Goal: Communication & Community: Participate in discussion

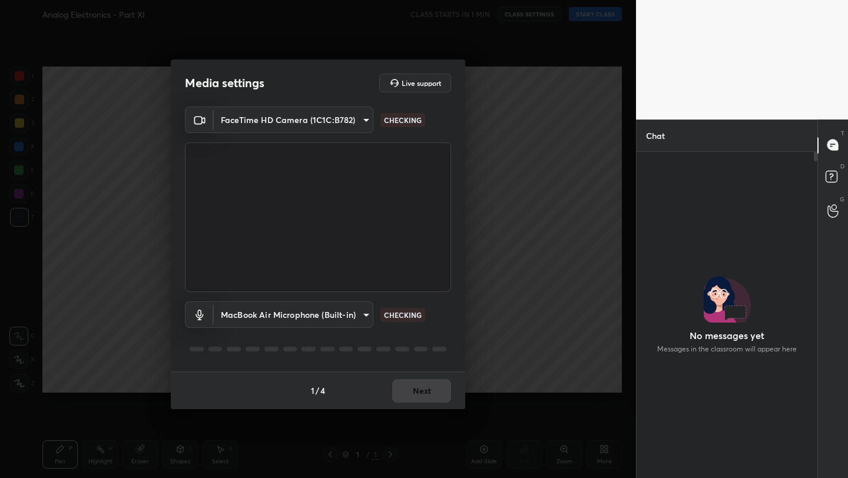
scroll to position [294, 177]
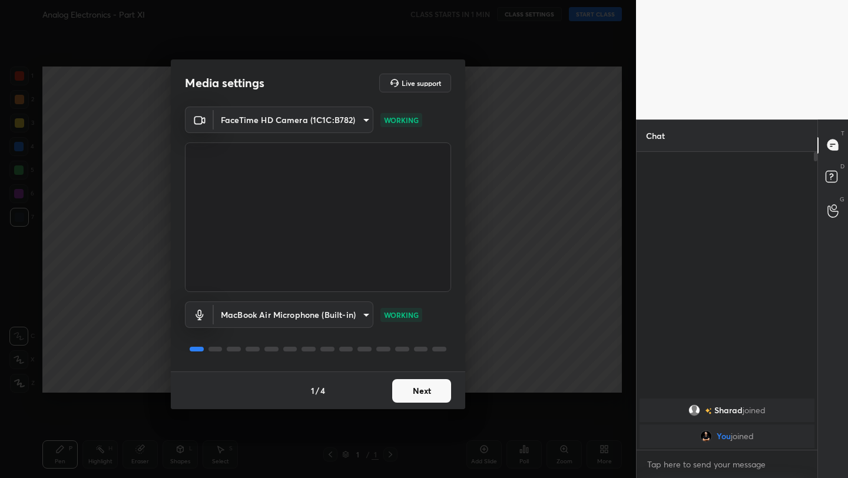
click at [417, 400] on button "Next" at bounding box center [421, 391] width 59 height 24
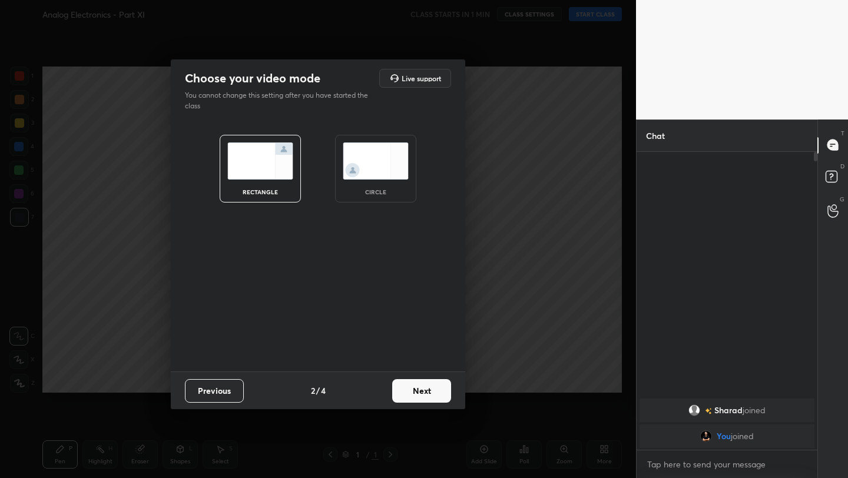
click at [417, 400] on button "Next" at bounding box center [421, 391] width 59 height 24
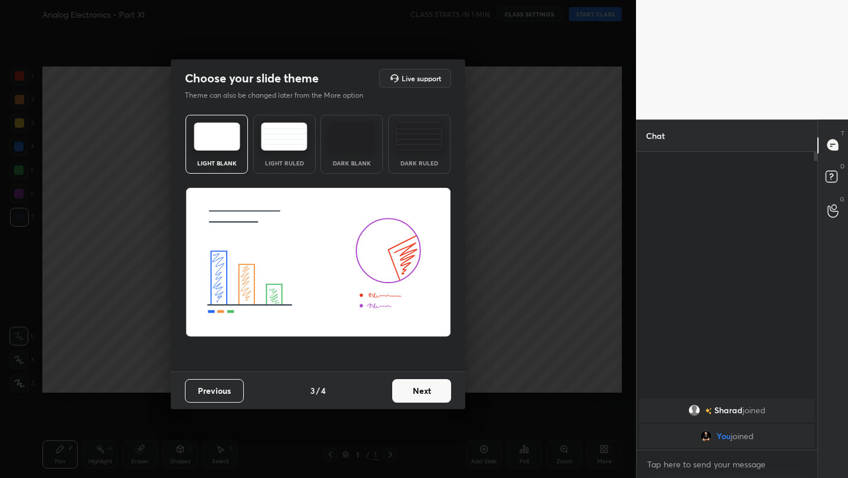
click at [417, 400] on button "Next" at bounding box center [421, 391] width 59 height 24
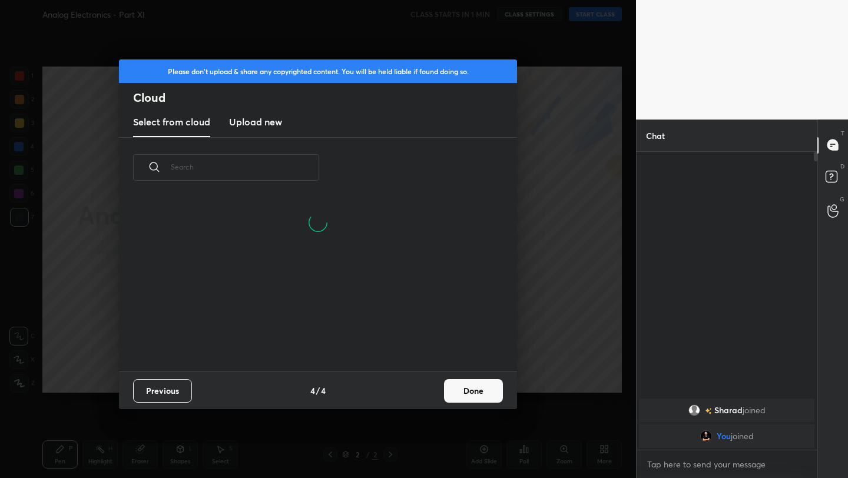
click at [454, 391] on button "Done" at bounding box center [473, 391] width 59 height 24
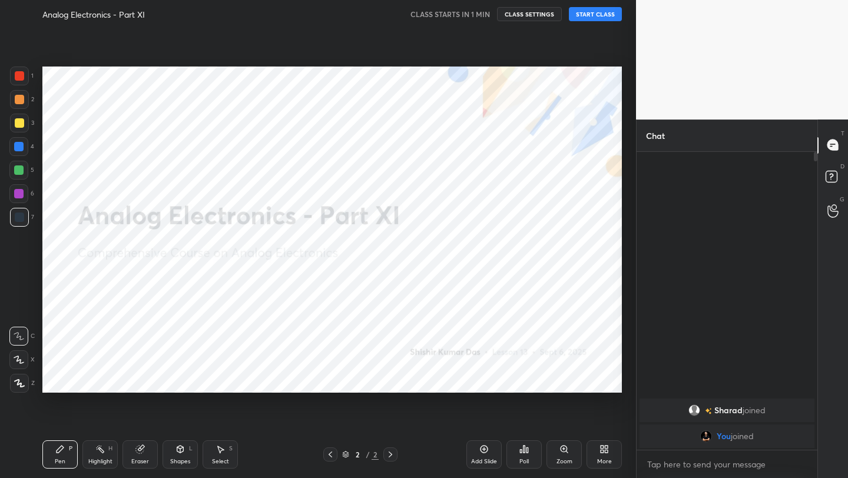
click at [593, 16] on button "START CLASS" at bounding box center [595, 14] width 53 height 14
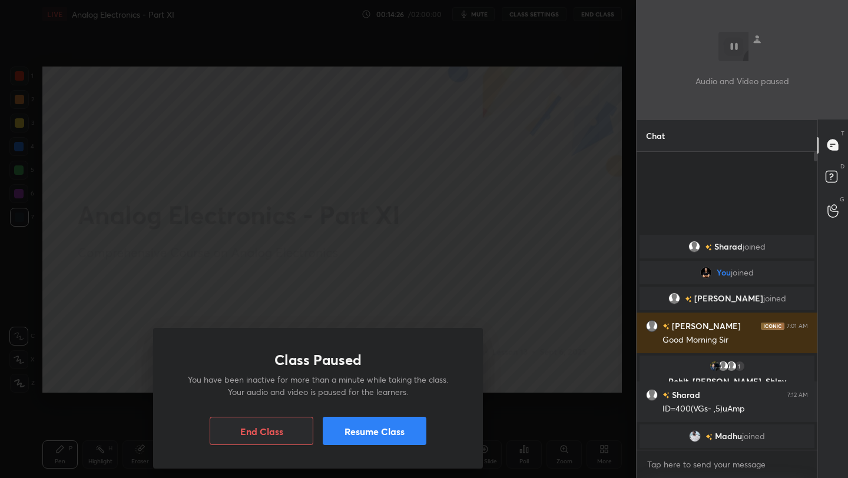
click at [593, 16] on div "Class Paused You have been inactive for more than a minute while taking the cla…" at bounding box center [318, 239] width 636 height 478
click at [410, 437] on button "Resume Class" at bounding box center [375, 431] width 104 height 28
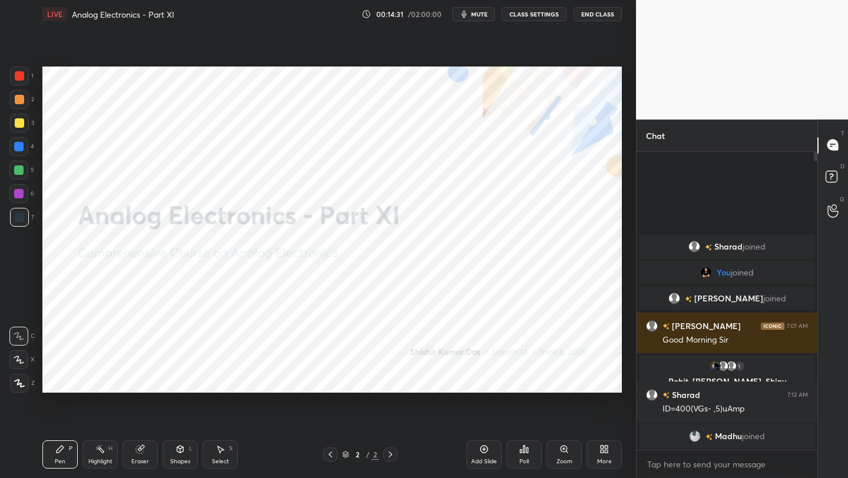
click at [673, 473] on div "x" at bounding box center [726, 464] width 181 height 28
type textarea "x"
type textarea "j"
type textarea "x"
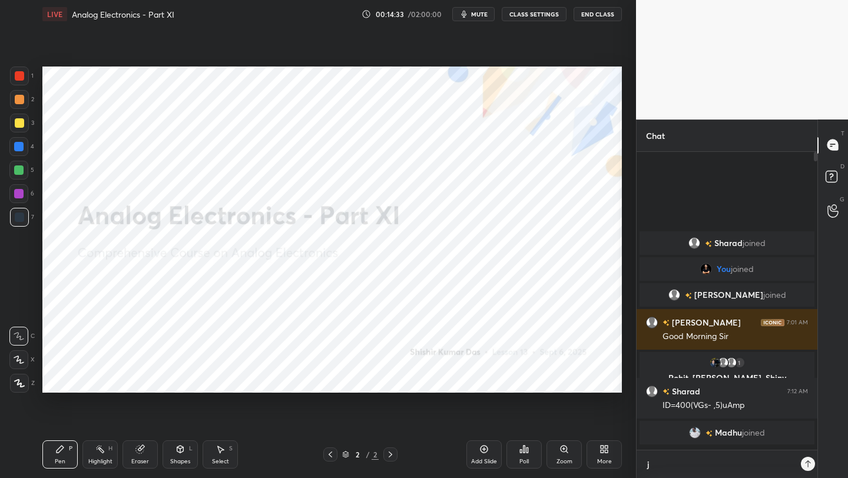
scroll to position [323, 177]
type textarea "ju"
type textarea "x"
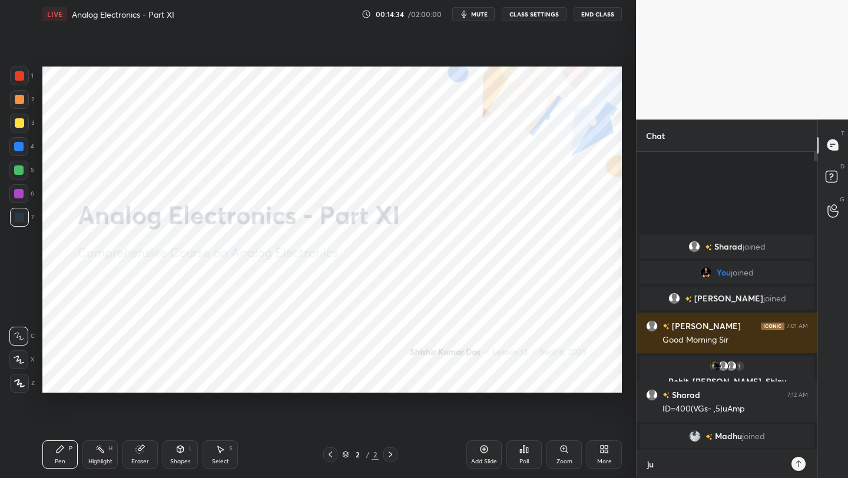
type textarea "jus"
type textarea "x"
type textarea "just"
type textarea "x"
type textarea "just"
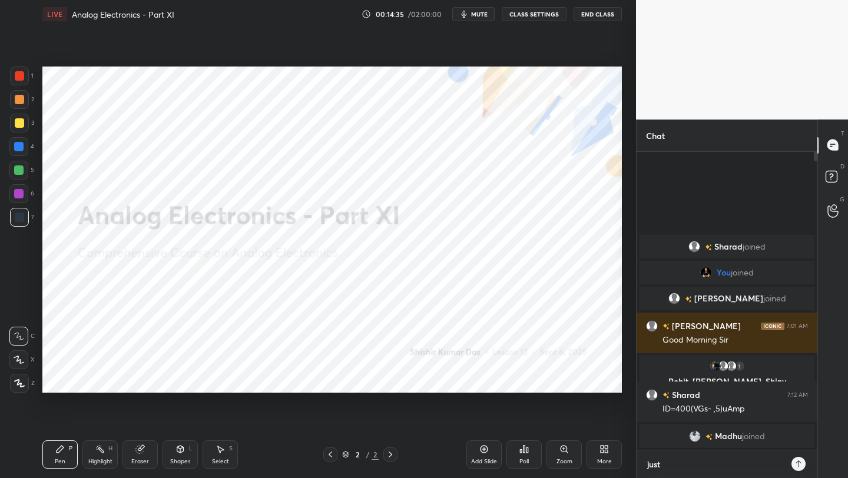
type textarea "x"
type textarea "just w"
type textarea "x"
type textarea "just wa"
type textarea "x"
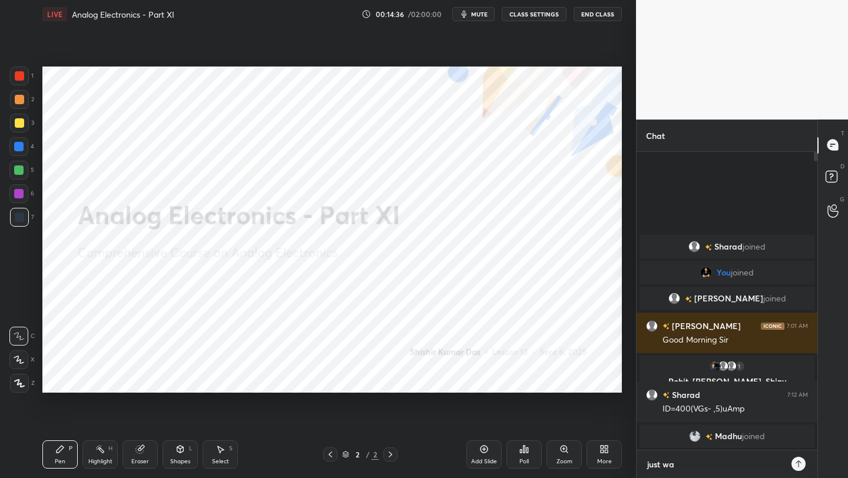
type textarea "just wai"
type textarea "x"
type textarea "just wait"
type textarea "x"
type textarea "just wait"
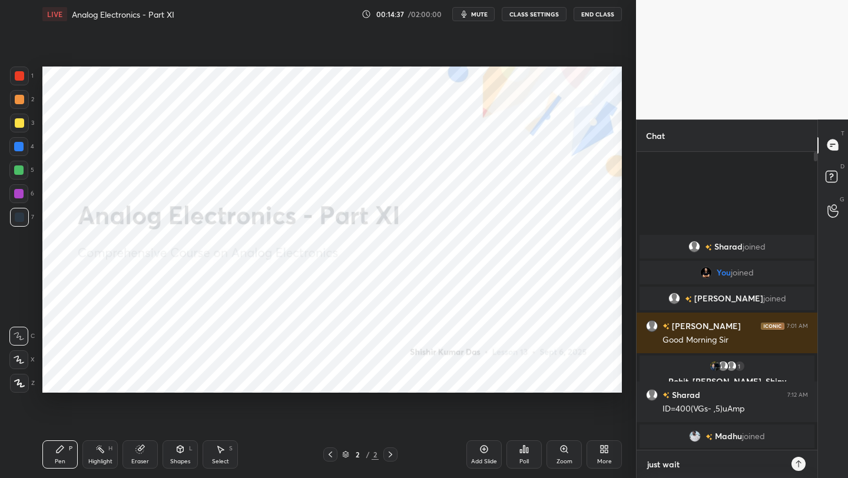
type textarea "x"
type textarea "just wait f"
type textarea "x"
type textarea "just wait fe"
type textarea "x"
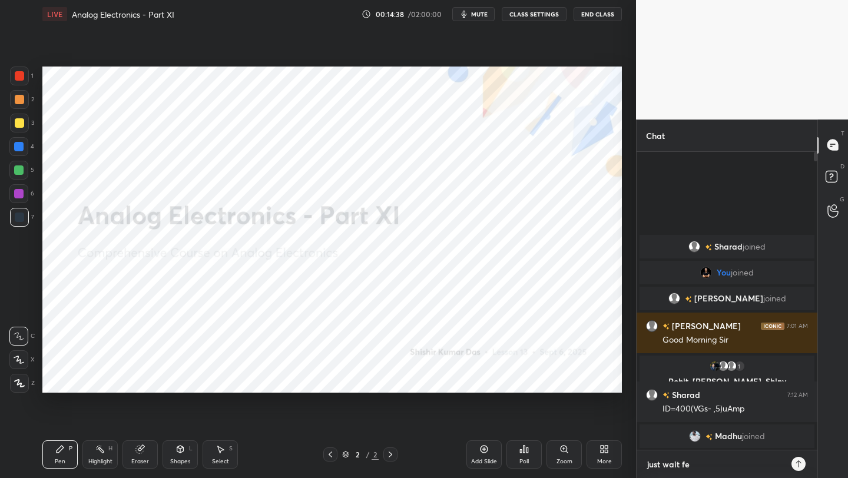
type textarea "just wait few"
type textarea "x"
type textarea "just wait few"
type textarea "x"
type textarea "just wait few m"
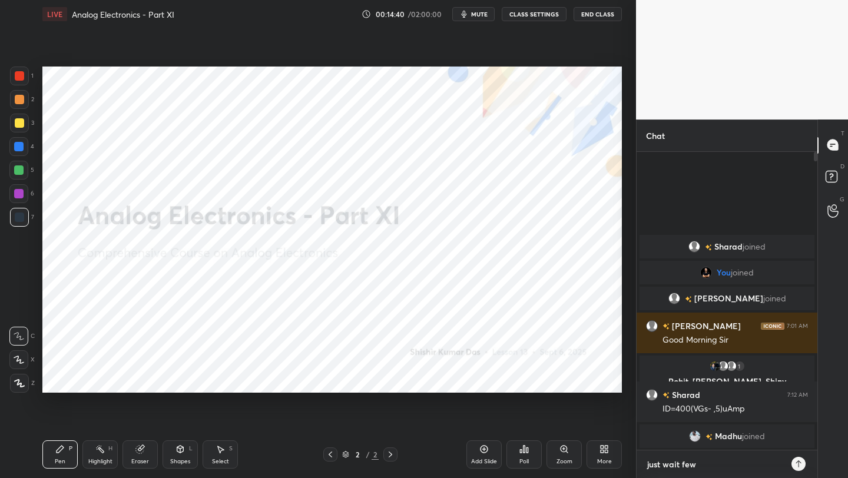
type textarea "x"
type textarea "just wait few mi"
type textarea "x"
type textarea "just wait few min"
type textarea "x"
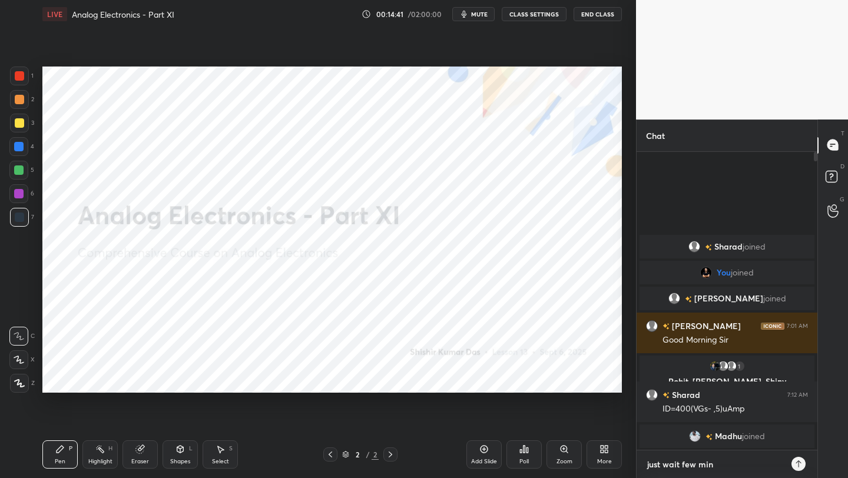
type textarea "just wait few minu"
type textarea "x"
type textarea "just wait few minut"
type textarea "x"
type textarea "just wait few minute"
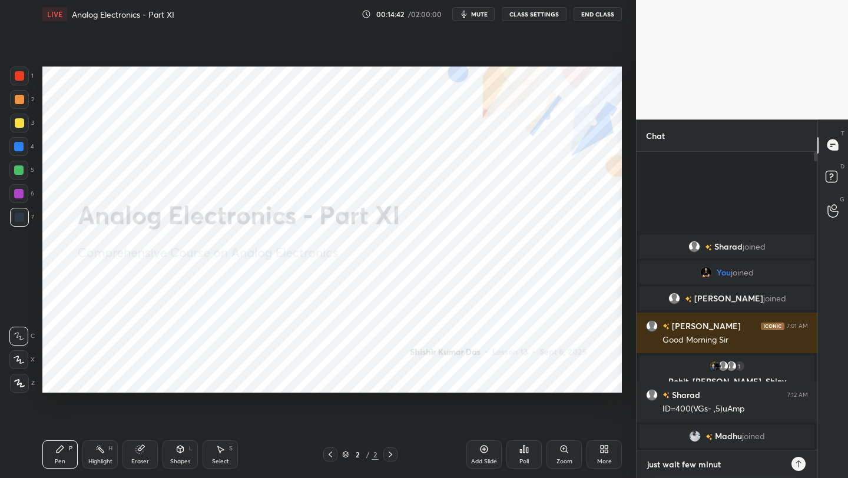
type textarea "x"
type textarea "just wait few minutes"
type textarea "x"
type textarea "just wait few minutes"
type textarea "x"
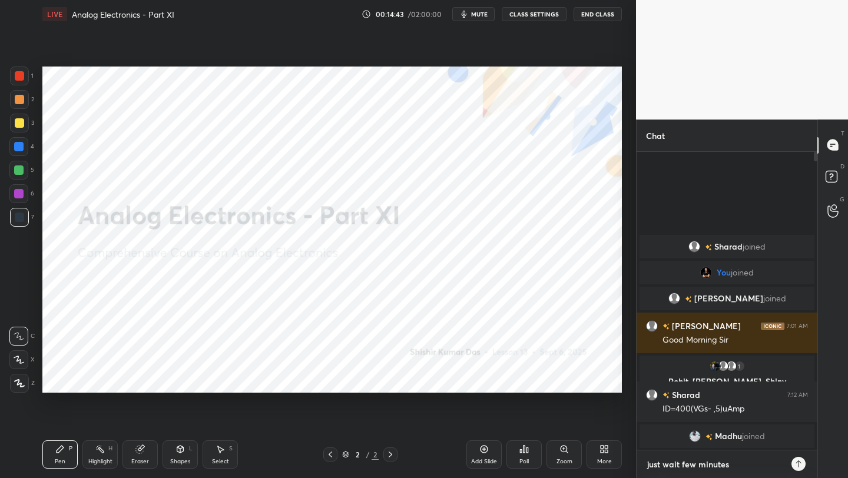
type textarea "just wait few minutes f"
type textarea "x"
type textarea "just wait few minutes fa"
type textarea "x"
type textarea "just wait few minutes fac"
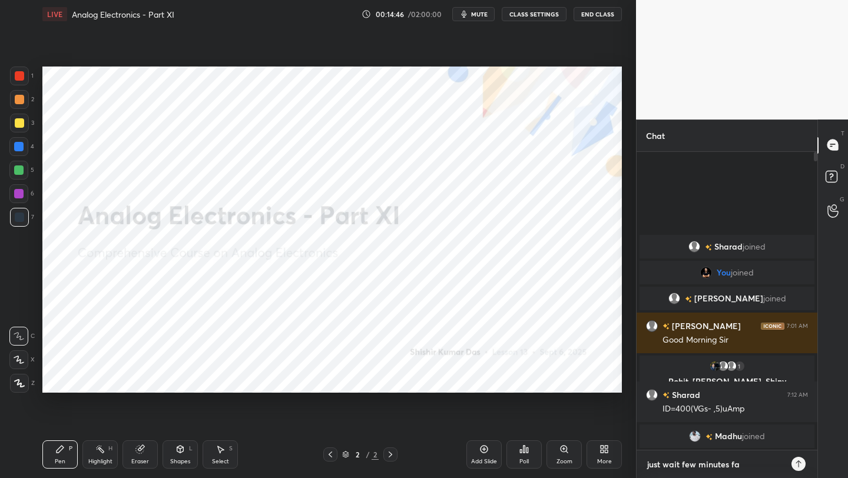
type textarea "x"
type textarea "just wait few minutes faci"
type textarea "x"
type textarea "just wait few minutes facin"
type textarea "x"
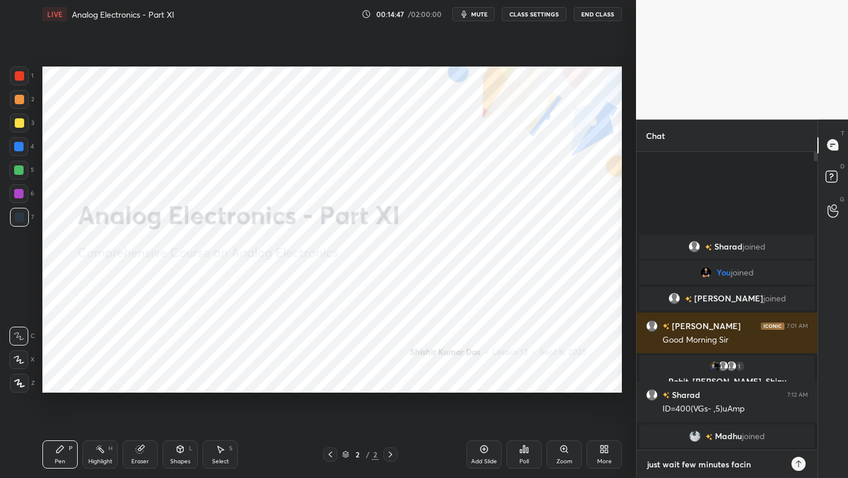
type textarea "just wait few minutes facing"
type textarea "x"
type textarea "just wait few minutes facing"
type textarea "x"
type textarea "just wait few minutes facing s"
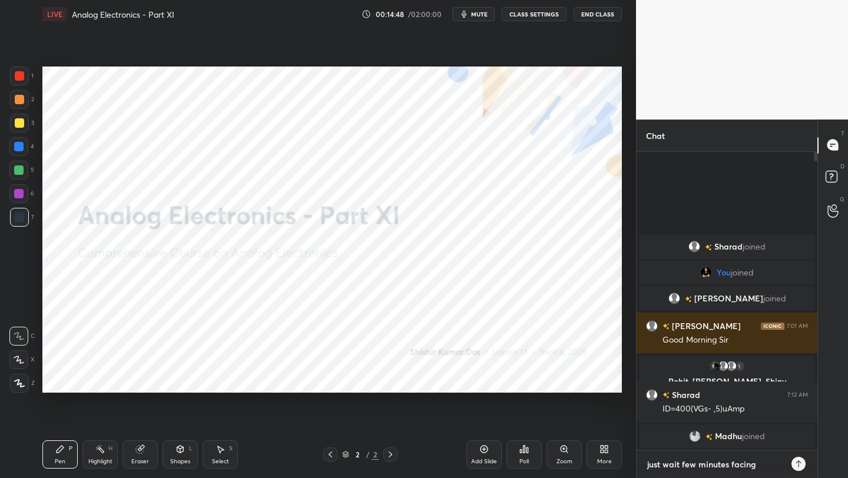
type textarea "x"
type textarea "just wait few minutes facing so"
type textarea "x"
type textarea "just wait few minutes facing som"
type textarea "x"
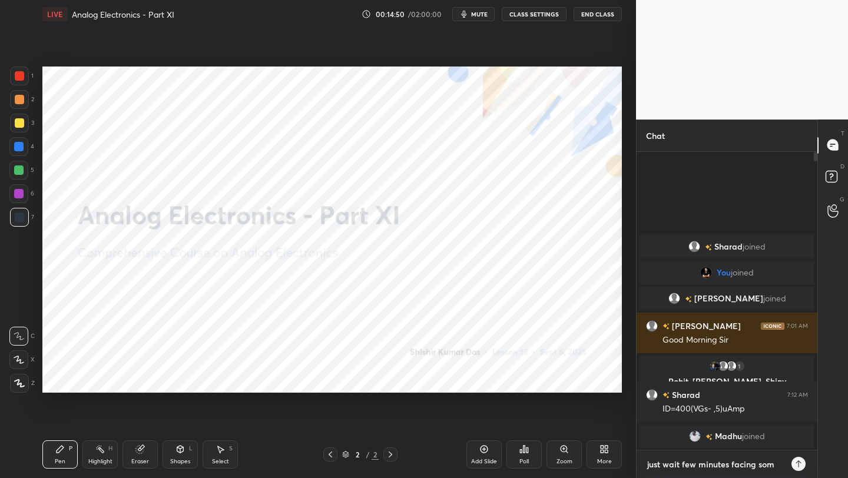
type textarea "just wait few minutes facing some"
type textarea "x"
type textarea "just wait few minutes facing some"
type textarea "x"
type textarea "just wait few minutes facing some n"
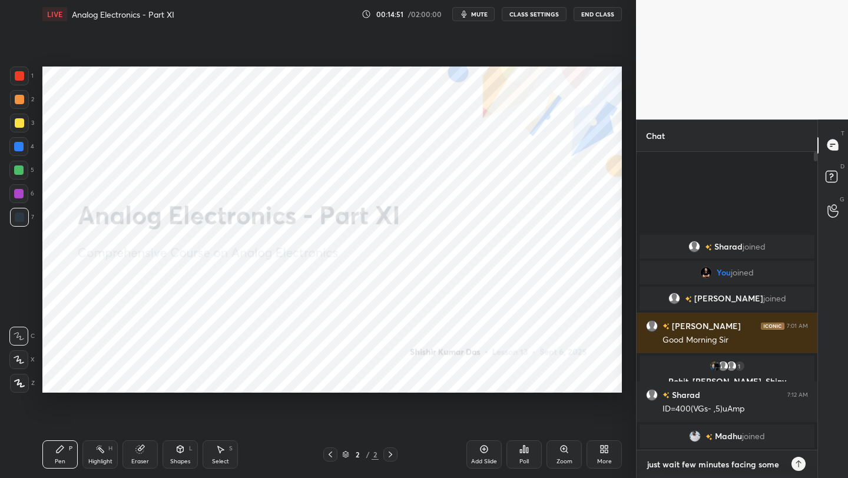
type textarea "x"
type textarea "just wait few minutes facing some ne"
type textarea "x"
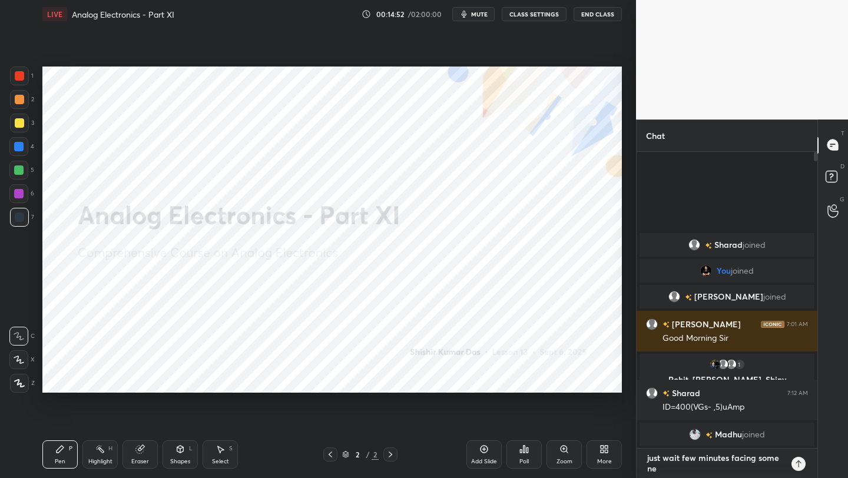
type textarea "just wait few minutes facing some net"
type textarea "x"
type textarea "just wait few minutes facing some netw"
type textarea "x"
type textarea "just wait few minutes facing some netwo"
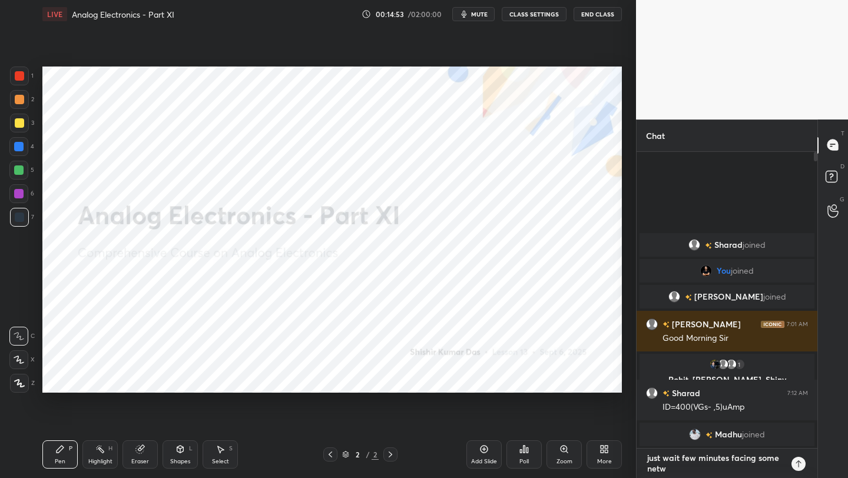
type textarea "x"
type textarea "just wait few minutes facing some networ"
type textarea "x"
type textarea "just wait few minutes facing some network"
type textarea "x"
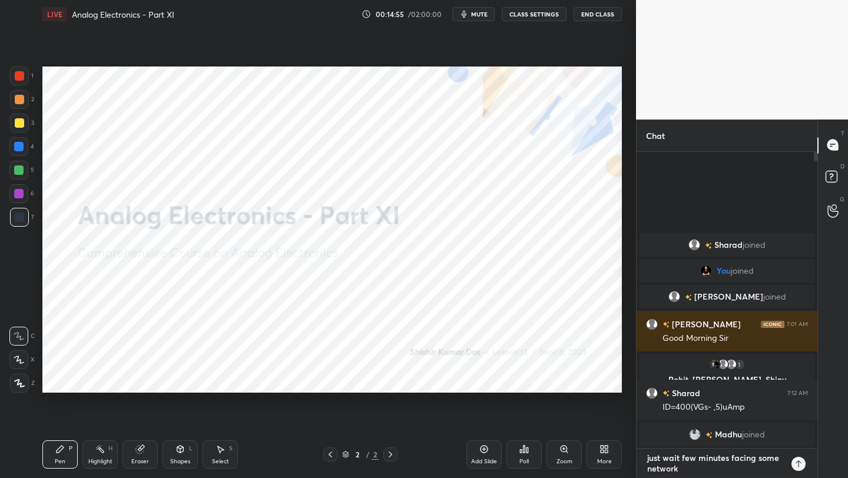
type textarea "just wait few minutes facing some network"
type textarea "x"
type textarea "just wait few minutes facing some network i"
type textarea "x"
type textarea "just wait few minutes facing some network is"
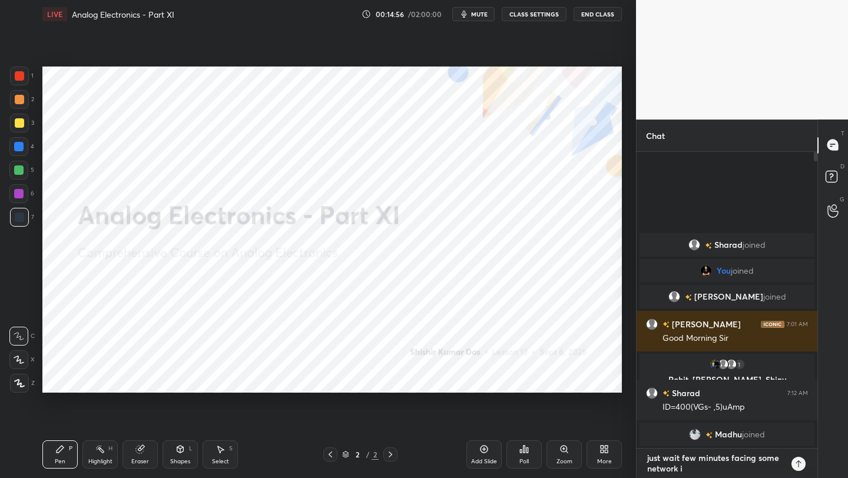
type textarea "x"
type textarea "just wait few minutes facing some network iss"
type textarea "x"
type textarea "just wait few minutes facing some network issu"
type textarea "x"
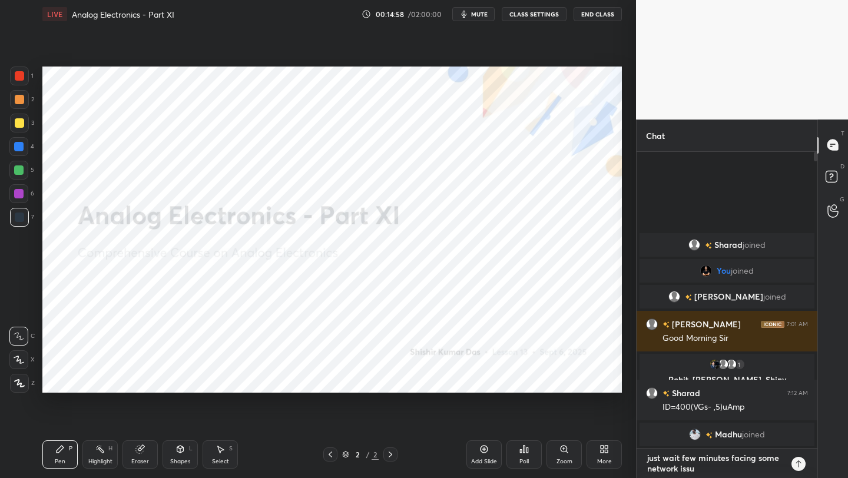
type textarea "just wait few minutes facing some network issue"
type textarea "x"
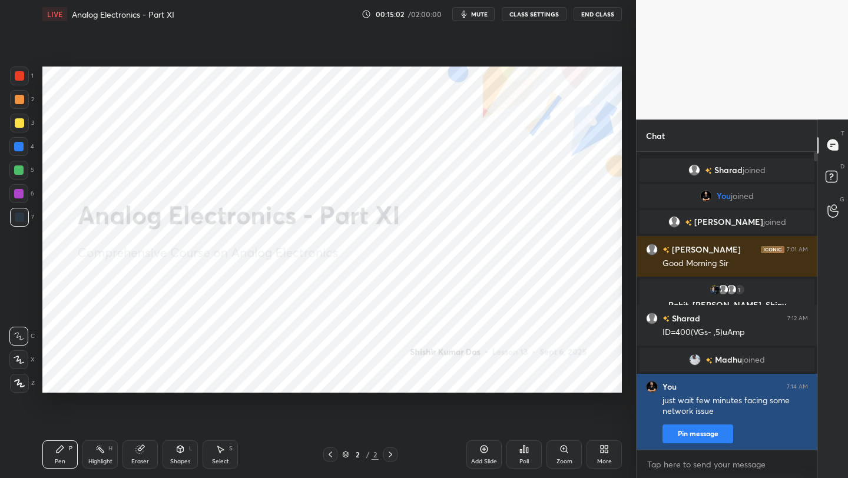
click at [723, 436] on button "Pin message" at bounding box center [697, 433] width 71 height 19
type textarea "x"
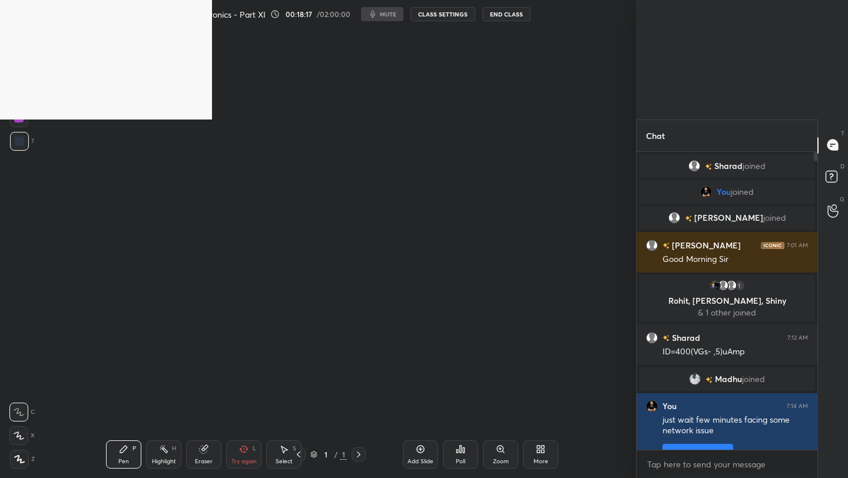
scroll to position [4, 4]
click at [262, 275] on div "Setting up your live class Poll for secs No correct answer Start poll" at bounding box center [332, 229] width 589 height 403
click at [336, 65] on div "Setting up your live class Poll for secs No correct answer Start poll" at bounding box center [332, 229] width 589 height 403
click at [185, 204] on div "Setting up your live class Poll for secs No correct answer Start poll" at bounding box center [332, 229] width 589 height 403
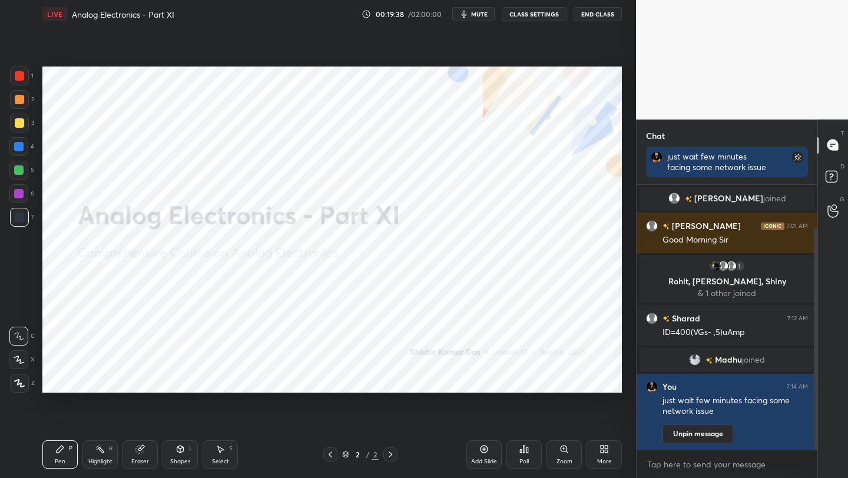
scroll to position [93, 0]
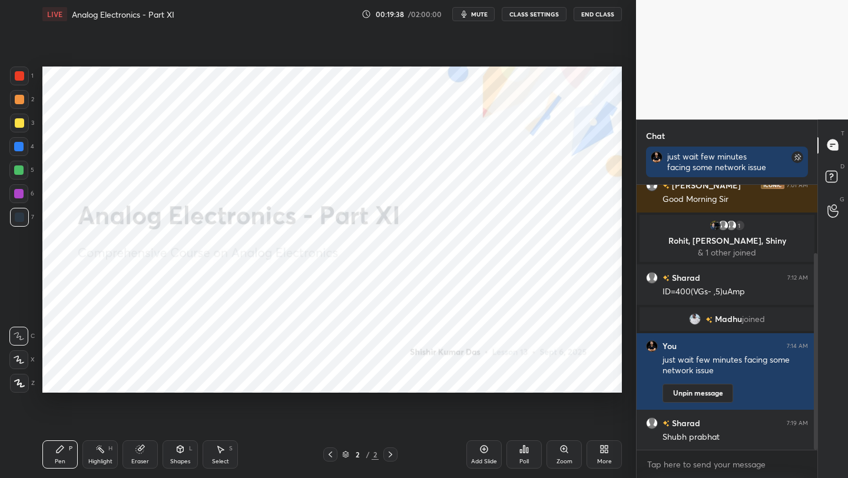
drag, startPoint x: 815, startPoint y: 293, endPoint x: 820, endPoint y: 374, distance: 81.4
click at [820, 374] on div "Chat just wait few minutes facing some network issue [PERSON_NAME] joined [PERS…" at bounding box center [742, 298] width 212 height 359
click at [64, 445] on icon at bounding box center [59, 448] width 9 height 9
click at [23, 384] on icon at bounding box center [19, 383] width 11 height 8
drag, startPoint x: 22, startPoint y: 78, endPoint x: 37, endPoint y: 78, distance: 15.3
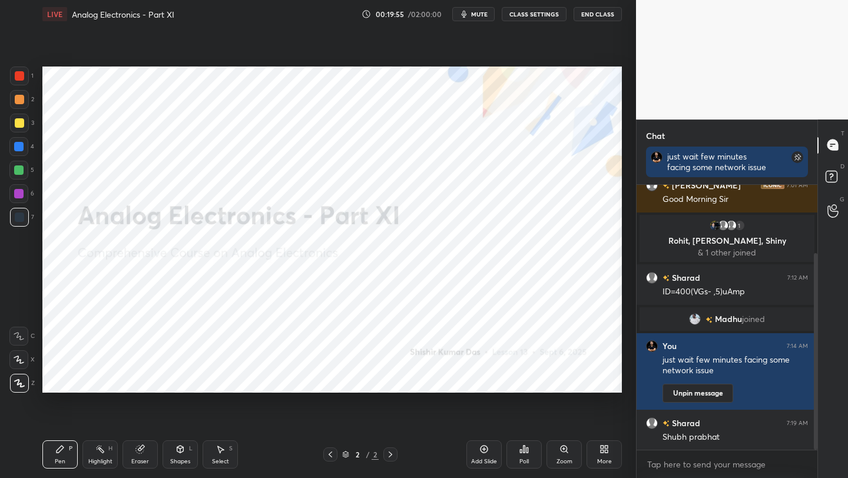
click at [24, 78] on div at bounding box center [19, 75] width 9 height 9
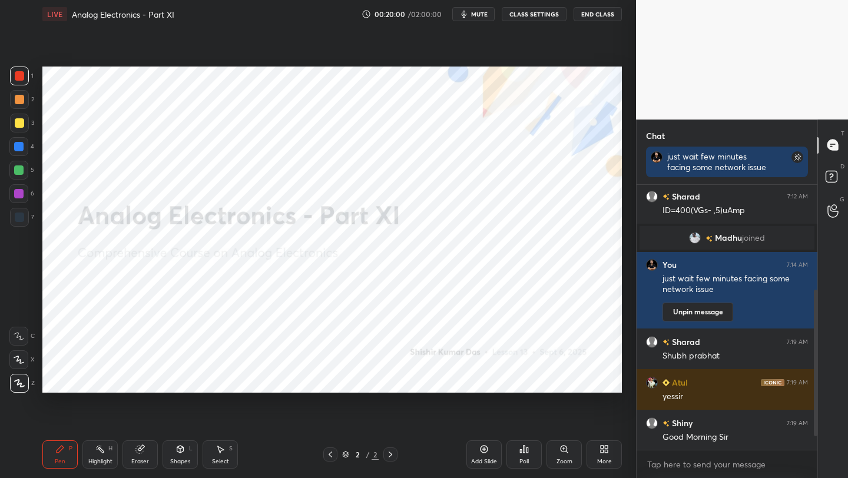
scroll to position [215, 0]
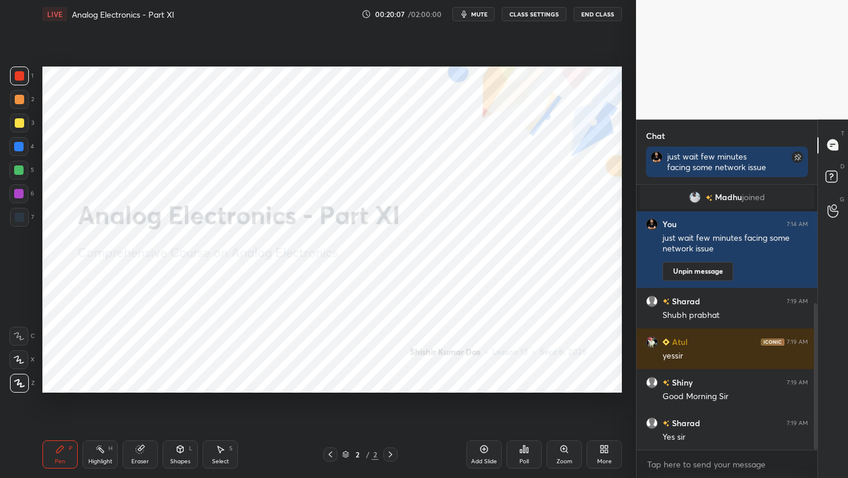
click at [596, 448] on div "More" at bounding box center [603, 454] width 35 height 28
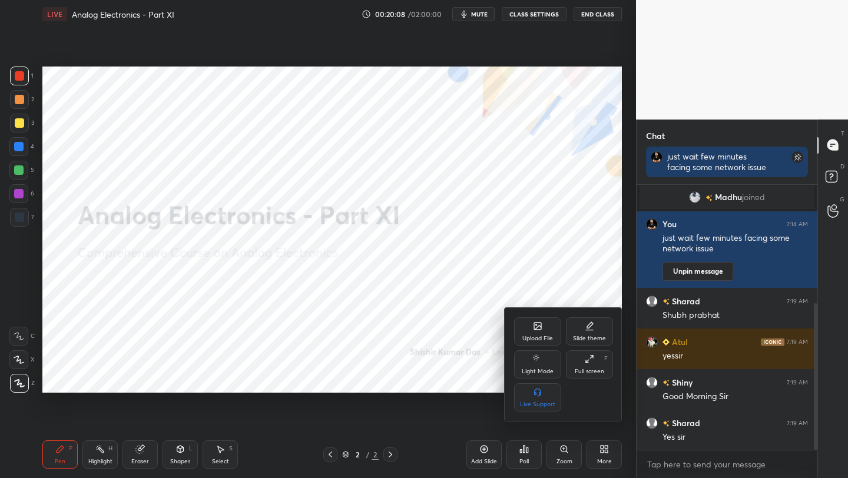
click at [527, 330] on div "Upload File" at bounding box center [537, 331] width 47 height 28
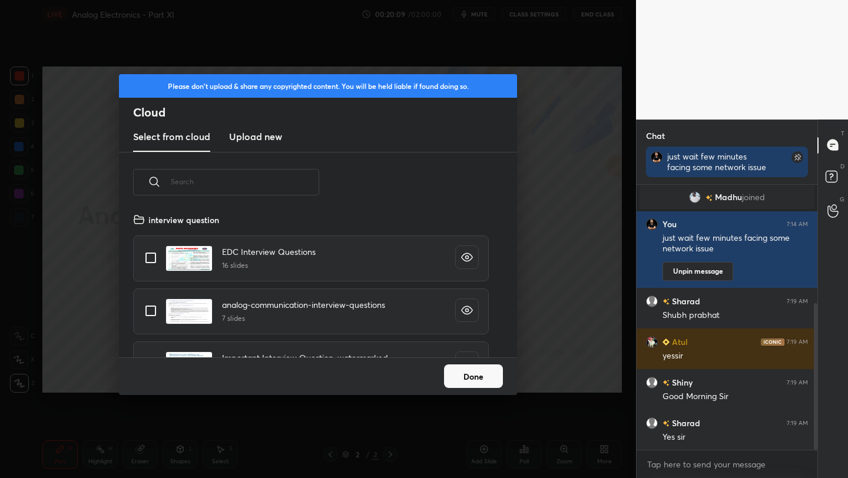
scroll to position [145, 378]
click at [251, 136] on h3 "Upload new" at bounding box center [255, 136] width 53 height 14
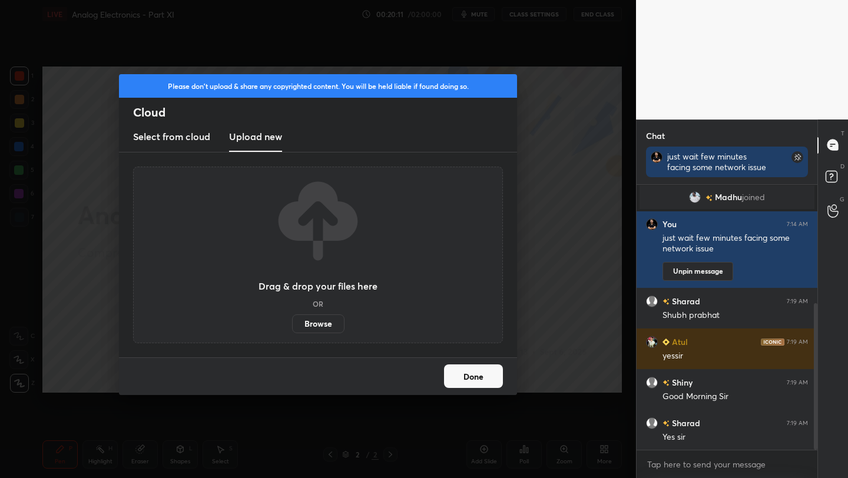
click at [313, 320] on label "Browse" at bounding box center [318, 323] width 52 height 19
click at [292, 320] on input "Browse" at bounding box center [292, 323] width 0 height 19
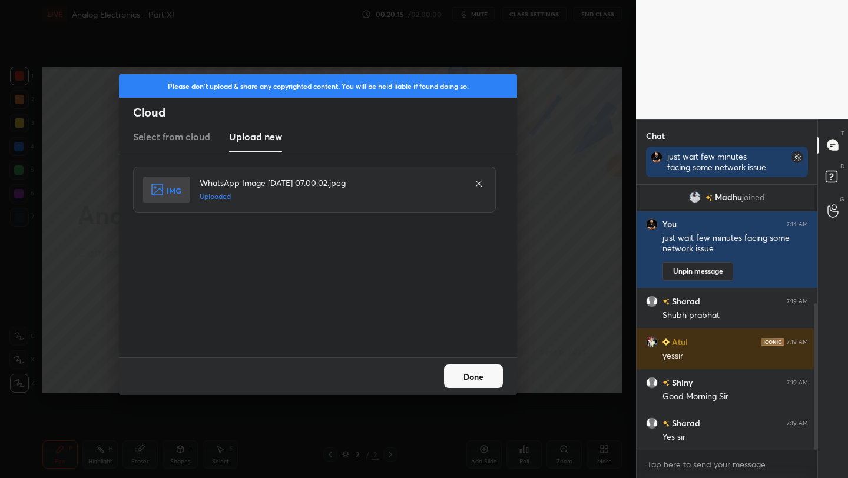
drag, startPoint x: 478, startPoint y: 374, endPoint x: 488, endPoint y: 369, distance: 10.8
click at [478, 374] on button "Done" at bounding box center [473, 376] width 59 height 24
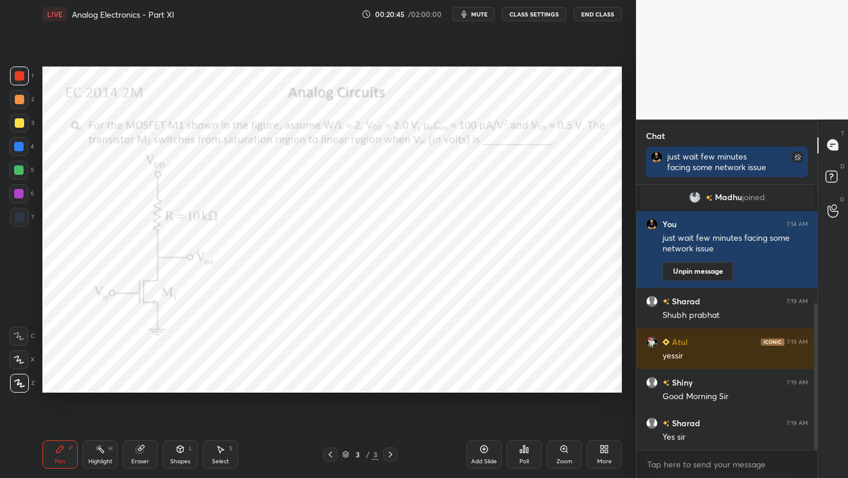
drag, startPoint x: 18, startPoint y: 175, endPoint x: 36, endPoint y: 168, distance: 19.4
click at [18, 175] on div at bounding box center [18, 170] width 19 height 19
click at [21, 147] on div at bounding box center [18, 146] width 9 height 9
drag, startPoint x: 19, startPoint y: 168, endPoint x: 31, endPoint y: 164, distance: 13.0
click at [21, 168] on div at bounding box center [18, 169] width 9 height 9
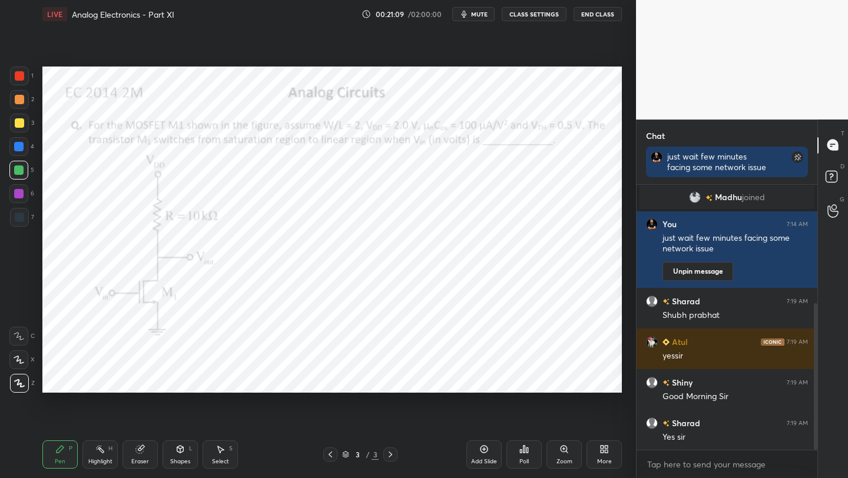
click at [15, 151] on div at bounding box center [18, 146] width 19 height 19
click at [24, 174] on div at bounding box center [18, 170] width 19 height 19
click at [19, 193] on div at bounding box center [18, 193] width 9 height 9
click at [22, 149] on div at bounding box center [18, 146] width 19 height 19
drag, startPoint x: 18, startPoint y: 77, endPoint x: 38, endPoint y: 85, distance: 21.6
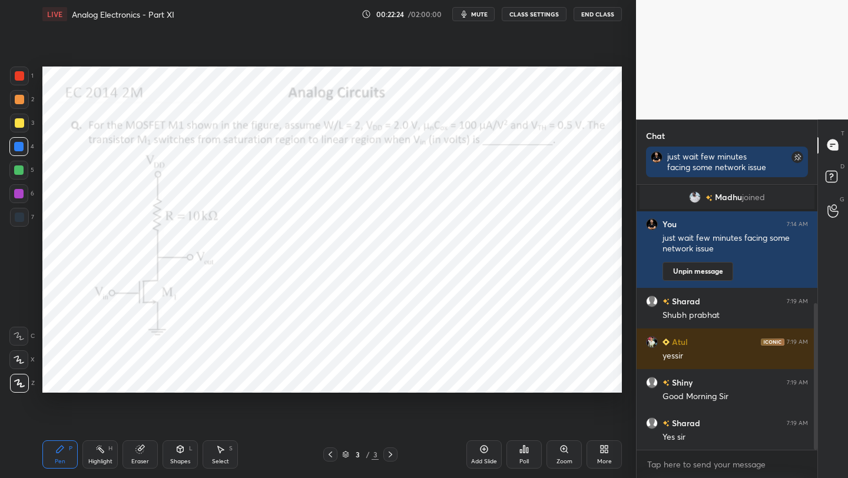
click at [18, 78] on div at bounding box center [19, 75] width 9 height 9
drag, startPoint x: 19, startPoint y: 224, endPoint x: 29, endPoint y: 218, distance: 11.6
click at [19, 222] on div at bounding box center [19, 217] width 19 height 19
drag, startPoint x: 15, startPoint y: 145, endPoint x: 23, endPoint y: 148, distance: 8.6
click at [16, 148] on div at bounding box center [18, 146] width 9 height 9
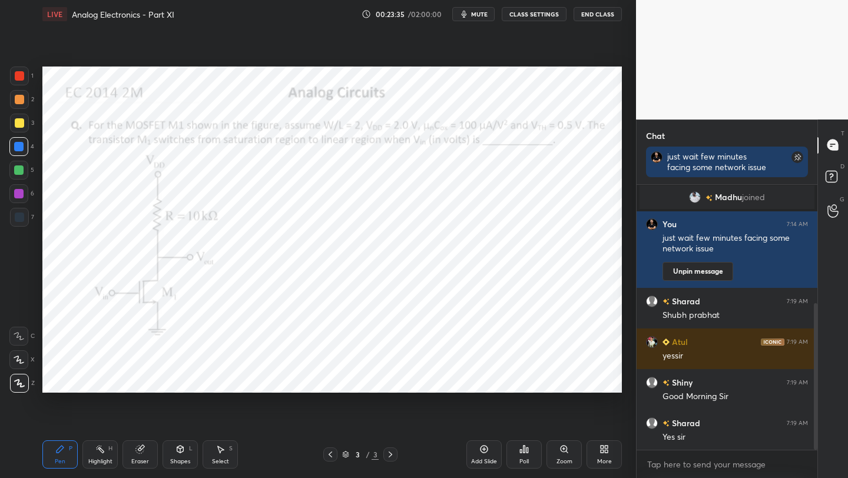
click at [178, 454] on div "Shapes L" at bounding box center [179, 454] width 35 height 28
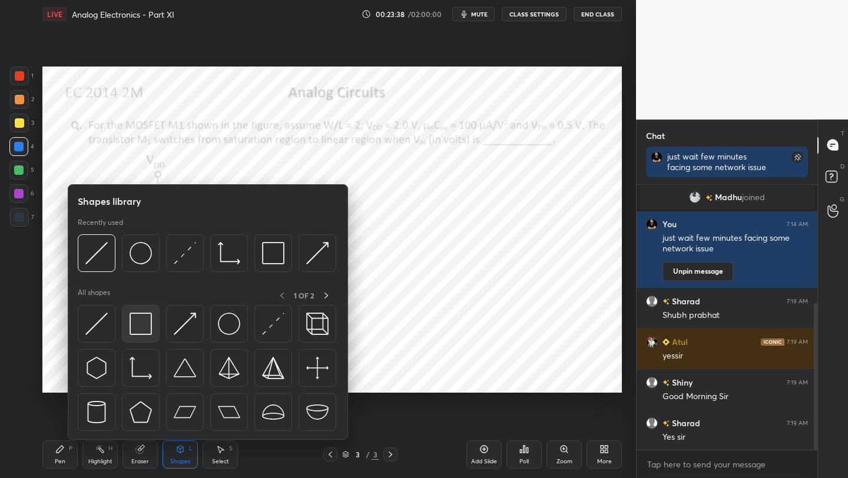
click at [141, 324] on img at bounding box center [140, 324] width 22 height 22
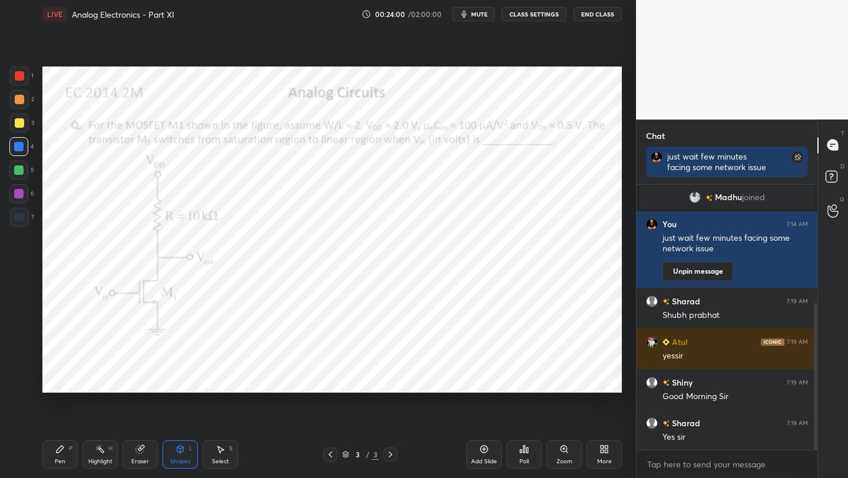
drag, startPoint x: 19, startPoint y: 225, endPoint x: 32, endPoint y: 218, distance: 15.3
click at [21, 225] on div at bounding box center [19, 217] width 19 height 19
click at [58, 456] on div "Pen P" at bounding box center [59, 454] width 35 height 28
click at [35, 199] on div "1 2 3 4 5 6 7 C X Z C X Z E E Erase all H H" at bounding box center [19, 230] width 38 height 326
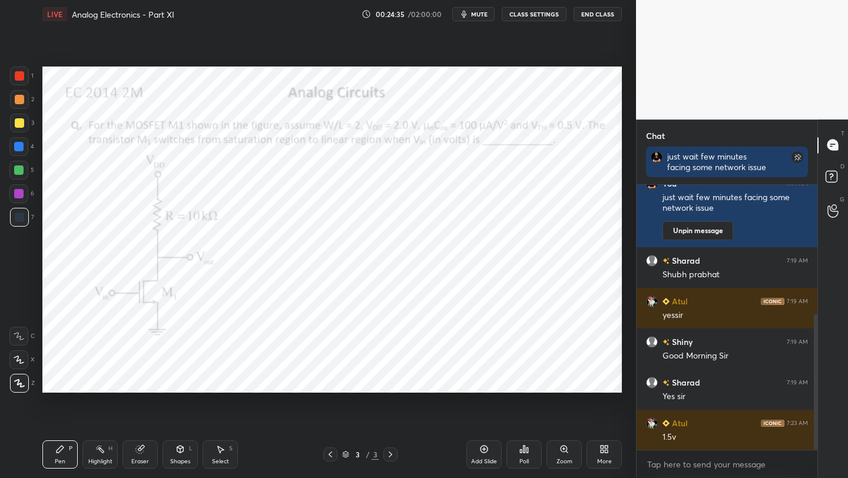
click at [18, 155] on div at bounding box center [18, 146] width 19 height 19
click at [137, 451] on icon at bounding box center [139, 448] width 9 height 9
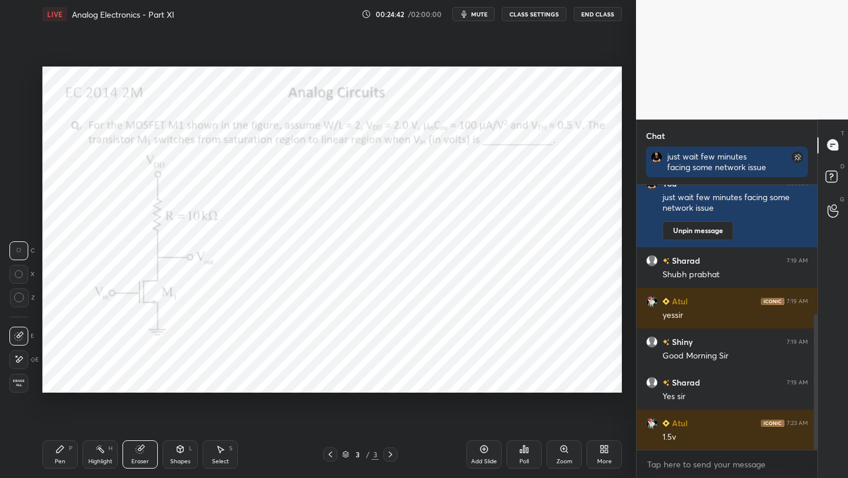
click at [51, 460] on div "Pen P" at bounding box center [59, 454] width 35 height 28
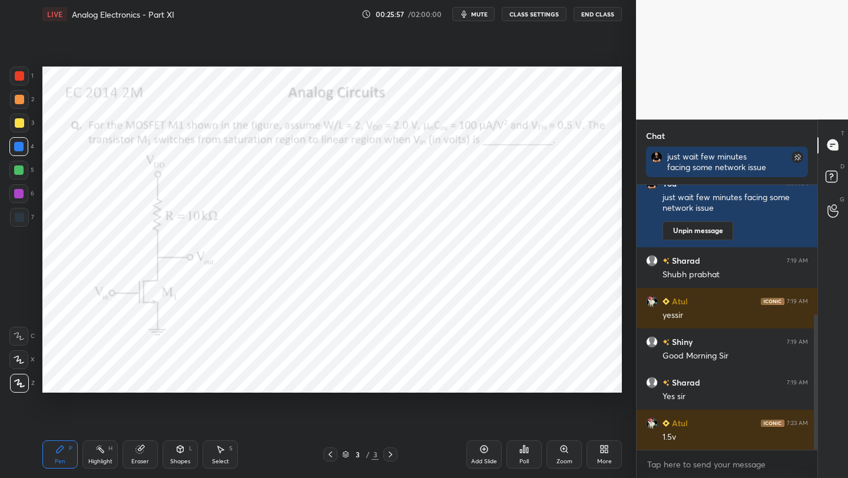
click at [479, 458] on div "Add Slide" at bounding box center [484, 461] width 26 height 6
click at [175, 458] on div "Shapes" at bounding box center [180, 461] width 20 height 6
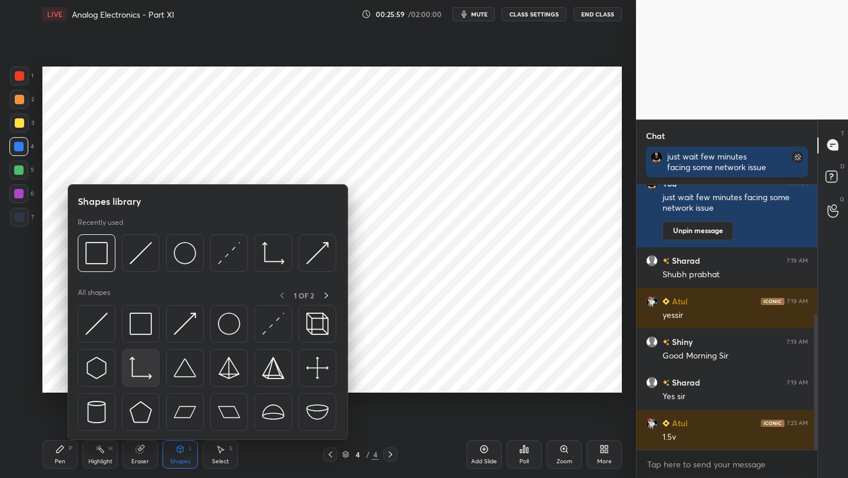
click at [140, 371] on img at bounding box center [140, 368] width 22 height 22
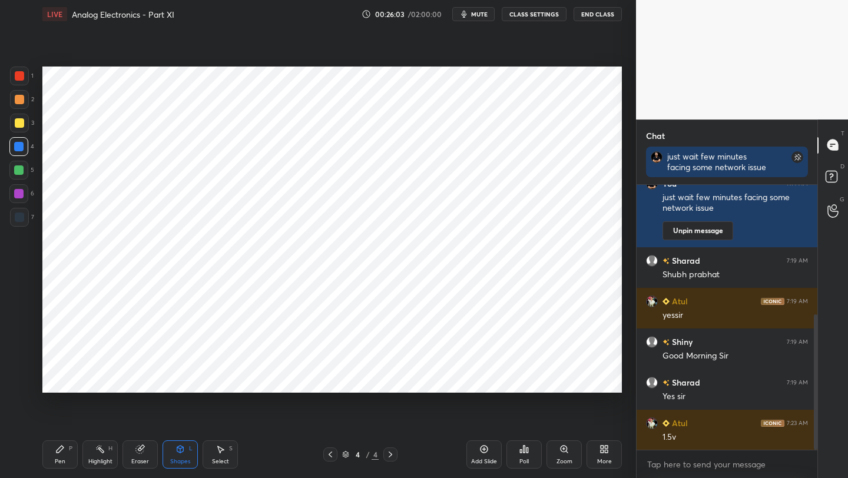
drag, startPoint x: 67, startPoint y: 456, endPoint x: 72, endPoint y: 398, distance: 57.4
click at [67, 456] on div "Pen P" at bounding box center [59, 454] width 35 height 28
click at [13, 167] on div at bounding box center [18, 170] width 19 height 19
click at [169, 450] on div "Shapes L" at bounding box center [179, 454] width 35 height 28
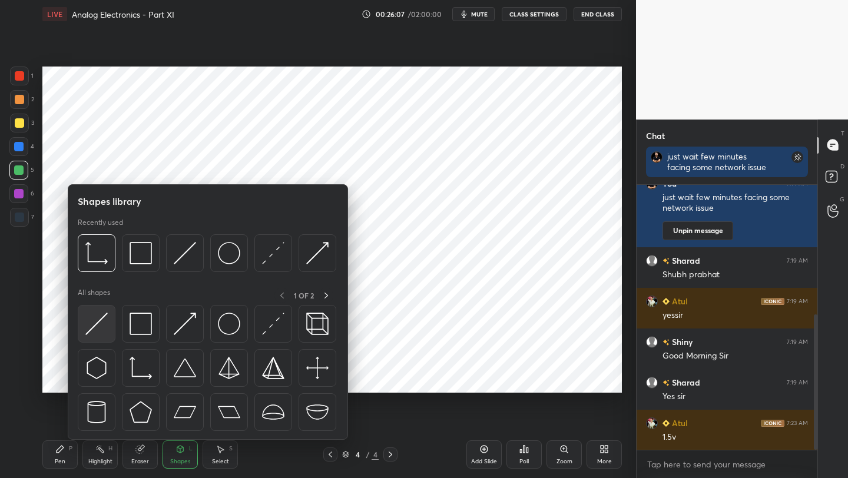
click at [95, 321] on img at bounding box center [96, 324] width 22 height 22
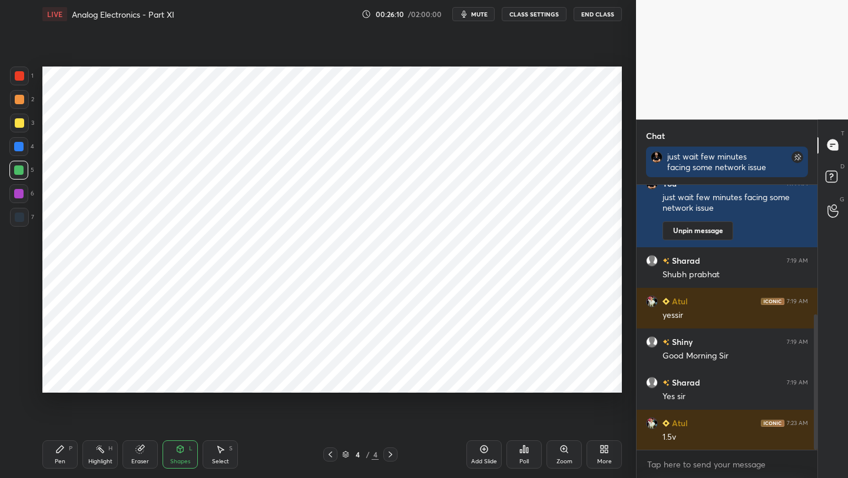
click at [62, 463] on div "Pen" at bounding box center [60, 461] width 11 height 6
drag, startPoint x: 175, startPoint y: 461, endPoint x: 172, endPoint y: 445, distance: 16.7
click at [173, 459] on div "Shapes" at bounding box center [180, 461] width 20 height 6
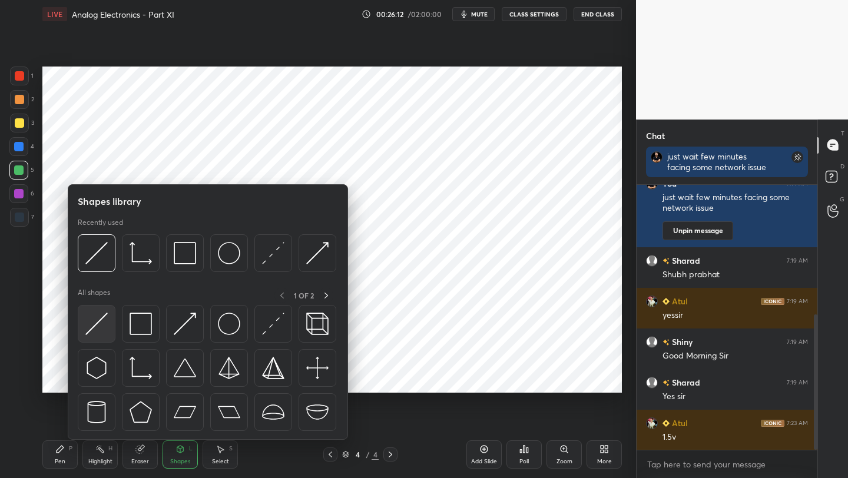
click at [108, 317] on div at bounding box center [97, 324] width 38 height 38
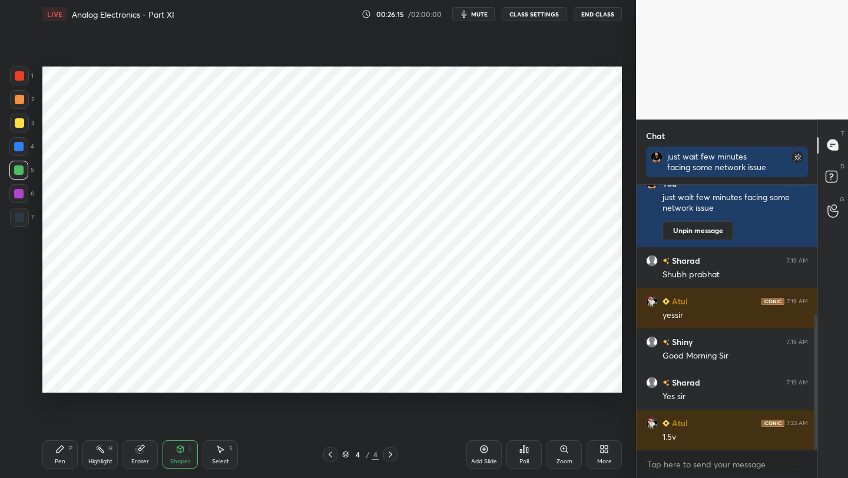
click at [55, 449] on div "Pen P" at bounding box center [59, 454] width 35 height 28
drag, startPoint x: 190, startPoint y: 462, endPoint x: 185, endPoint y: 441, distance: 21.3
click at [190, 462] on div "Shapes L" at bounding box center [179, 454] width 35 height 28
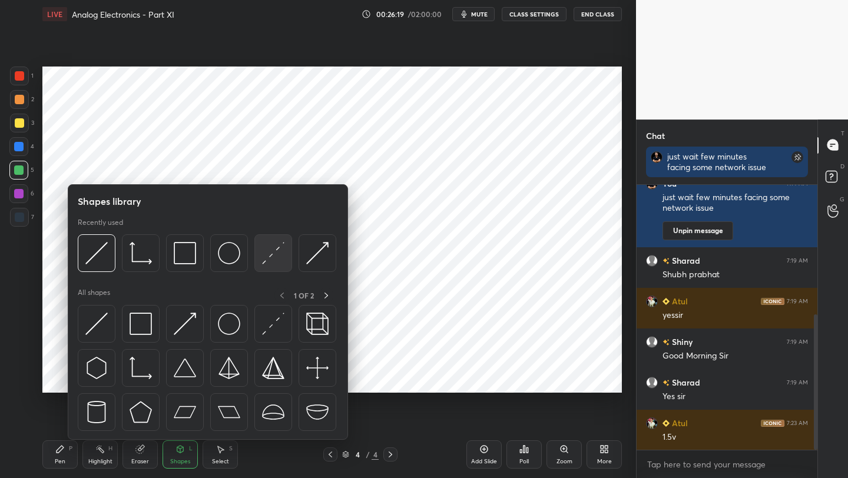
click at [257, 261] on div at bounding box center [273, 253] width 38 height 38
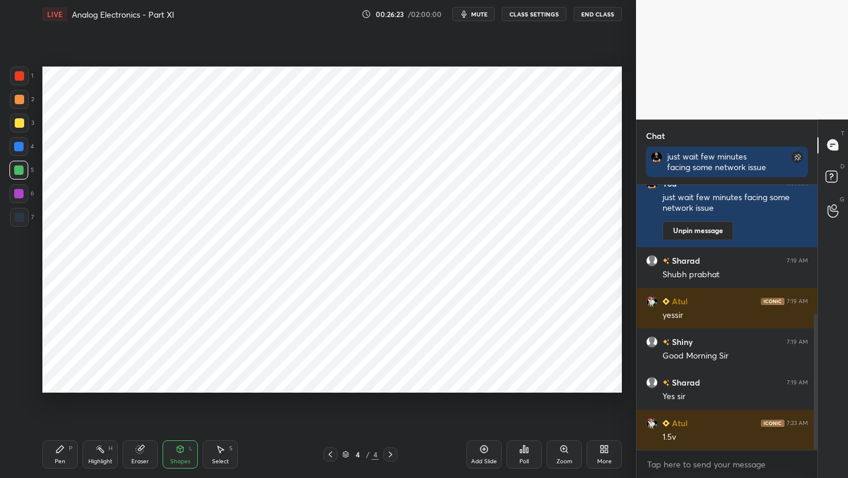
drag, startPoint x: 59, startPoint y: 464, endPoint x: 54, endPoint y: 430, distance: 35.1
click at [59, 464] on div "Pen" at bounding box center [60, 461] width 11 height 6
drag, startPoint x: 14, startPoint y: 215, endPoint x: 42, endPoint y: 213, distance: 28.3
click at [17, 215] on div at bounding box center [19, 217] width 19 height 19
click at [15, 197] on div at bounding box center [18, 193] width 9 height 9
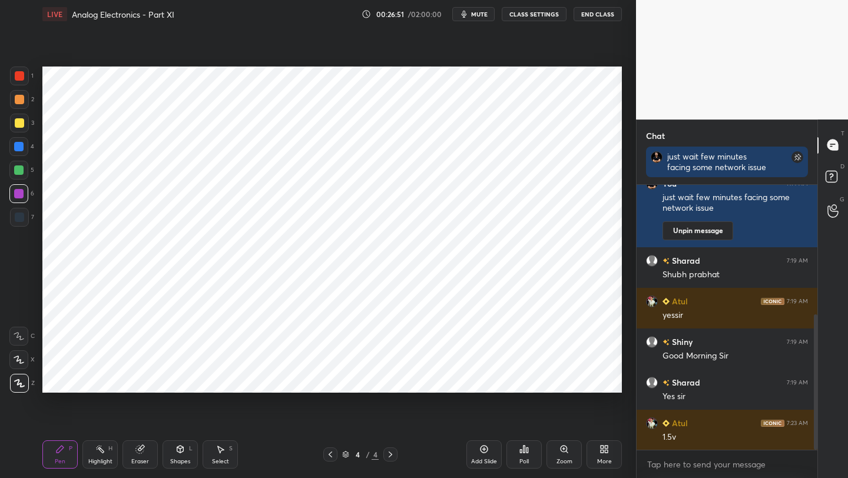
drag, startPoint x: 334, startPoint y: 454, endPoint x: 348, endPoint y: 443, distance: 18.0
click at [331, 454] on icon at bounding box center [329, 454] width 9 height 9
click at [386, 456] on icon at bounding box center [390, 454] width 9 height 9
drag, startPoint x: 15, startPoint y: 221, endPoint x: 26, endPoint y: 214, distance: 13.4
click at [15, 221] on div at bounding box center [19, 216] width 9 height 9
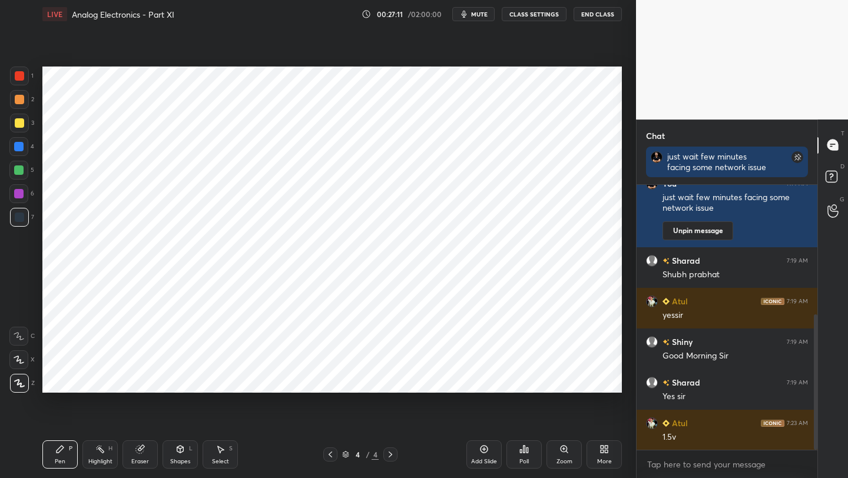
click at [332, 462] on div "Pen P Highlight H Eraser Shapes L Select S 4 / 4 Add Slide Poll Zoom More" at bounding box center [331, 454] width 579 height 47
click at [331, 454] on icon at bounding box center [329, 454] width 9 height 9
click at [20, 204] on div "6" at bounding box center [21, 196] width 25 height 24
click at [386, 451] on icon at bounding box center [390, 454] width 9 height 9
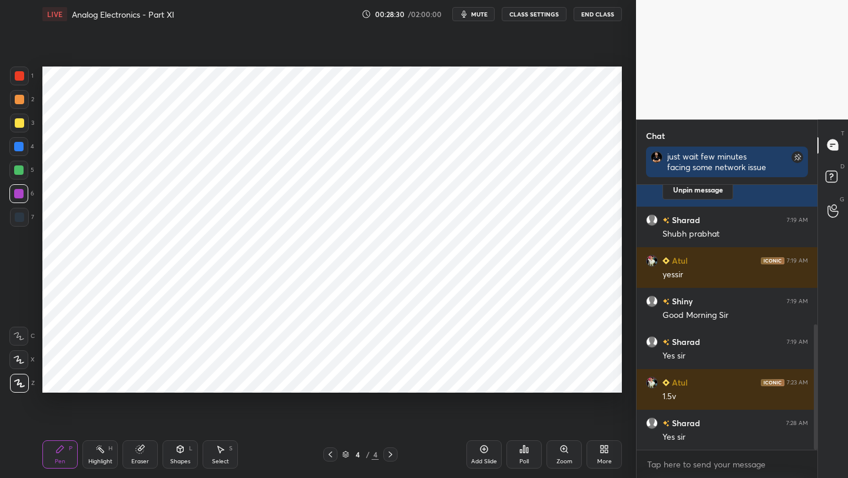
click at [329, 451] on icon at bounding box center [329, 454] width 9 height 9
click at [28, 215] on div at bounding box center [19, 217] width 19 height 19
click at [486, 456] on div "Add Slide" at bounding box center [483, 454] width 35 height 28
drag, startPoint x: 330, startPoint y: 454, endPoint x: 331, endPoint y: 444, distance: 10.7
click at [330, 453] on icon at bounding box center [329, 454] width 9 height 9
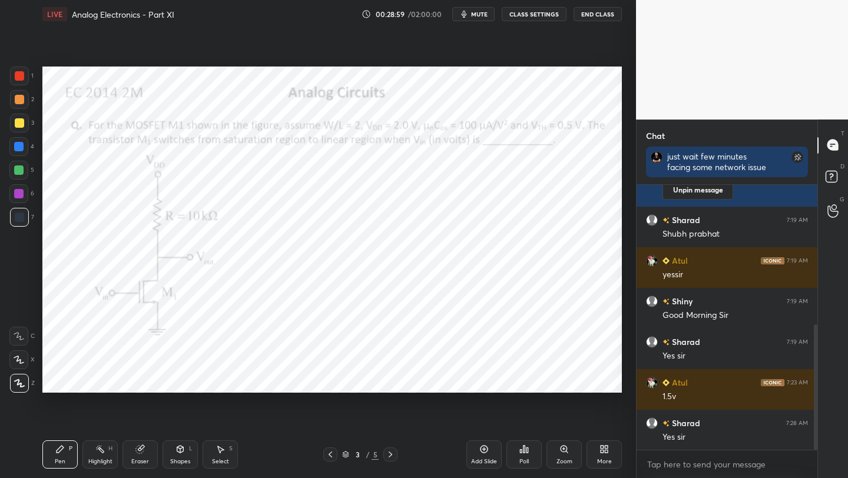
click at [391, 451] on icon at bounding box center [390, 454] width 9 height 9
click at [326, 460] on div at bounding box center [330, 454] width 14 height 14
drag, startPoint x: 390, startPoint y: 451, endPoint x: 382, endPoint y: 439, distance: 14.5
click at [389, 451] on icon at bounding box center [390, 454] width 9 height 9
click at [327, 454] on icon at bounding box center [329, 454] width 9 height 9
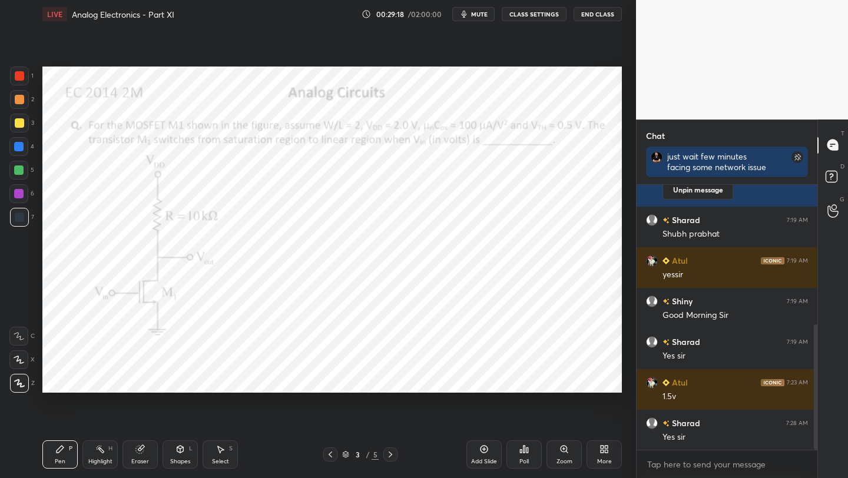
click at [390, 454] on icon at bounding box center [390, 454] width 9 height 9
click at [328, 457] on icon at bounding box center [329, 454] width 9 height 9
drag, startPoint x: 390, startPoint y: 450, endPoint x: 388, endPoint y: 440, distance: 10.1
click at [388, 450] on icon at bounding box center [390, 454] width 9 height 9
drag, startPoint x: 16, startPoint y: 109, endPoint x: 27, endPoint y: 105, distance: 11.2
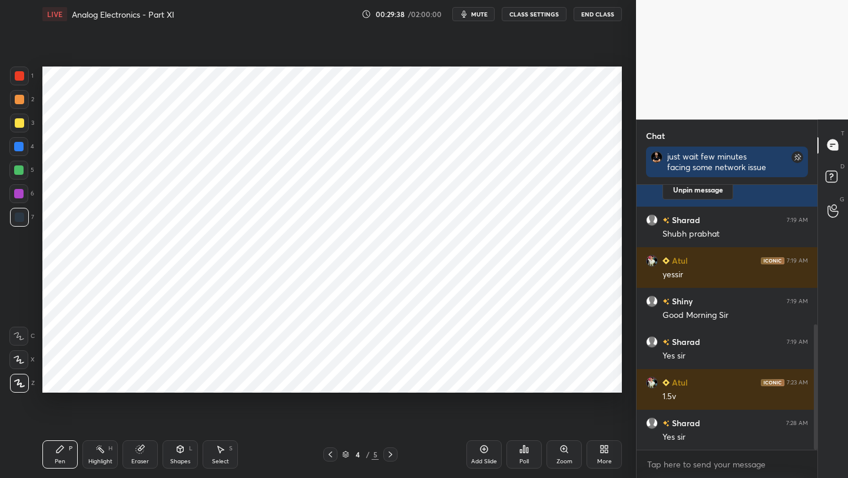
click at [16, 110] on div "2" at bounding box center [22, 102] width 24 height 24
drag, startPoint x: 331, startPoint y: 460, endPoint x: 342, endPoint y: 416, distance: 46.0
click at [331, 461] on div at bounding box center [330, 454] width 14 height 14
drag, startPoint x: 396, startPoint y: 461, endPoint x: 385, endPoint y: 460, distance: 10.7
click at [386, 463] on div "Pen P Highlight H Eraser Shapes L Select S 3 / 5 Add Slide Poll Zoom More" at bounding box center [331, 454] width 579 height 47
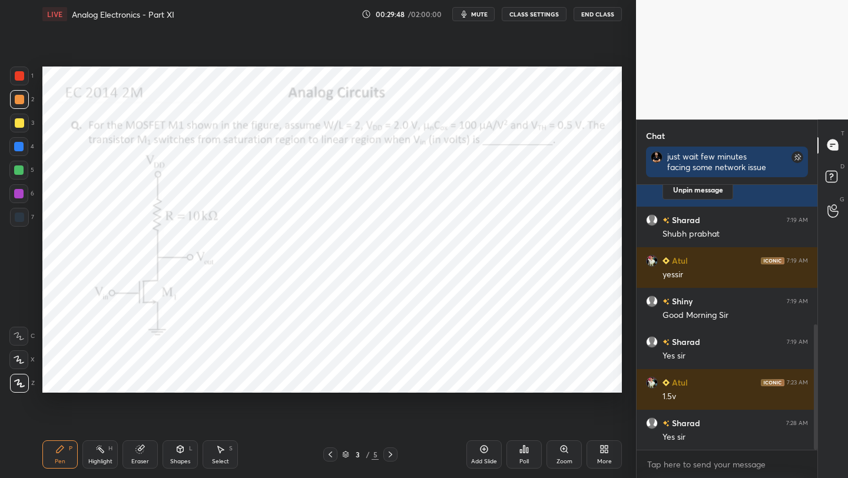
click at [392, 457] on icon at bounding box center [390, 454] width 9 height 9
click at [328, 452] on icon at bounding box center [329, 454] width 9 height 9
drag, startPoint x: 394, startPoint y: 454, endPoint x: 396, endPoint y: 446, distance: 8.3
click at [394, 454] on div at bounding box center [390, 454] width 14 height 14
drag, startPoint x: 328, startPoint y: 457, endPoint x: 329, endPoint y: 448, distance: 8.8
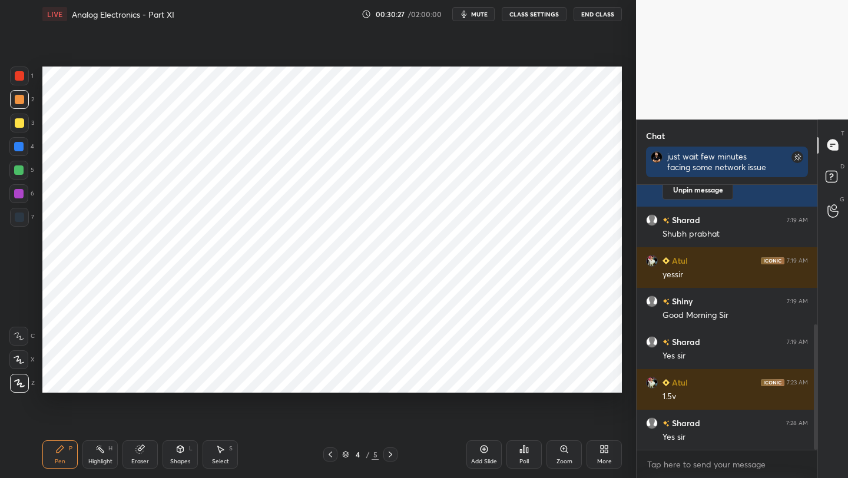
click at [328, 458] on icon at bounding box center [329, 454] width 9 height 9
click at [11, 86] on div "1" at bounding box center [22, 79] width 24 height 24
click at [396, 451] on div at bounding box center [390, 454] width 14 height 14
click at [389, 450] on icon at bounding box center [390, 454] width 9 height 9
drag, startPoint x: 334, startPoint y: 460, endPoint x: 339, endPoint y: 446, distance: 14.5
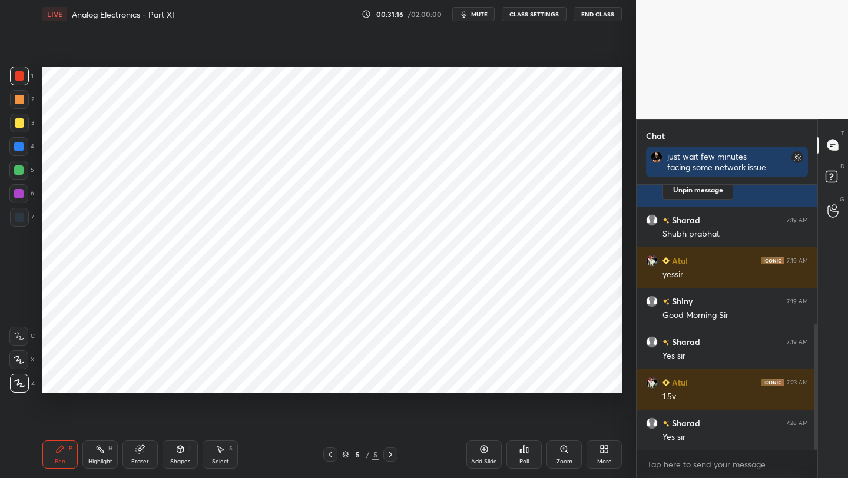
click at [333, 460] on div at bounding box center [330, 454] width 14 height 14
click at [386, 455] on icon at bounding box center [390, 454] width 9 height 9
drag, startPoint x: 325, startPoint y: 454, endPoint x: 332, endPoint y: 441, distance: 14.5
click at [327, 452] on icon at bounding box center [329, 454] width 9 height 9
drag, startPoint x: 15, startPoint y: 102, endPoint x: 31, endPoint y: 105, distance: 15.5
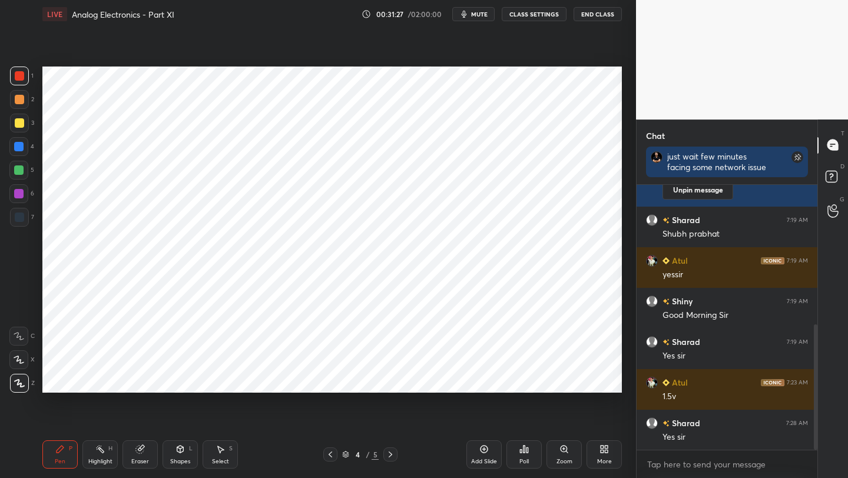
click at [15, 102] on div at bounding box center [19, 99] width 9 height 9
drag, startPoint x: 21, startPoint y: 221, endPoint x: 25, endPoint y: 215, distance: 7.2
click at [21, 221] on div at bounding box center [19, 216] width 9 height 9
click at [158, 457] on div "Pen P Highlight H Eraser Shapes L Select S" at bounding box center [148, 454] width 212 height 28
click at [109, 456] on div "Highlight H" at bounding box center [99, 454] width 35 height 28
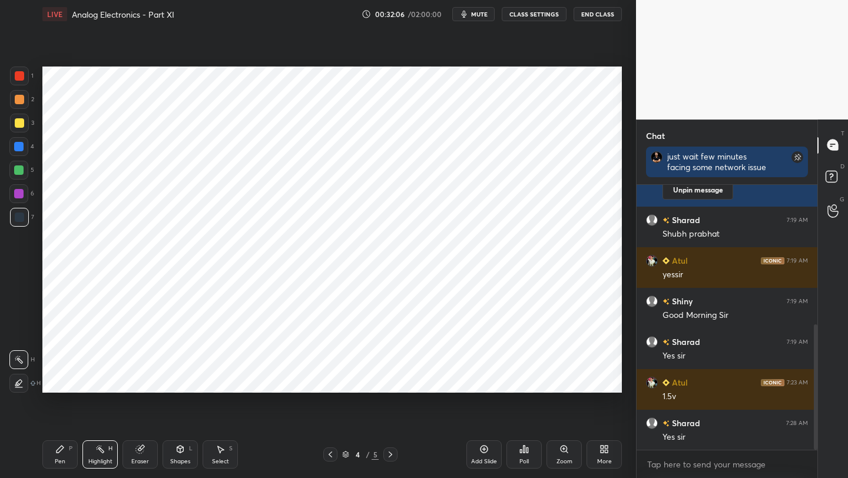
click at [139, 450] on icon at bounding box center [140, 450] width 8 height 8
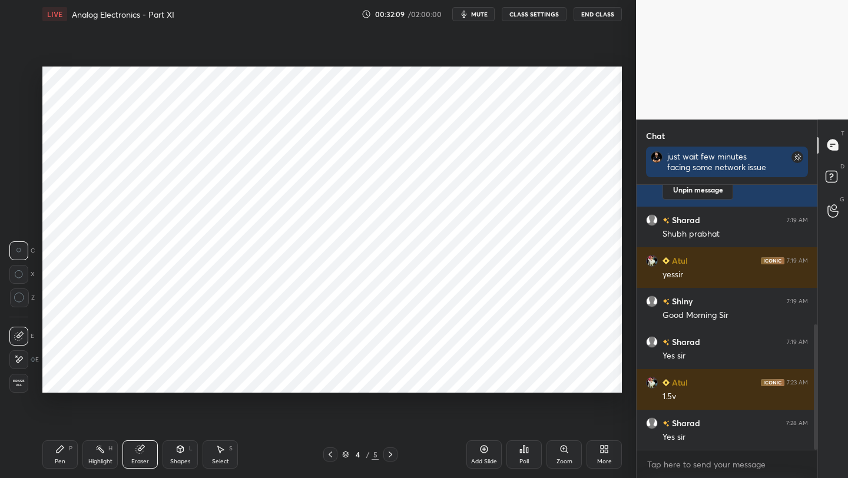
click at [69, 462] on div "Pen P" at bounding box center [59, 454] width 35 height 28
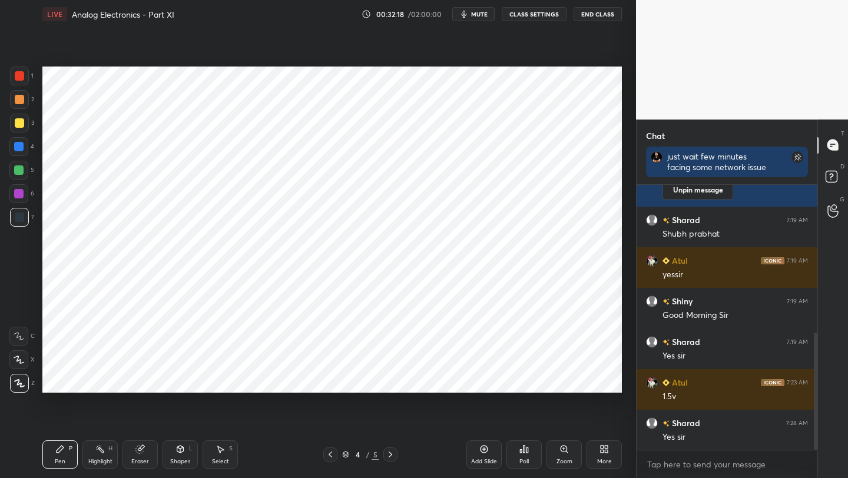
scroll to position [337, 0]
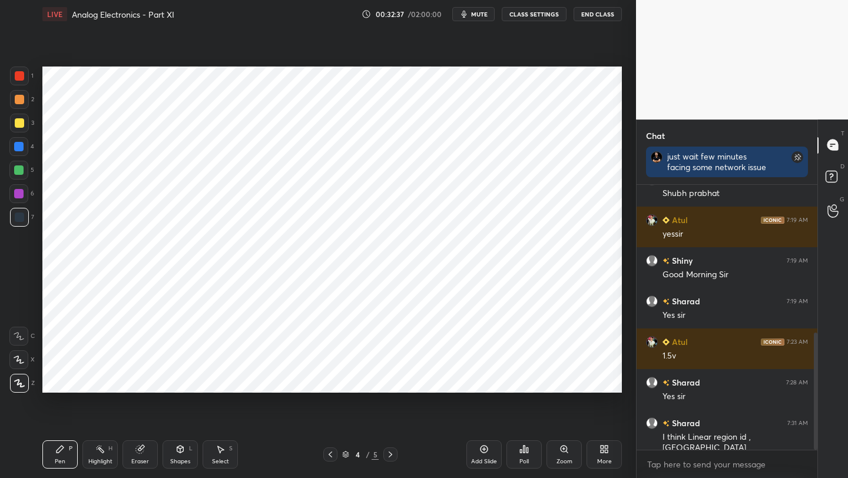
click at [330, 452] on icon at bounding box center [329, 454] width 9 height 9
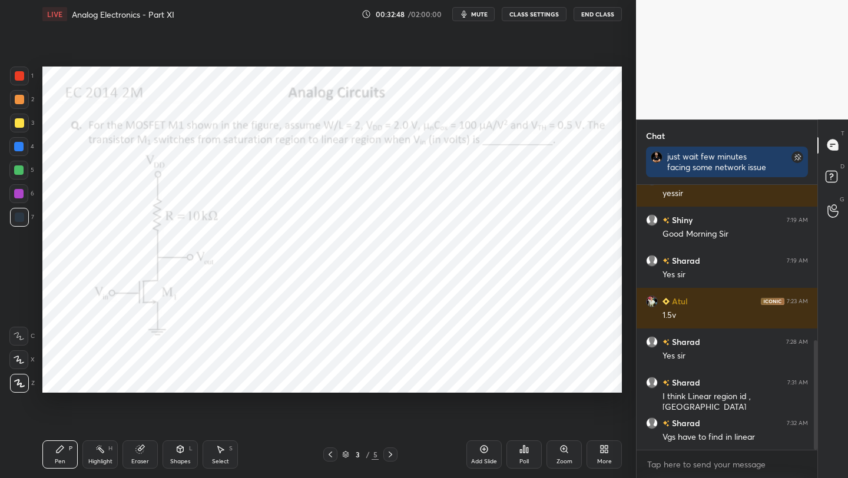
click at [391, 455] on icon at bounding box center [390, 454] width 9 height 9
click at [393, 452] on icon at bounding box center [390, 454] width 9 height 9
click at [392, 452] on icon at bounding box center [390, 454] width 9 height 9
click at [334, 456] on icon at bounding box center [329, 454] width 9 height 9
click at [334, 454] on icon at bounding box center [329, 454] width 9 height 9
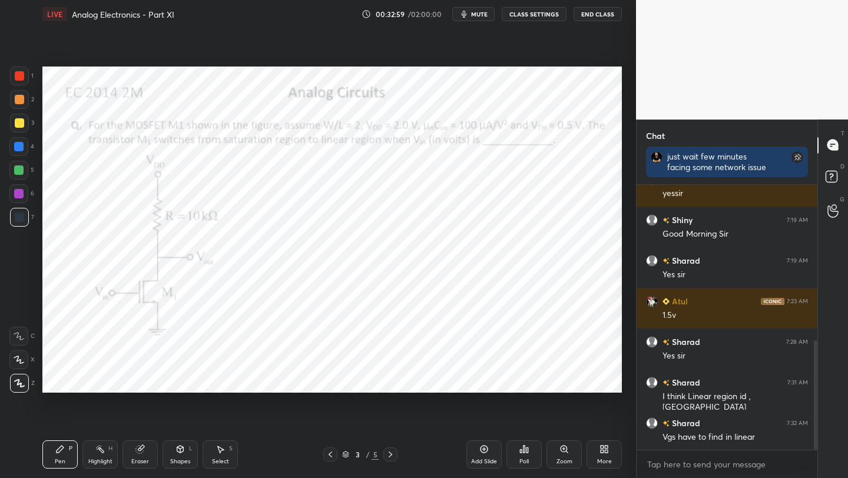
click at [389, 452] on icon at bounding box center [390, 454] width 9 height 9
click at [331, 451] on icon at bounding box center [329, 454] width 9 height 9
click at [388, 453] on icon at bounding box center [390, 454] width 9 height 9
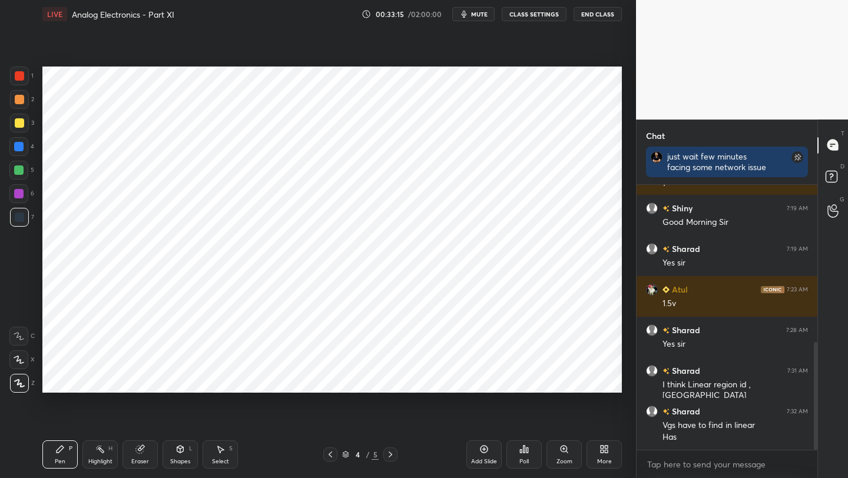
click at [330, 453] on icon at bounding box center [329, 454] width 9 height 9
click at [391, 454] on icon at bounding box center [390, 454] width 9 height 9
click at [387, 451] on icon at bounding box center [390, 454] width 9 height 9
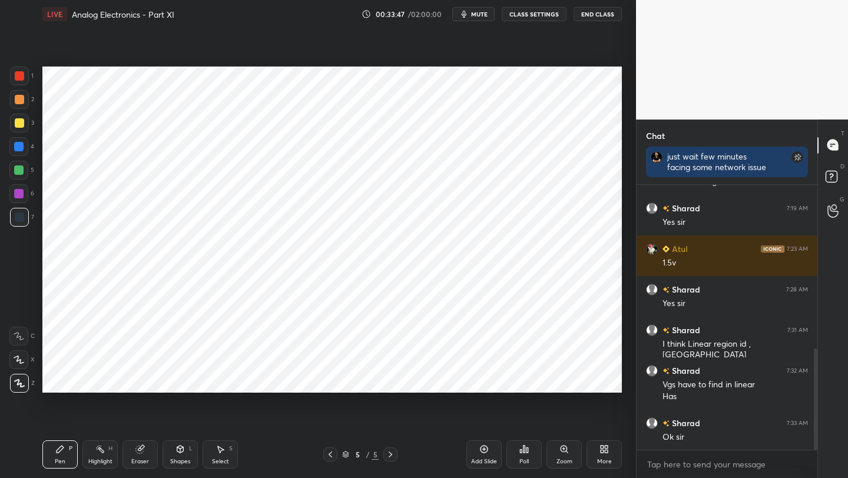
click at [391, 450] on icon at bounding box center [390, 454] width 9 height 9
click at [324, 454] on div at bounding box center [330, 454] width 14 height 14
click at [486, 454] on div "Add Slide" at bounding box center [483, 454] width 35 height 28
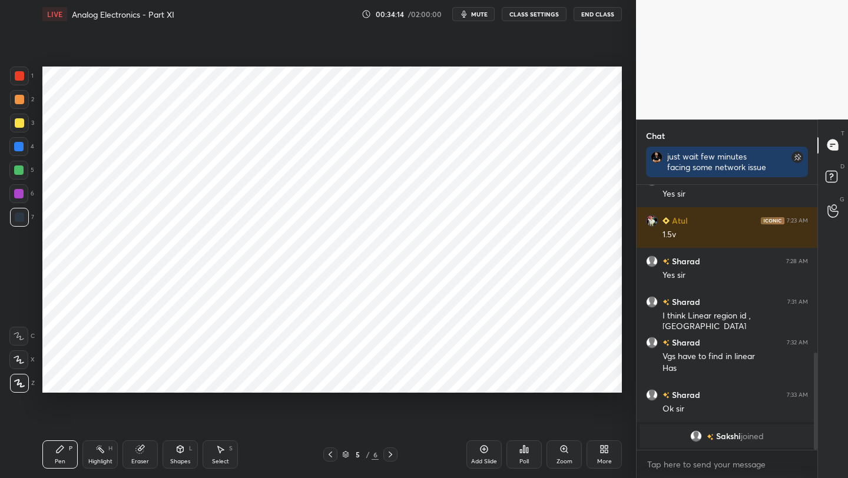
click at [330, 458] on icon at bounding box center [329, 454] width 9 height 9
click at [331, 454] on icon at bounding box center [329, 454] width 9 height 9
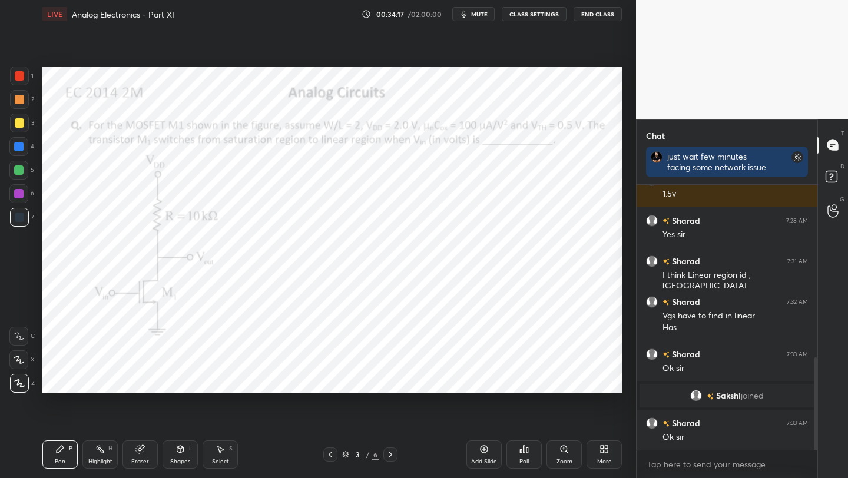
click at [390, 453] on icon at bounding box center [390, 454] width 4 height 6
drag, startPoint x: 17, startPoint y: 102, endPoint x: 38, endPoint y: 105, distance: 20.7
click at [16, 105] on div at bounding box center [19, 99] width 19 height 19
drag, startPoint x: 330, startPoint y: 455, endPoint x: 331, endPoint y: 444, distance: 11.2
click at [329, 454] on icon at bounding box center [330, 454] width 4 height 6
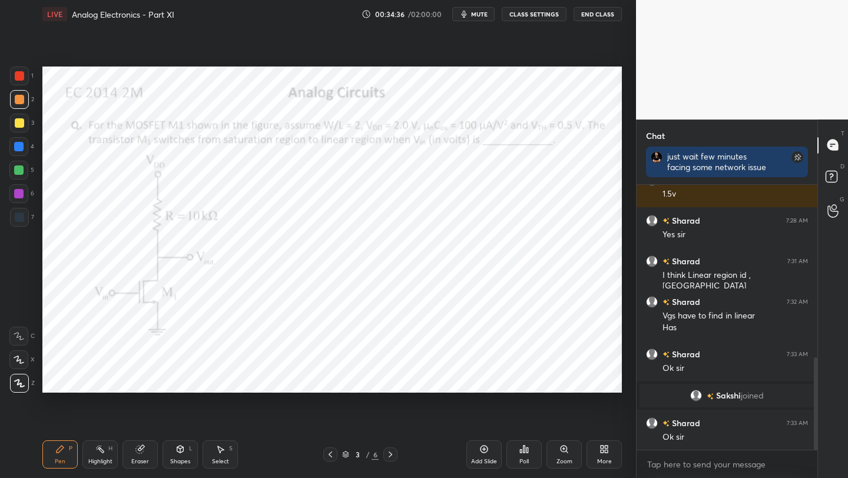
drag, startPoint x: 388, startPoint y: 456, endPoint x: 394, endPoint y: 438, distance: 18.4
click at [388, 455] on icon at bounding box center [390, 454] width 9 height 9
click at [145, 447] on div "Eraser" at bounding box center [139, 454] width 35 height 28
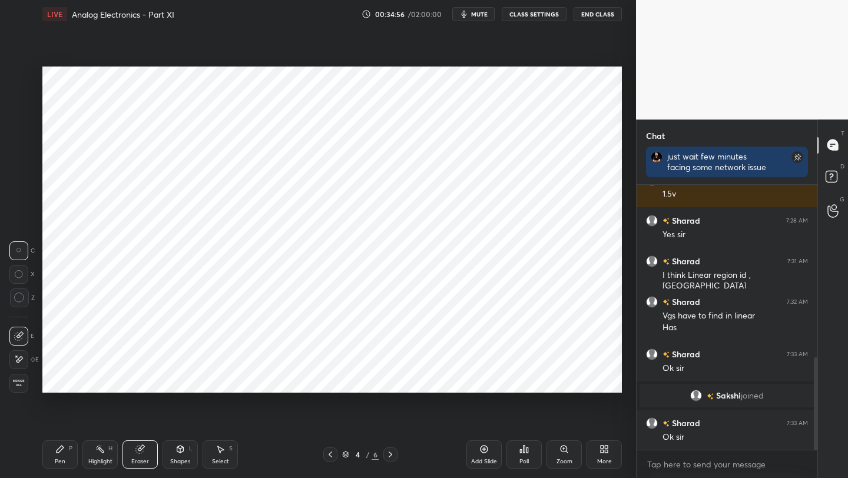
click at [59, 453] on div "Pen P" at bounding box center [59, 454] width 35 height 28
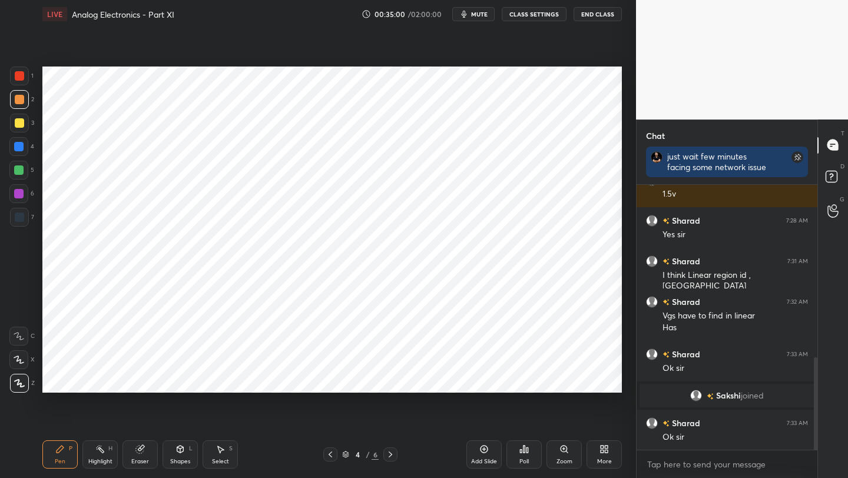
click at [19, 74] on div at bounding box center [19, 75] width 9 height 9
click at [65, 455] on div "Pen P" at bounding box center [59, 454] width 35 height 28
drag, startPoint x: 25, startPoint y: 102, endPoint x: 42, endPoint y: 103, distance: 17.1
click at [25, 102] on div at bounding box center [19, 99] width 19 height 19
click at [25, 168] on div at bounding box center [18, 170] width 19 height 19
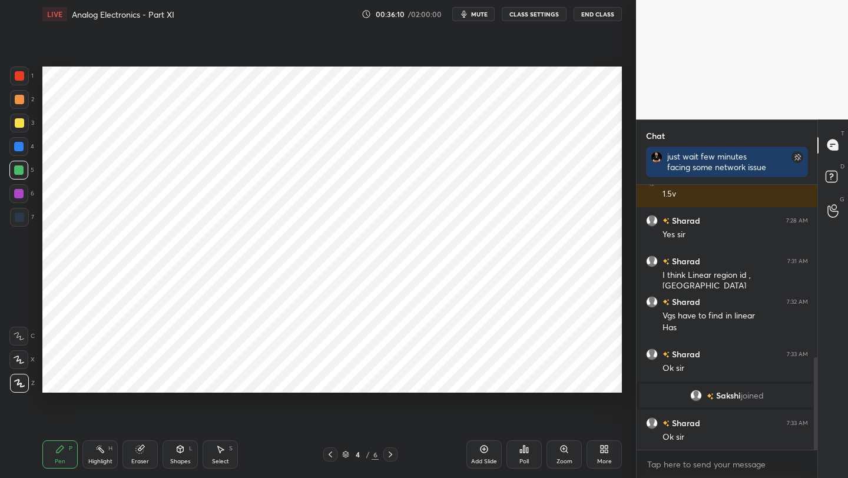
click at [24, 222] on div at bounding box center [19, 217] width 19 height 19
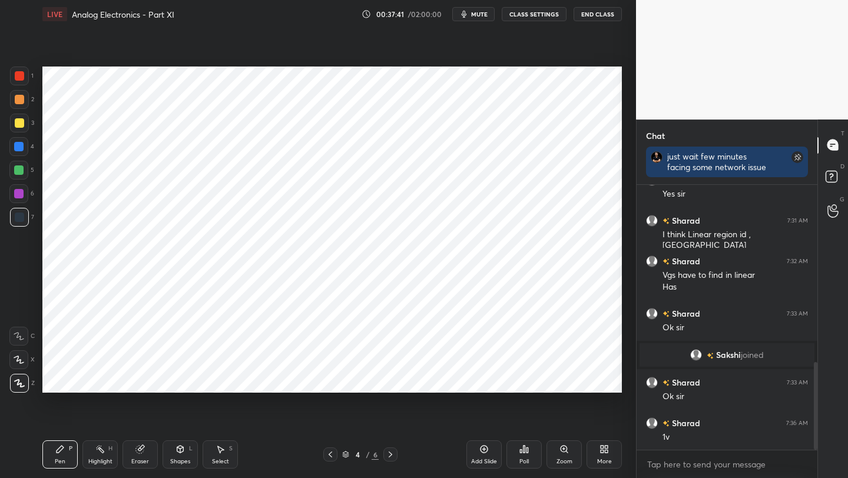
click at [481, 451] on icon at bounding box center [484, 450] width 8 height 8
drag, startPoint x: 21, startPoint y: 80, endPoint x: 37, endPoint y: 87, distance: 17.9
click at [21, 84] on div at bounding box center [19, 76] width 19 height 19
click at [329, 455] on icon at bounding box center [329, 454] width 9 height 9
click at [391, 448] on div at bounding box center [390, 454] width 14 height 14
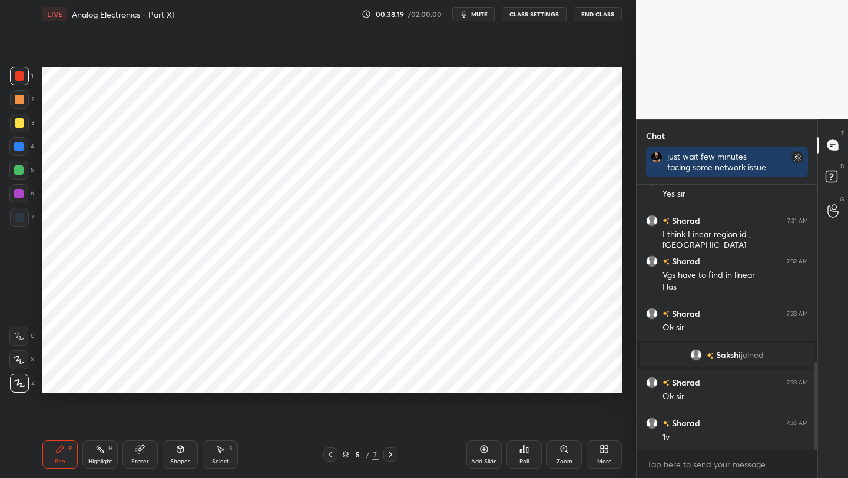
drag, startPoint x: 19, startPoint y: 224, endPoint x: 28, endPoint y: 221, distance: 9.7
click at [17, 228] on div "7" at bounding box center [22, 220] width 24 height 24
click at [16, 220] on div at bounding box center [19, 216] width 9 height 9
click at [20, 198] on div at bounding box center [18, 193] width 9 height 9
click at [332, 453] on icon at bounding box center [329, 454] width 9 height 9
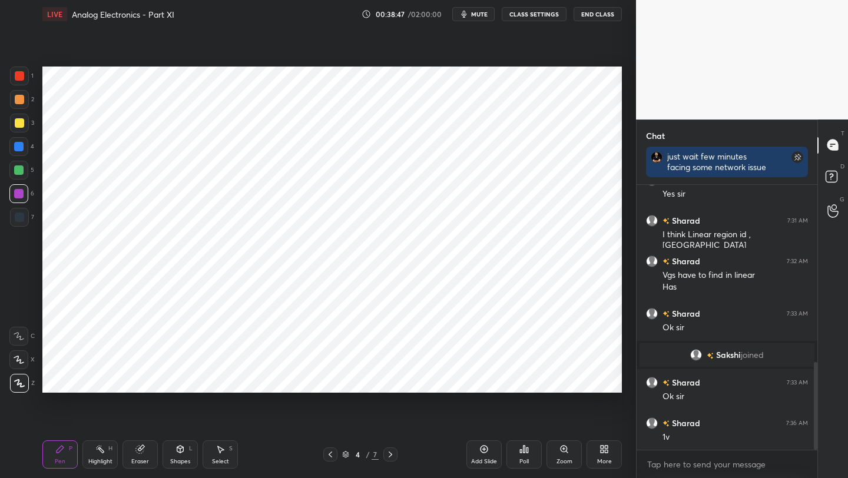
click at [333, 454] on icon at bounding box center [329, 454] width 9 height 9
drag, startPoint x: 390, startPoint y: 457, endPoint x: 393, endPoint y: 447, distance: 10.4
click at [390, 456] on icon at bounding box center [390, 454] width 9 height 9
drag, startPoint x: 389, startPoint y: 452, endPoint x: 397, endPoint y: 434, distance: 19.2
click at [390, 451] on icon at bounding box center [390, 454] width 9 height 9
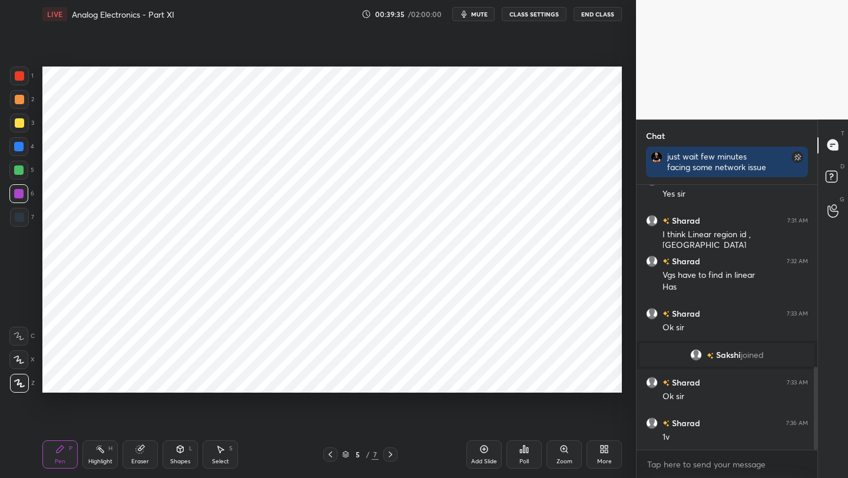
scroll to position [580, 0]
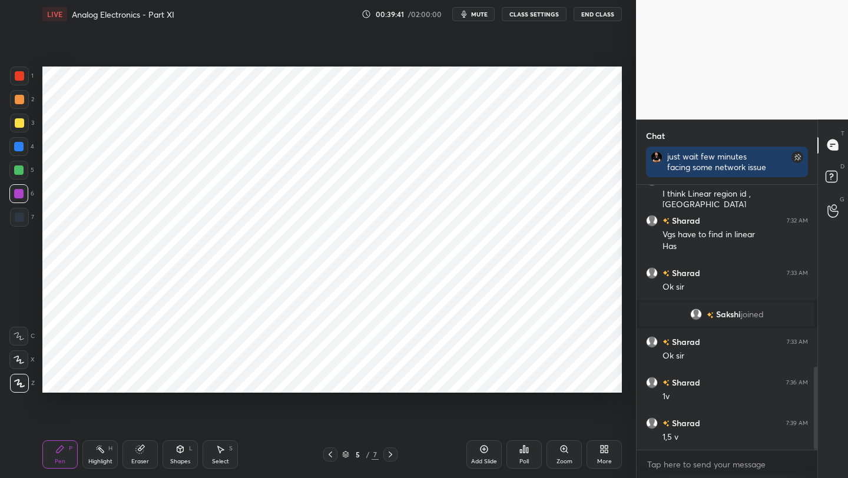
click at [333, 453] on icon at bounding box center [329, 454] width 9 height 9
click at [330, 454] on icon at bounding box center [329, 454] width 9 height 9
click at [390, 454] on icon at bounding box center [390, 454] width 9 height 9
click at [391, 453] on icon at bounding box center [390, 454] width 4 height 6
click at [325, 460] on div at bounding box center [330, 454] width 14 height 14
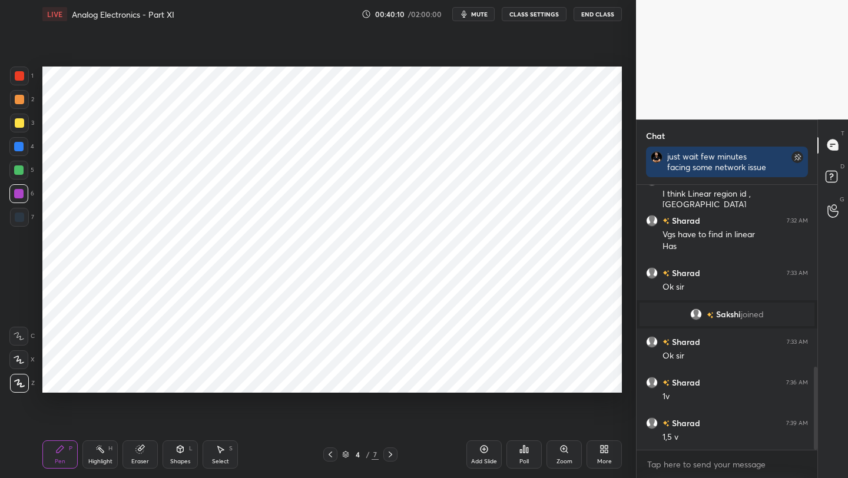
click at [330, 453] on icon at bounding box center [329, 454] width 9 height 9
click at [331, 452] on icon at bounding box center [329, 454] width 9 height 9
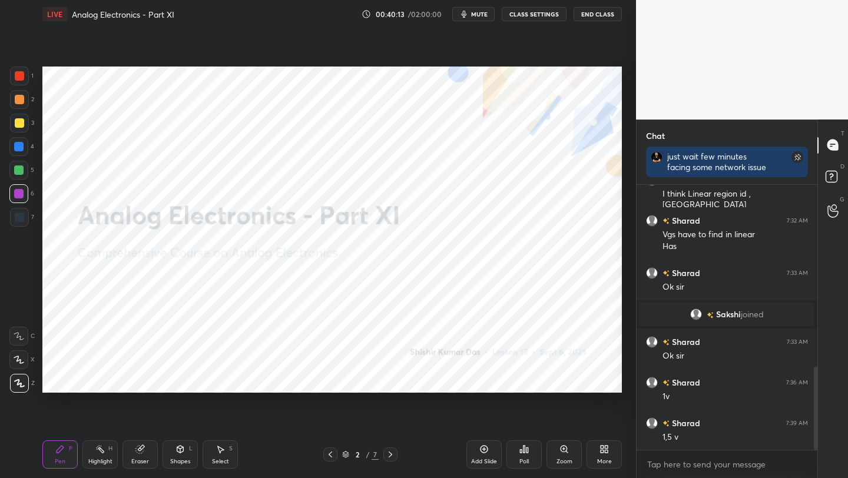
click at [393, 453] on icon at bounding box center [390, 454] width 9 height 9
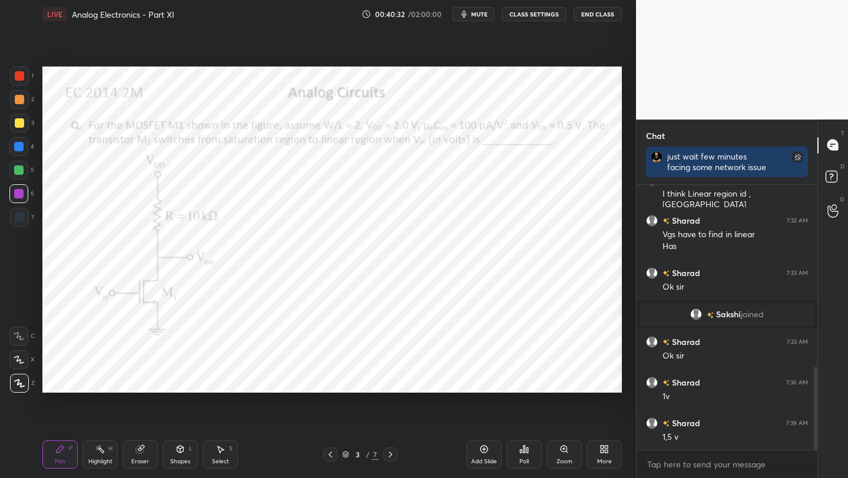
click at [381, 457] on div "3 / 7" at bounding box center [360, 454] width 74 height 14
click at [386, 453] on div at bounding box center [390, 454] width 14 height 14
click at [387, 453] on icon at bounding box center [390, 454] width 9 height 9
click at [388, 453] on icon at bounding box center [390, 454] width 9 height 9
click at [389, 456] on icon at bounding box center [390, 454] width 9 height 9
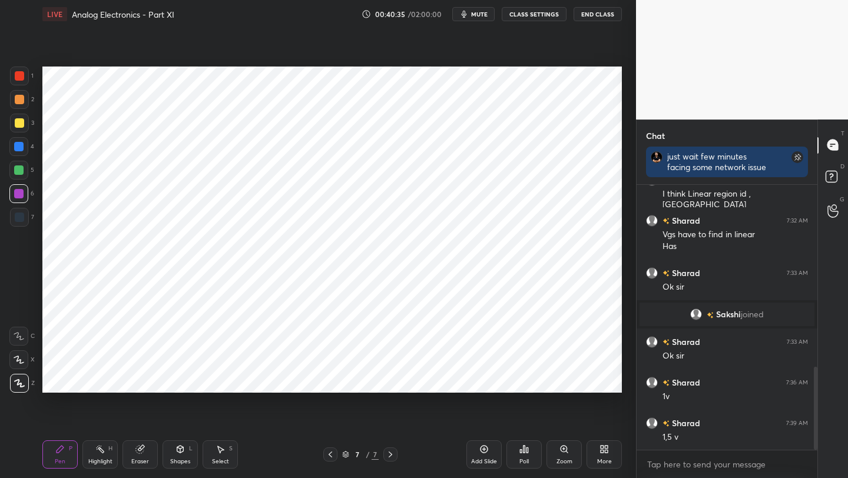
click at [484, 455] on div "Add Slide" at bounding box center [483, 454] width 35 height 28
click at [16, 75] on div at bounding box center [19, 76] width 19 height 19
click at [20, 196] on div at bounding box center [18, 193] width 9 height 9
drag, startPoint x: 12, startPoint y: 220, endPoint x: 36, endPoint y: 222, distance: 23.7
click at [13, 221] on div at bounding box center [19, 217] width 19 height 19
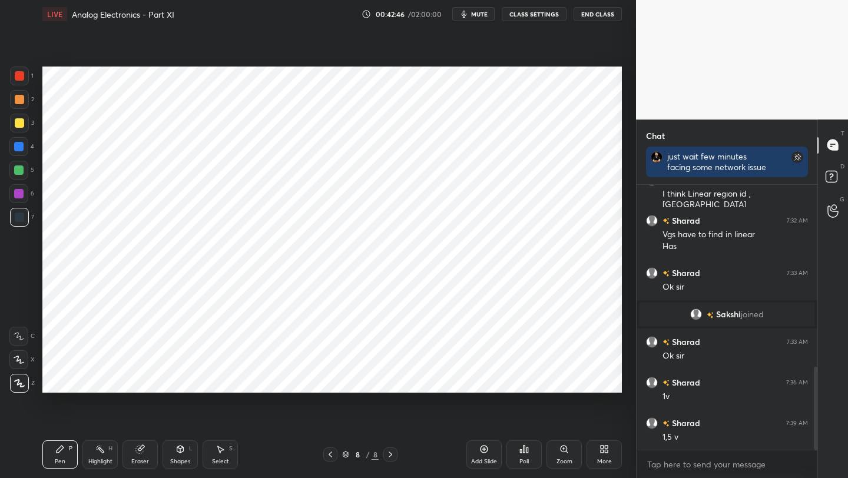
click at [335, 451] on div at bounding box center [330, 454] width 14 height 14
click at [334, 450] on icon at bounding box center [329, 454] width 9 height 9
click at [333, 450] on icon at bounding box center [329, 454] width 9 height 9
click at [328, 453] on icon at bounding box center [329, 454] width 9 height 9
click at [330, 450] on icon at bounding box center [329, 454] width 9 height 9
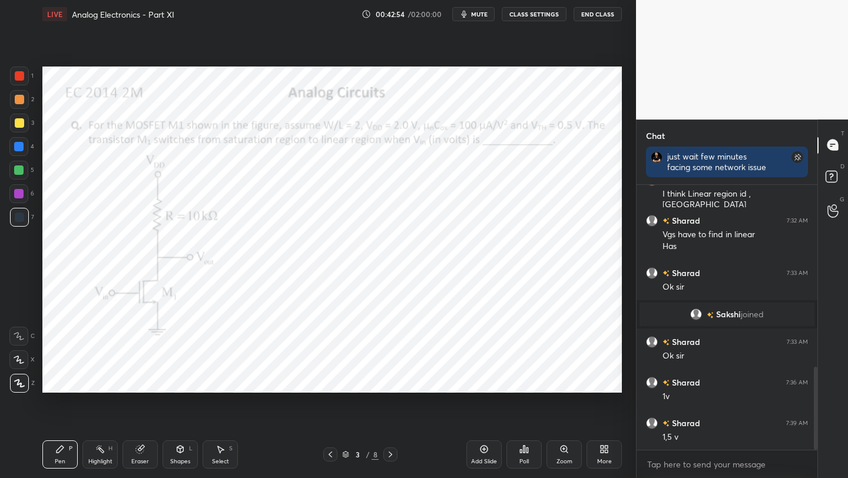
click at [391, 457] on icon at bounding box center [390, 454] width 9 height 9
click at [393, 454] on icon at bounding box center [390, 454] width 9 height 9
click at [393, 455] on icon at bounding box center [390, 454] width 9 height 9
click at [390, 456] on icon at bounding box center [390, 454] width 9 height 9
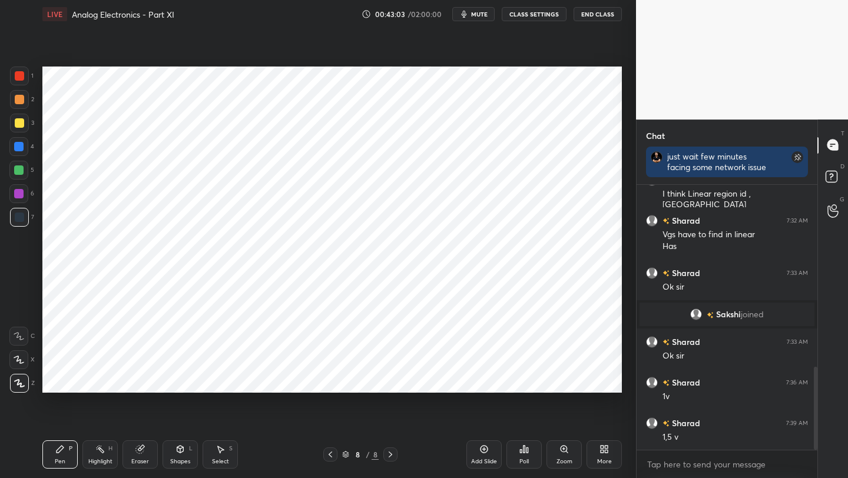
click at [19, 199] on div at bounding box center [18, 193] width 19 height 19
click at [16, 172] on div at bounding box center [18, 169] width 9 height 9
click at [331, 456] on icon at bounding box center [329, 454] width 9 height 9
click at [328, 455] on icon at bounding box center [329, 454] width 9 height 9
click at [327, 454] on icon at bounding box center [329, 454] width 9 height 9
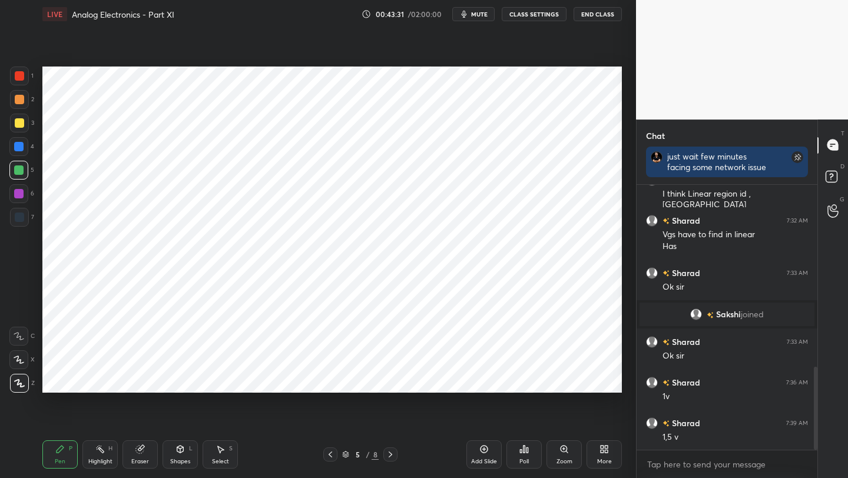
click at [326, 457] on icon at bounding box center [329, 454] width 9 height 9
click at [335, 456] on div at bounding box center [330, 454] width 14 height 14
click at [331, 458] on icon at bounding box center [329, 454] width 9 height 9
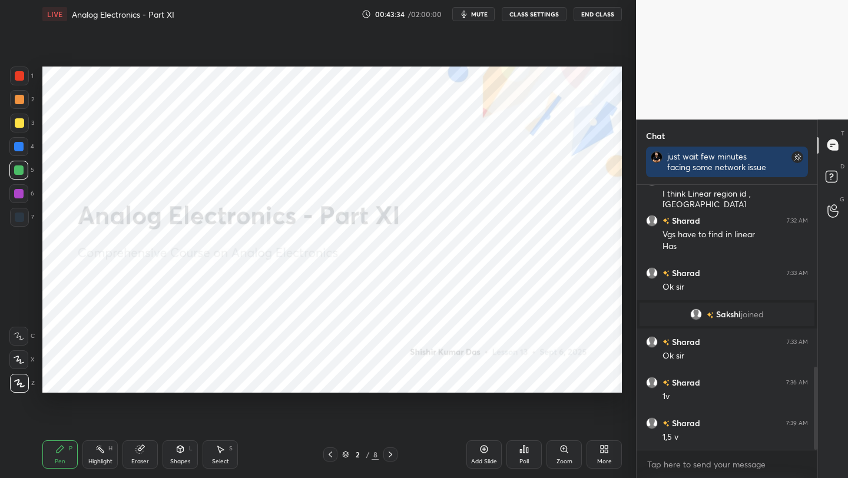
click at [389, 456] on icon at bounding box center [390, 454] width 9 height 9
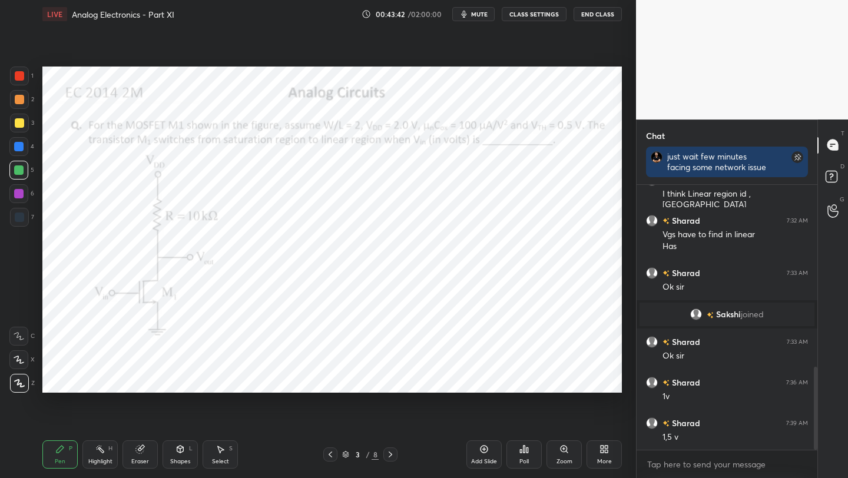
click at [390, 457] on icon at bounding box center [390, 454] width 9 height 9
click at [390, 458] on icon at bounding box center [390, 454] width 9 height 9
click at [388, 456] on icon at bounding box center [390, 454] width 9 height 9
click at [388, 458] on icon at bounding box center [390, 454] width 9 height 9
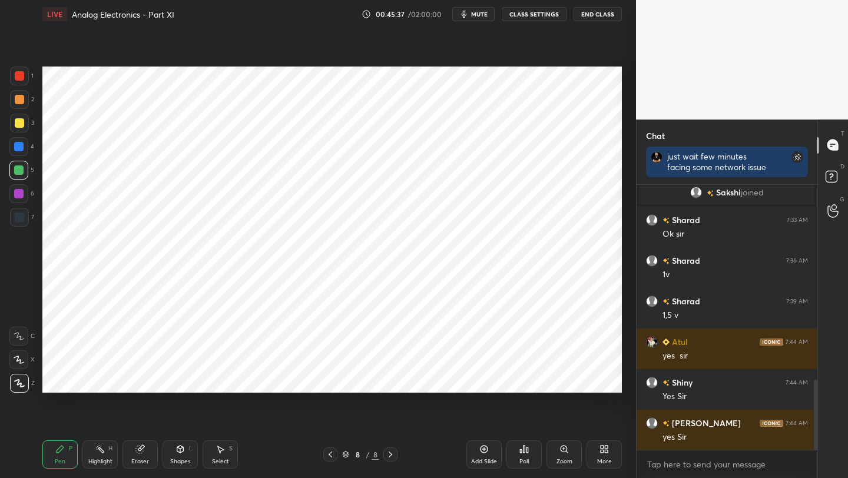
scroll to position [742, 0]
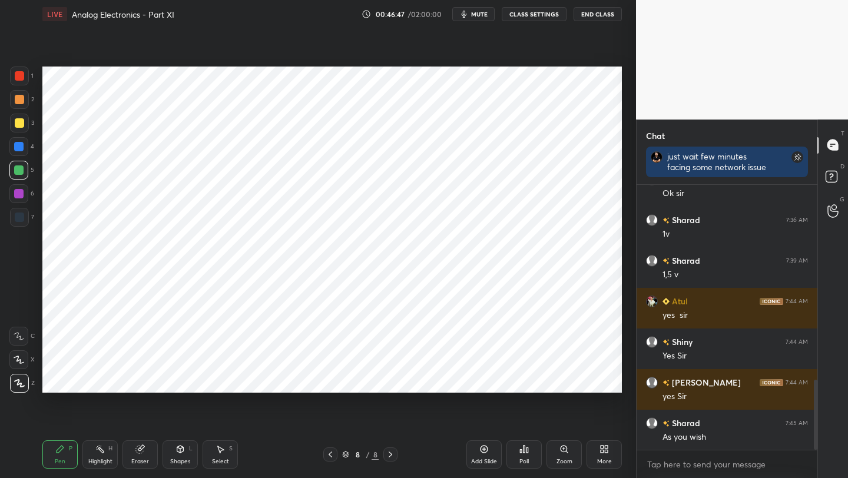
click at [601, 460] on div "More" at bounding box center [604, 461] width 15 height 6
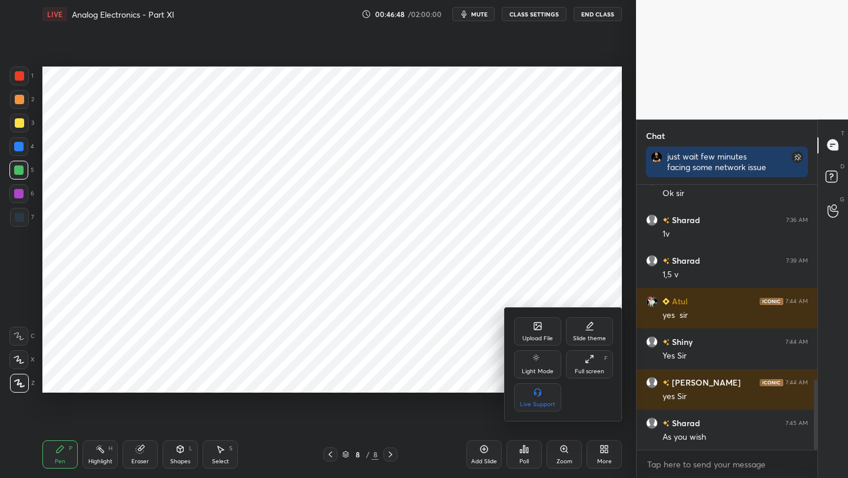
click at [546, 327] on div "Upload File" at bounding box center [537, 331] width 47 height 28
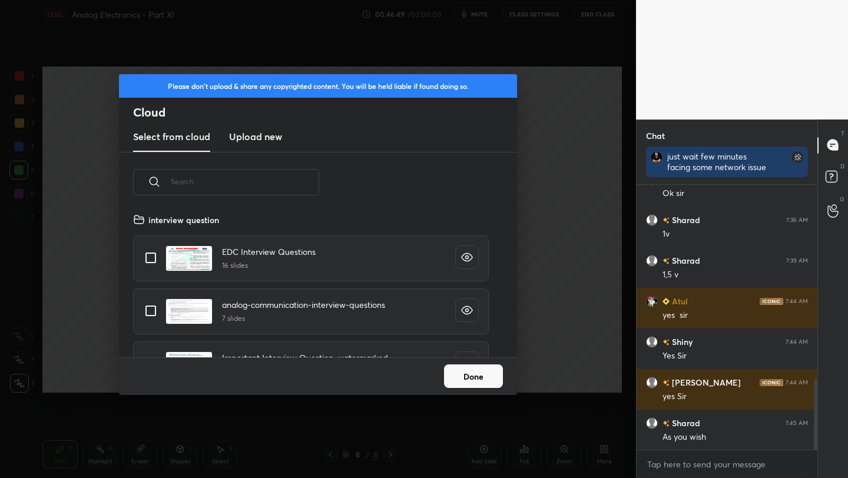
scroll to position [145, 378]
click at [269, 138] on h3 "Upload new" at bounding box center [255, 136] width 53 height 14
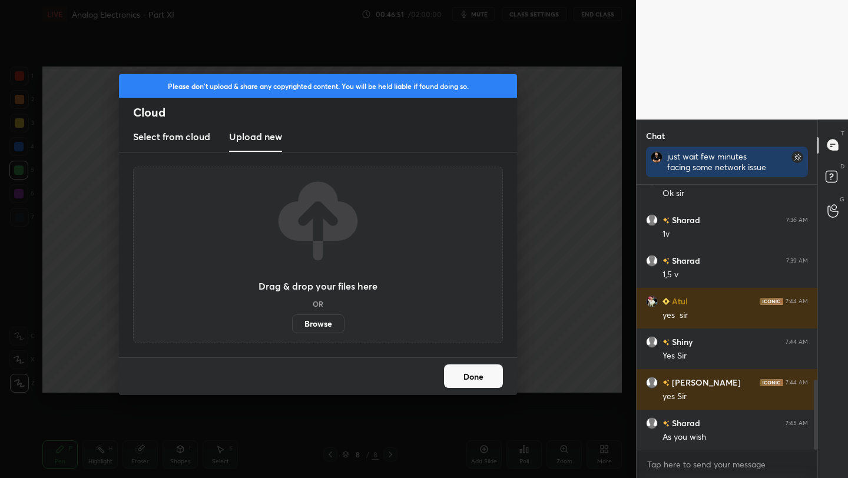
click at [324, 327] on label "Browse" at bounding box center [318, 323] width 52 height 19
click at [292, 327] on input "Browse" at bounding box center [292, 323] width 0 height 19
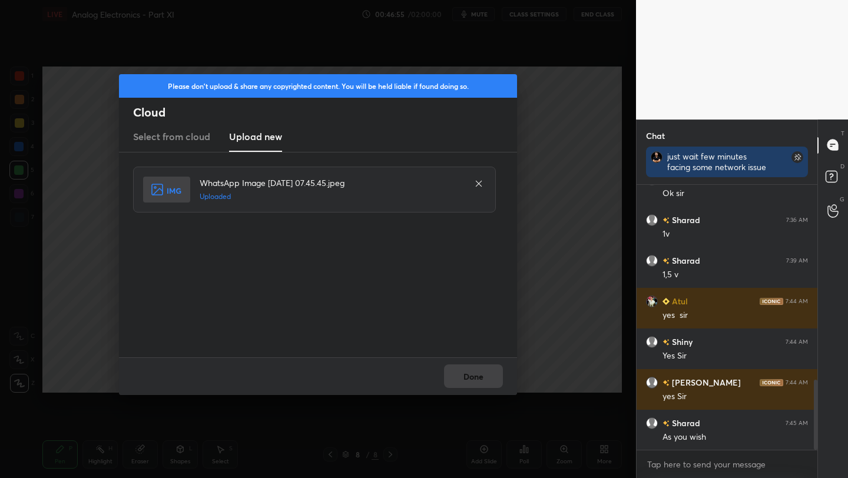
click at [484, 370] on div "Done" at bounding box center [318, 376] width 398 height 38
click at [484, 370] on button "Done" at bounding box center [473, 376] width 59 height 24
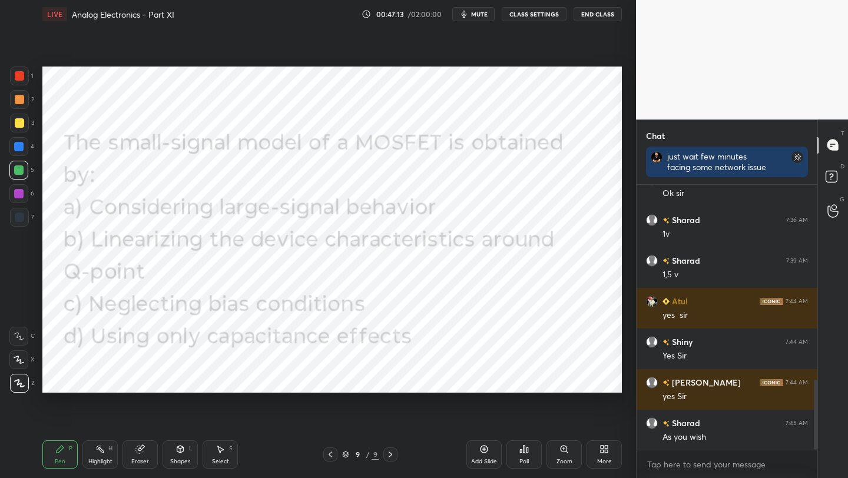
click at [522, 451] on icon at bounding box center [523, 448] width 9 height 9
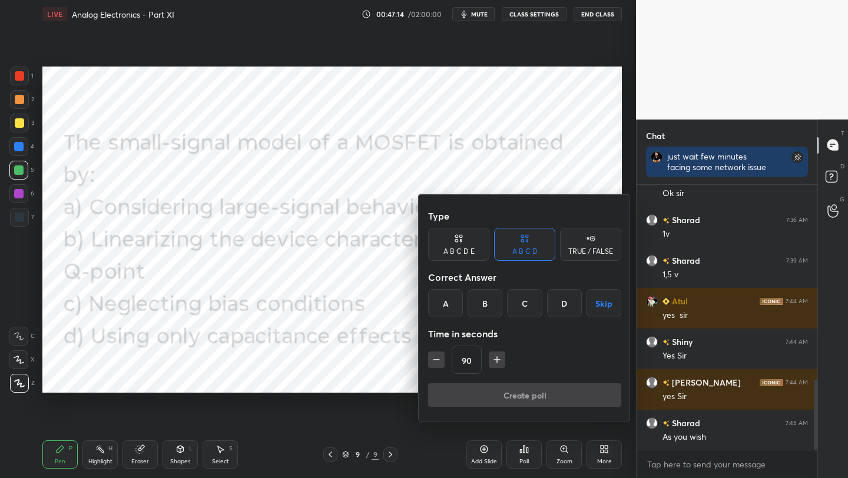
click at [483, 302] on div "B" at bounding box center [484, 303] width 35 height 28
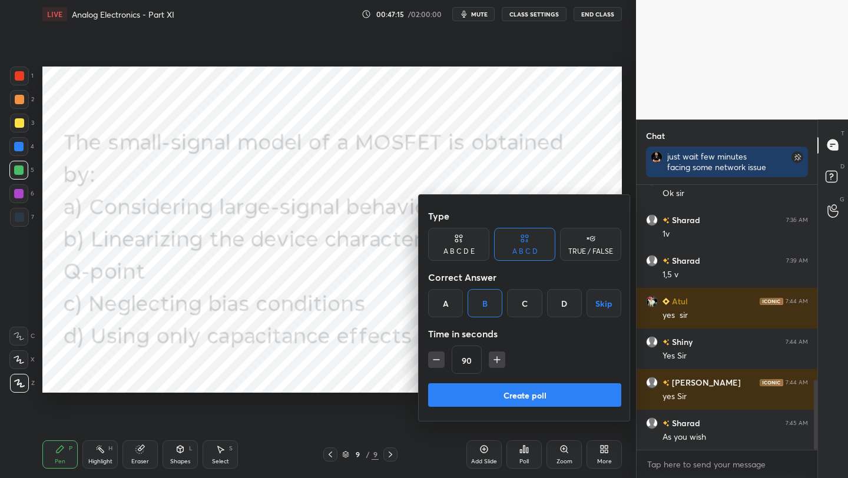
click at [501, 397] on button "Create poll" at bounding box center [524, 395] width 193 height 24
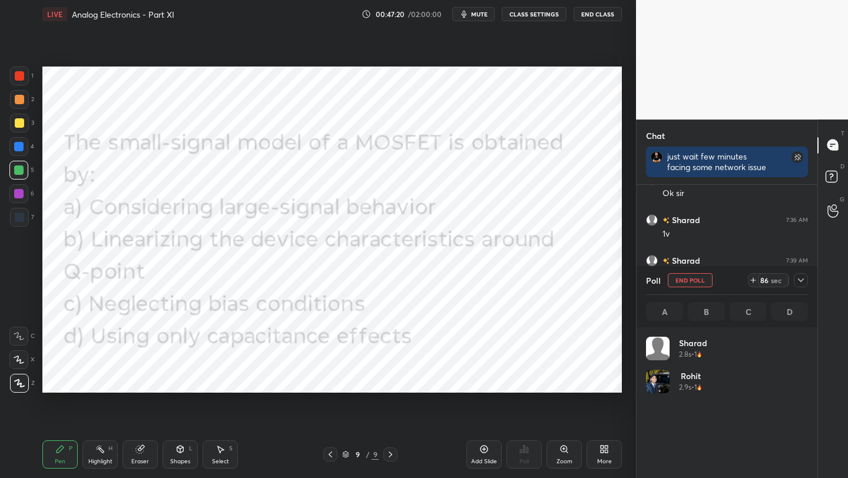
scroll to position [138, 158]
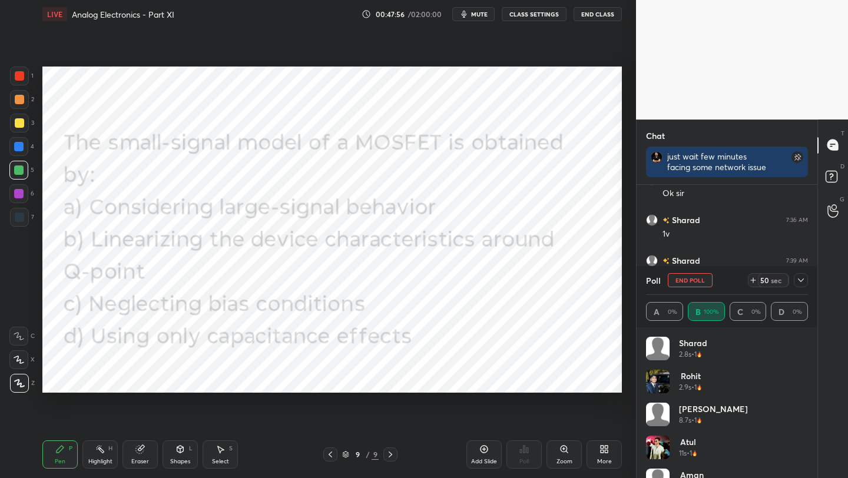
click at [478, 450] on div "Add Slide" at bounding box center [483, 454] width 35 height 28
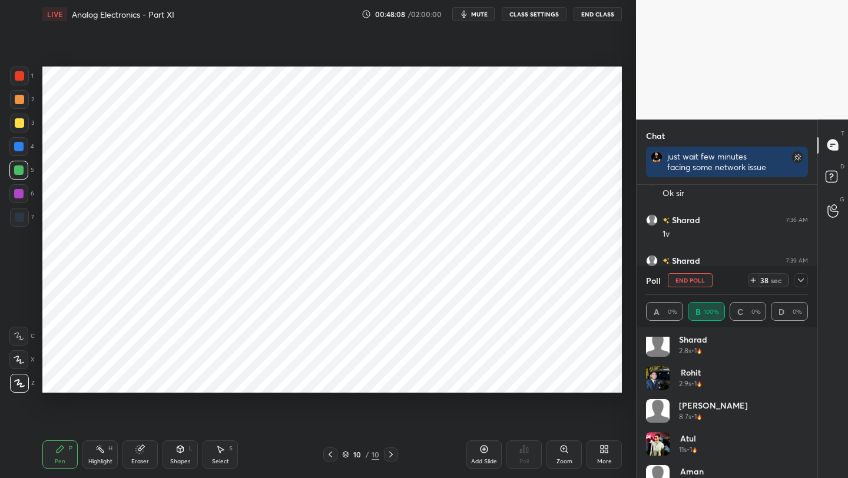
scroll to position [0, 0]
click at [27, 74] on div at bounding box center [19, 76] width 19 height 19
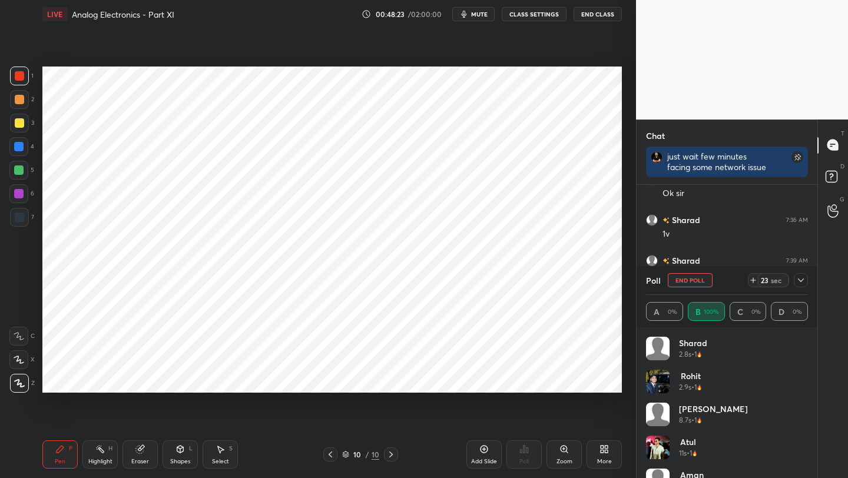
click at [21, 148] on div at bounding box center [18, 146] width 9 height 9
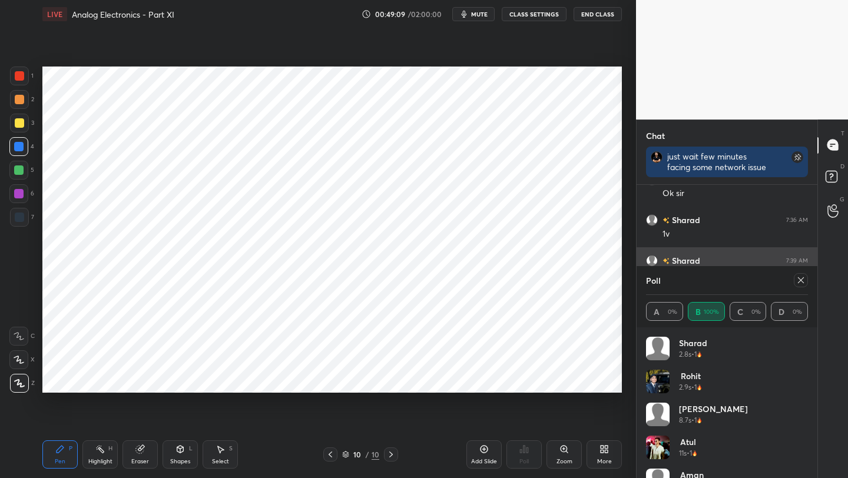
drag, startPoint x: 796, startPoint y: 280, endPoint x: 792, endPoint y: 274, distance: 7.2
click at [796, 280] on icon at bounding box center [800, 279] width 9 height 9
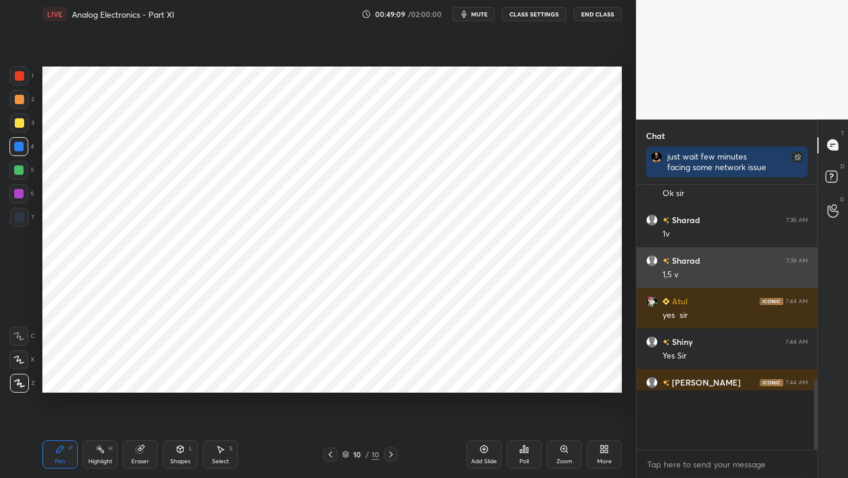
scroll to position [4, 4]
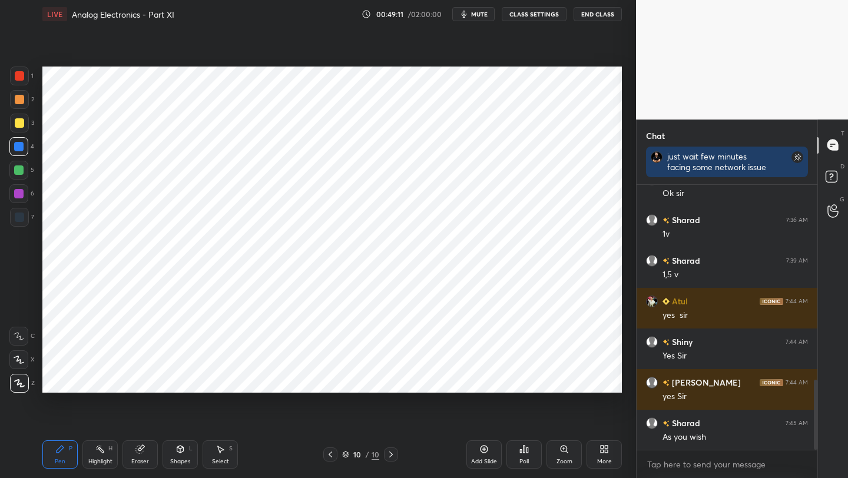
drag, startPoint x: 22, startPoint y: 192, endPoint x: 36, endPoint y: 191, distance: 14.2
click at [20, 193] on div at bounding box center [18, 193] width 9 height 9
click at [22, 174] on div at bounding box center [18, 169] width 9 height 9
click at [185, 456] on div "Shapes L" at bounding box center [179, 454] width 35 height 28
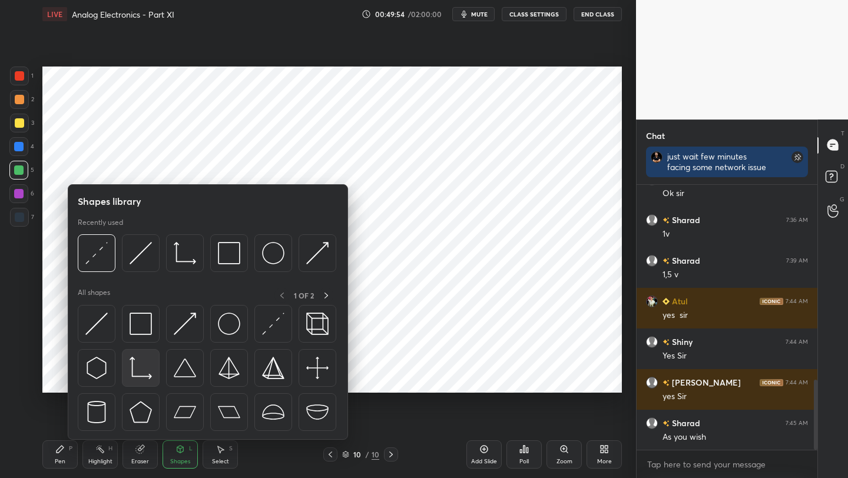
click at [134, 368] on img at bounding box center [140, 368] width 22 height 22
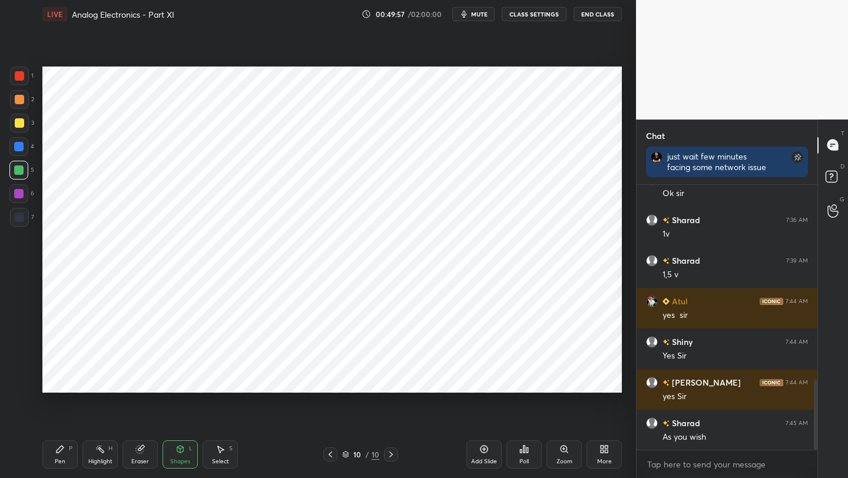
drag, startPoint x: 71, startPoint y: 446, endPoint x: 64, endPoint y: 428, distance: 18.8
click at [69, 445] on div "Pen P" at bounding box center [59, 454] width 35 height 28
drag, startPoint x: 182, startPoint y: 450, endPoint x: 177, endPoint y: 441, distance: 10.5
click at [180, 450] on icon at bounding box center [179, 448] width 9 height 9
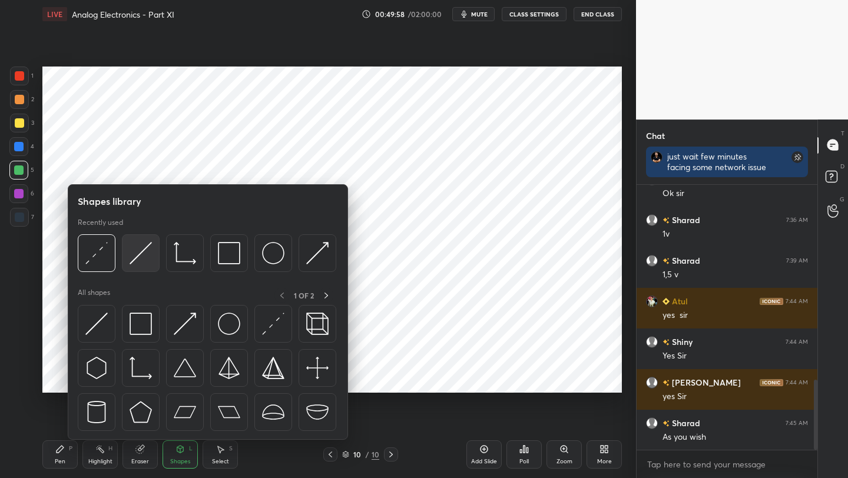
click at [144, 265] on div at bounding box center [141, 253] width 38 height 38
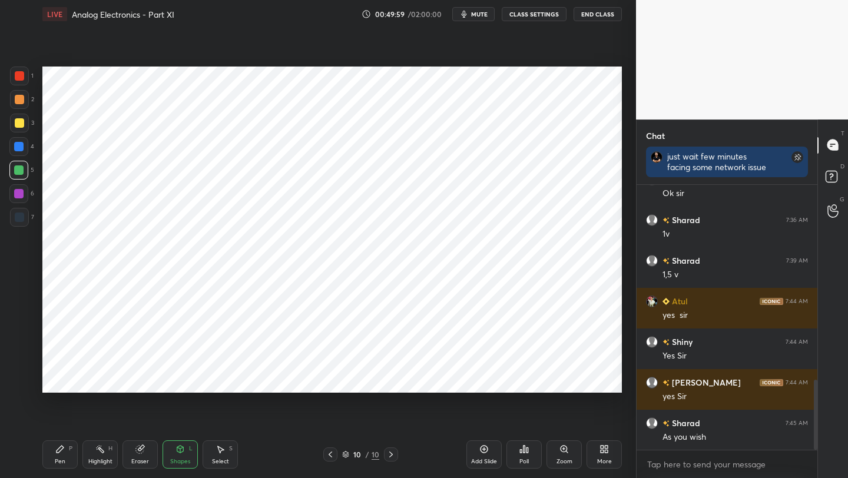
click at [16, 193] on div at bounding box center [18, 193] width 9 height 9
click at [59, 454] on div "Pen P" at bounding box center [59, 454] width 35 height 28
drag, startPoint x: 12, startPoint y: 223, endPoint x: 33, endPoint y: 221, distance: 20.7
click at [12, 223] on div at bounding box center [19, 217] width 19 height 19
click at [21, 191] on div at bounding box center [18, 193] width 9 height 9
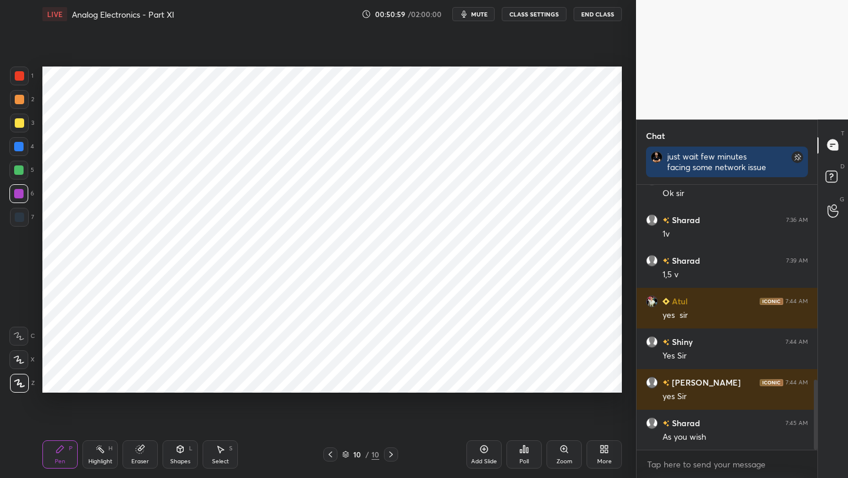
drag, startPoint x: 181, startPoint y: 454, endPoint x: 179, endPoint y: 448, distance: 6.3
click at [180, 454] on div "Shapes L" at bounding box center [179, 454] width 35 height 28
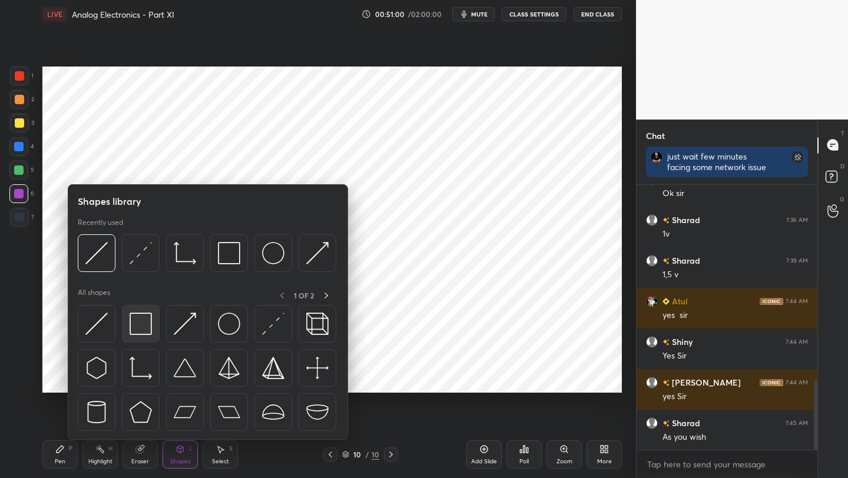
click at [140, 333] on img at bounding box center [140, 324] width 22 height 22
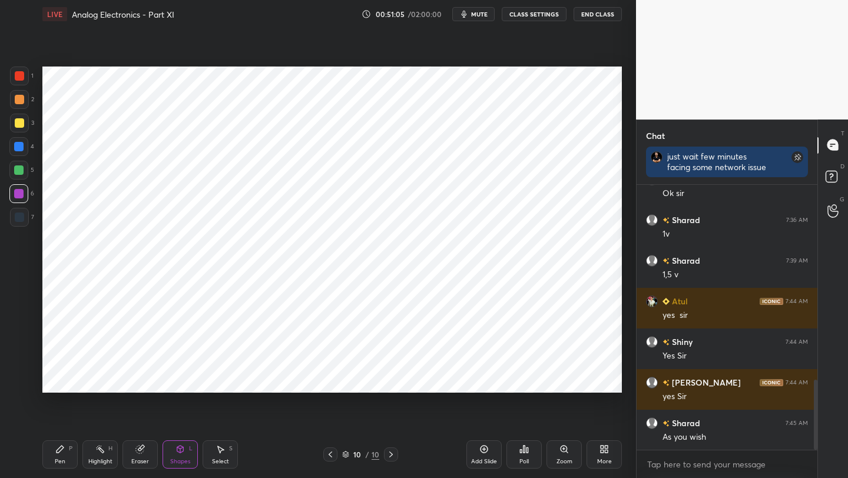
drag, startPoint x: 68, startPoint y: 450, endPoint x: 82, endPoint y: 395, distance: 56.4
click at [65, 450] on div "Pen P" at bounding box center [59, 454] width 35 height 28
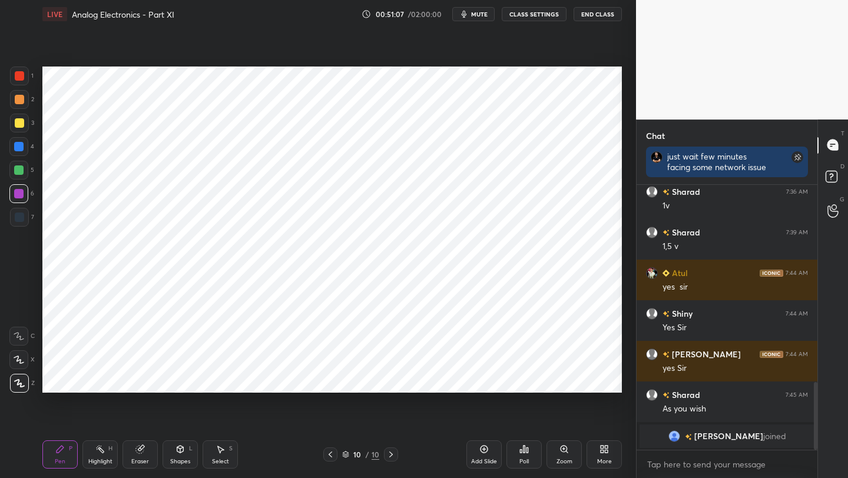
drag, startPoint x: 16, startPoint y: 147, endPoint x: 25, endPoint y: 145, distance: 9.1
click at [18, 148] on div at bounding box center [18, 146] width 9 height 9
drag, startPoint x: 13, startPoint y: 211, endPoint x: 29, endPoint y: 215, distance: 16.3
click at [14, 212] on div at bounding box center [19, 217] width 19 height 19
drag, startPoint x: 479, startPoint y: 460, endPoint x: 489, endPoint y: 424, distance: 37.1
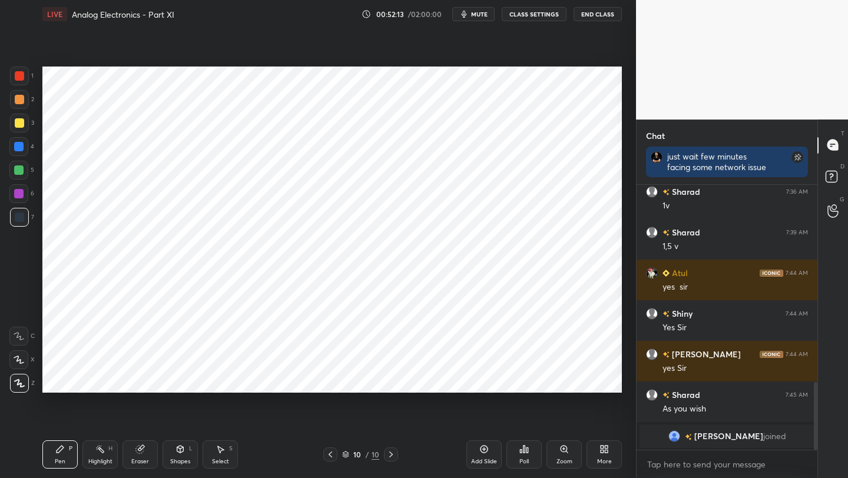
click at [479, 456] on div "Add Slide" at bounding box center [483, 454] width 35 height 28
click at [26, 82] on div at bounding box center [19, 76] width 19 height 19
drag, startPoint x: 134, startPoint y: 458, endPoint x: 141, endPoint y: 426, distance: 33.6
click at [134, 458] on div "Eraser" at bounding box center [140, 461] width 18 height 6
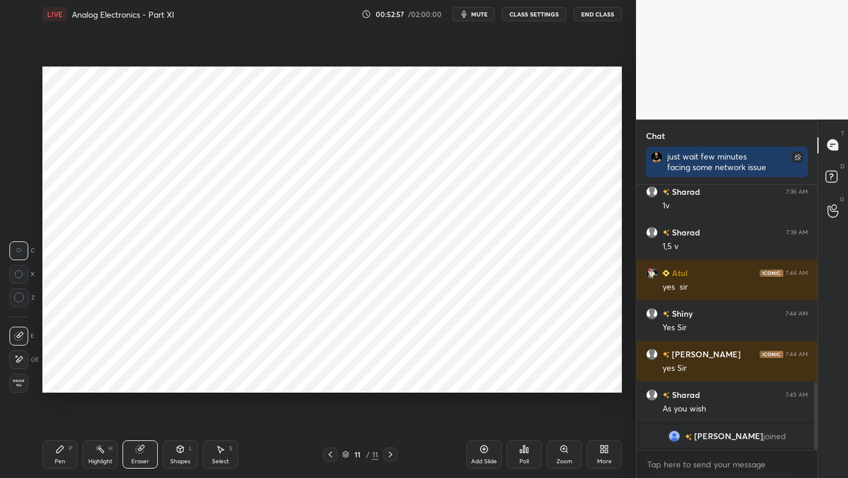
click at [65, 463] on div "Pen P" at bounding box center [59, 454] width 35 height 28
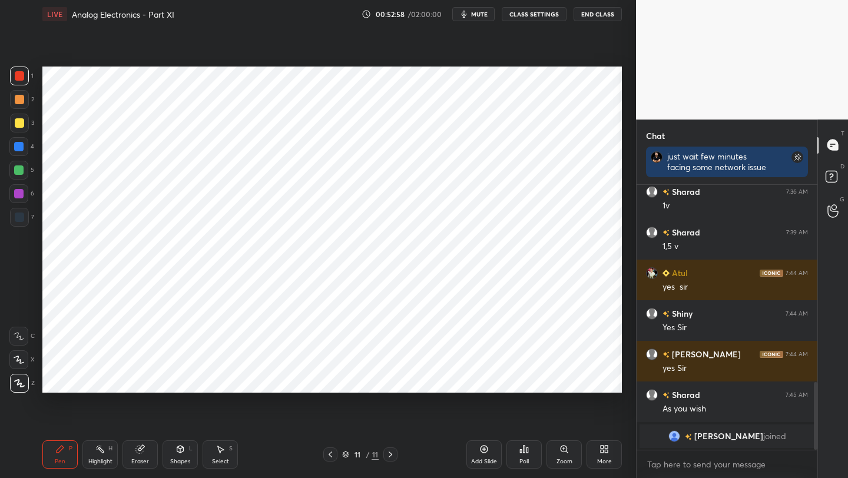
click at [335, 457] on div "11 / 11" at bounding box center [360, 454] width 74 height 14
click at [332, 455] on icon at bounding box center [329, 454] width 9 height 9
drag, startPoint x: 391, startPoint y: 454, endPoint x: 380, endPoint y: 436, distance: 21.4
click at [391, 454] on icon at bounding box center [390, 454] width 9 height 9
click at [138, 456] on div "Eraser" at bounding box center [139, 454] width 35 height 28
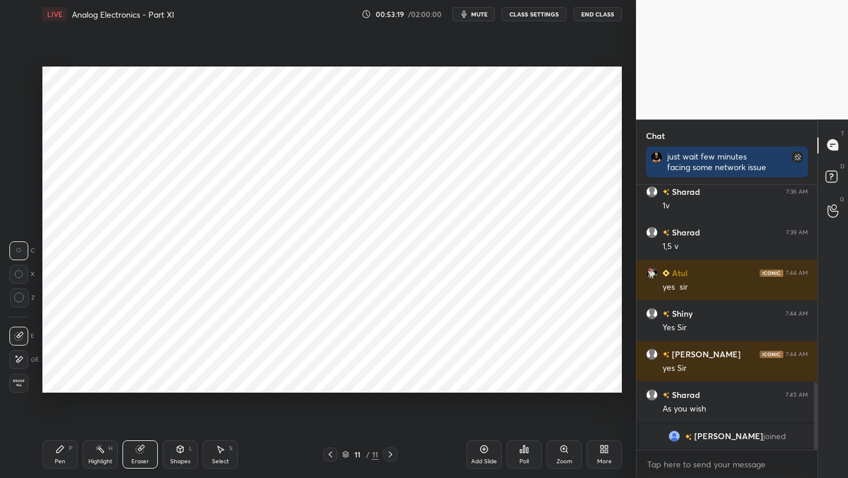
click at [51, 463] on div "Pen P" at bounding box center [59, 454] width 35 height 28
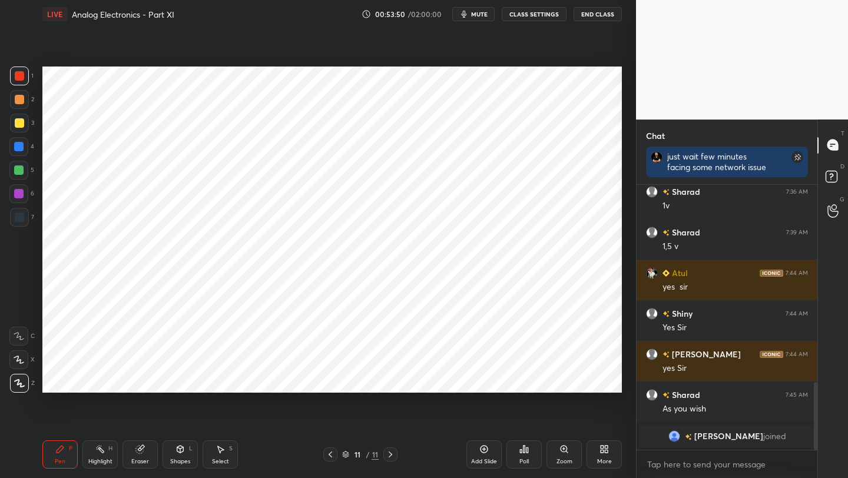
drag, startPoint x: 144, startPoint y: 452, endPoint x: 141, endPoint y: 442, distance: 10.3
click at [140, 453] on icon at bounding box center [139, 448] width 9 height 9
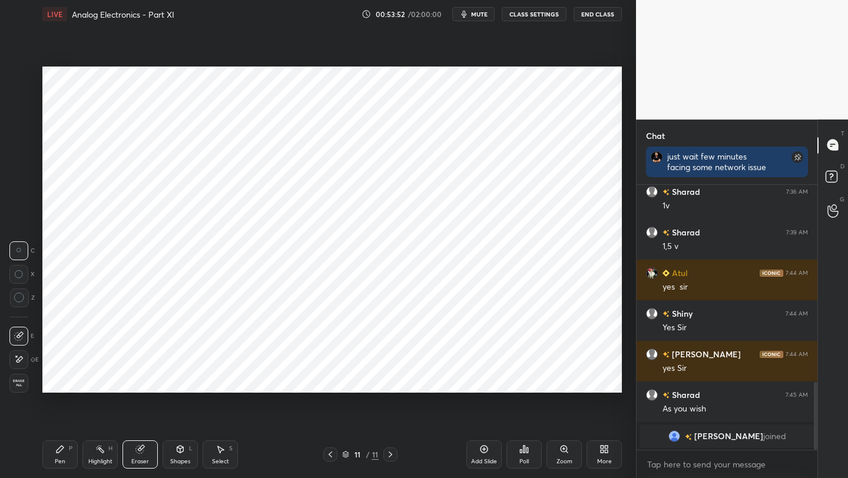
click at [184, 454] on div "Shapes L" at bounding box center [179, 454] width 35 height 28
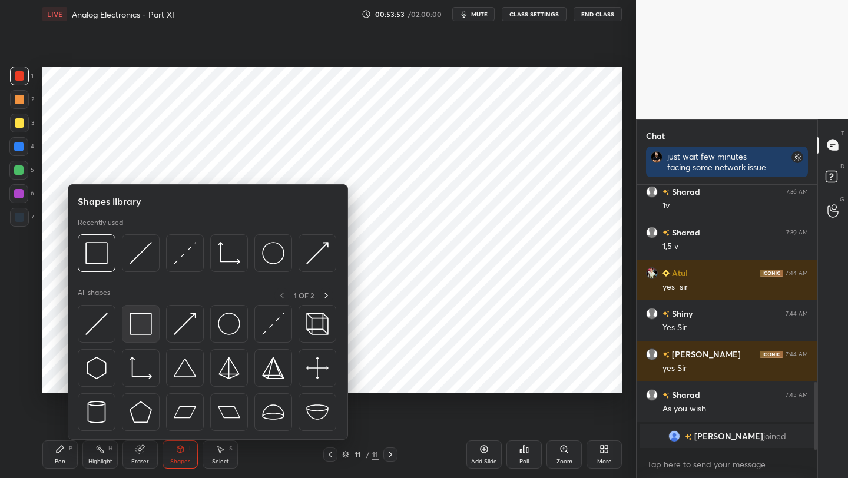
click at [142, 324] on img at bounding box center [140, 324] width 22 height 22
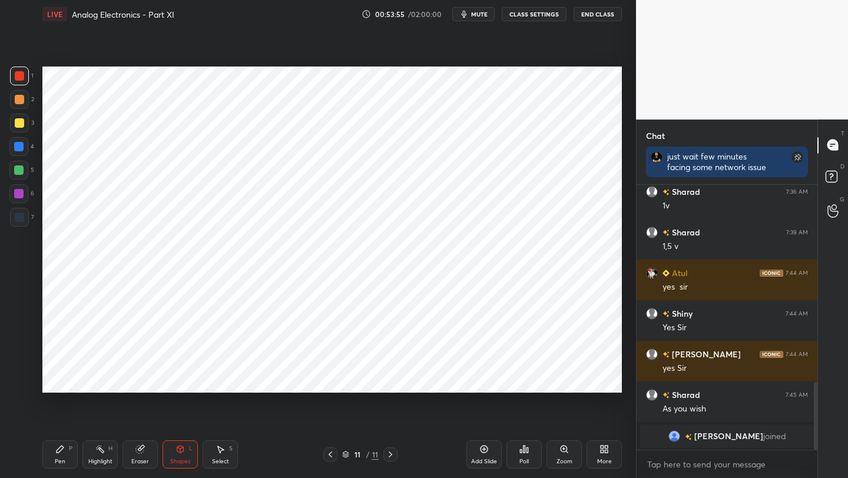
click at [333, 456] on icon at bounding box center [329, 454] width 9 height 9
drag, startPoint x: 390, startPoint y: 455, endPoint x: 388, endPoint y: 409, distance: 46.0
click at [390, 455] on icon at bounding box center [390, 454] width 4 height 6
drag, startPoint x: 58, startPoint y: 450, endPoint x: 62, endPoint y: 400, distance: 50.8
click at [55, 448] on div "Pen P" at bounding box center [59, 454] width 35 height 28
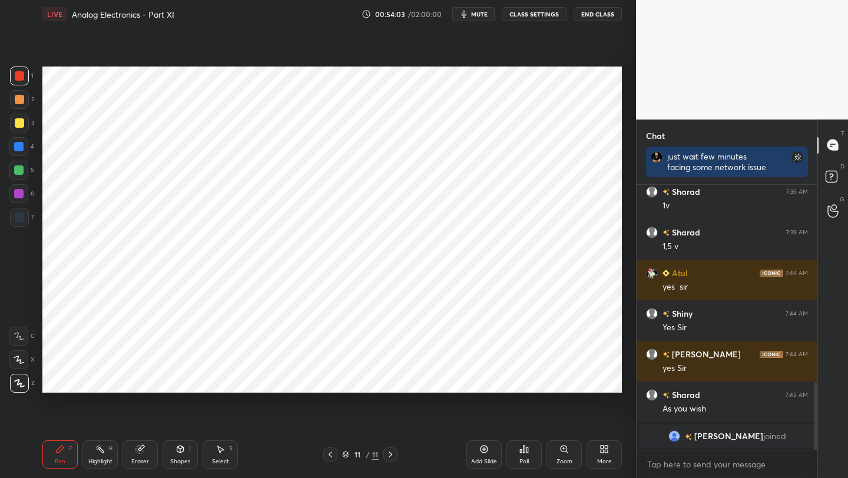
click at [22, 218] on div at bounding box center [19, 216] width 9 height 9
click at [325, 460] on div at bounding box center [330, 454] width 14 height 14
click at [327, 455] on icon at bounding box center [329, 454] width 9 height 9
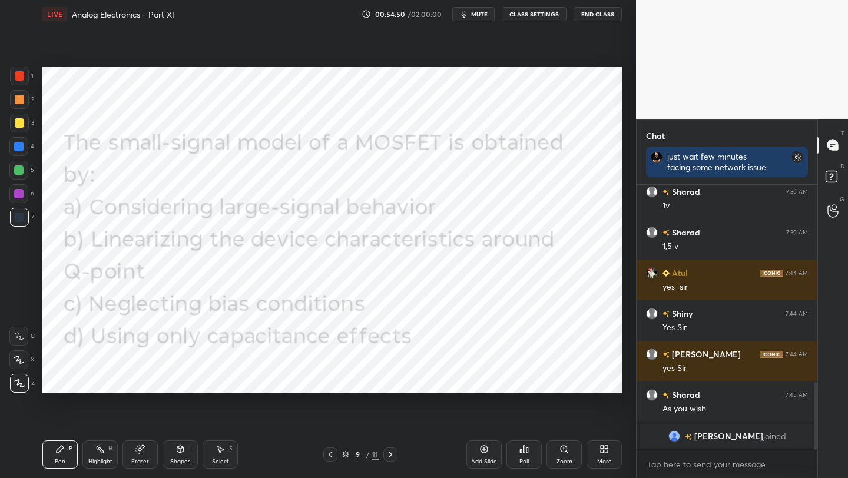
click at [393, 453] on icon at bounding box center [390, 454] width 9 height 9
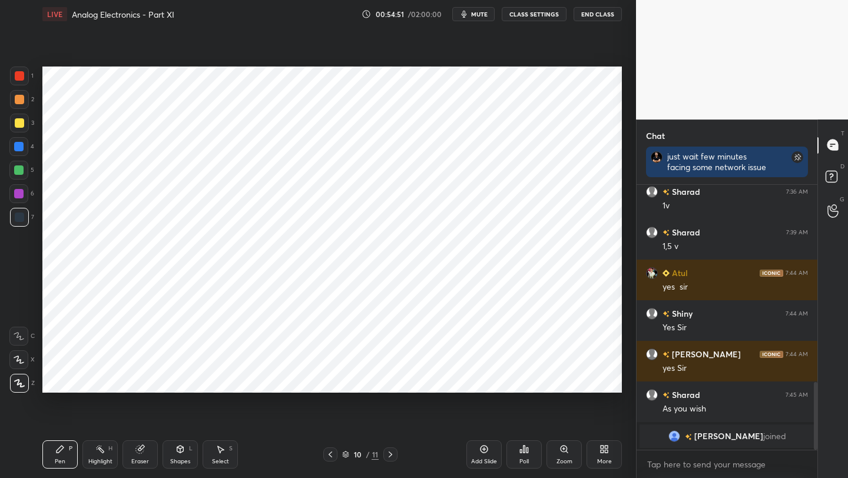
click at [389, 454] on icon at bounding box center [390, 454] width 9 height 9
click at [390, 456] on icon at bounding box center [390, 454] width 9 height 9
click at [325, 455] on icon at bounding box center [329, 454] width 9 height 9
click at [390, 455] on icon at bounding box center [390, 454] width 9 height 9
click at [387, 457] on icon at bounding box center [390, 454] width 9 height 9
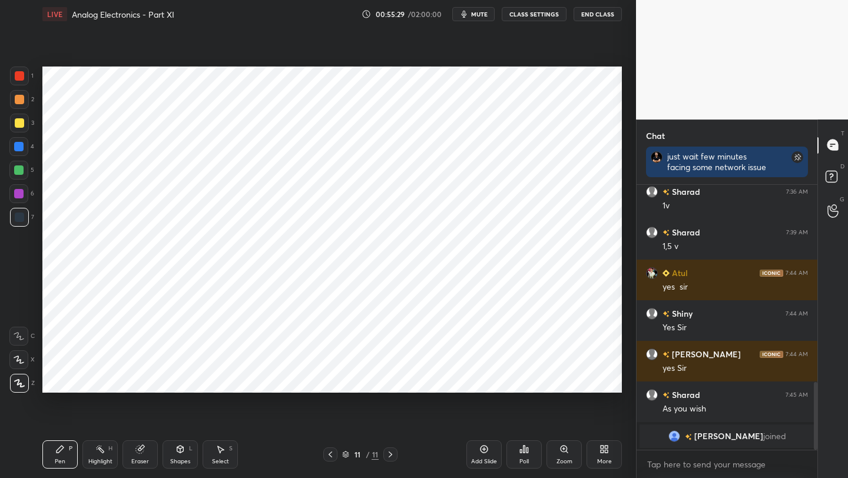
click at [388, 456] on icon at bounding box center [390, 454] width 9 height 9
click at [16, 194] on div at bounding box center [18, 193] width 9 height 9
click at [291, 392] on div "Setting up your live class Poll for secs No correct answer Start poll" at bounding box center [332, 229] width 589 height 403
click at [476, 458] on div "Add Slide" at bounding box center [484, 461] width 26 height 6
click at [330, 456] on icon at bounding box center [329, 454] width 9 height 9
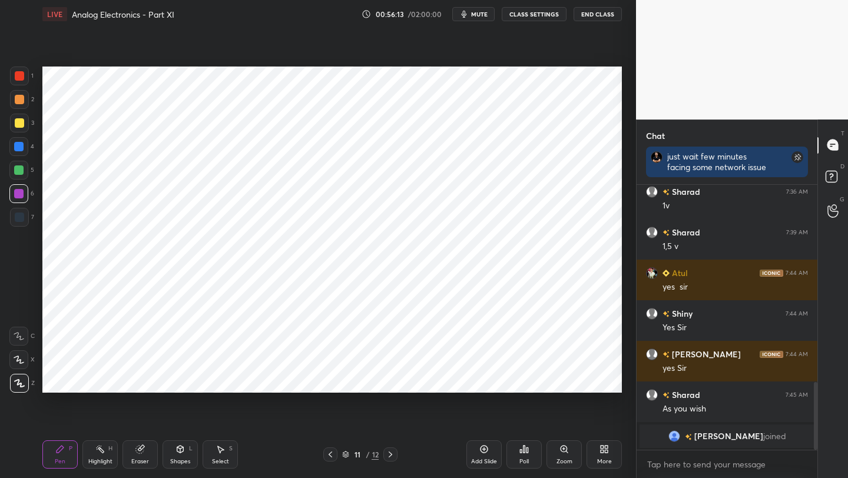
drag, startPoint x: 389, startPoint y: 456, endPoint x: 393, endPoint y: 434, distance: 21.5
click at [388, 453] on icon at bounding box center [390, 454] width 9 height 9
drag, startPoint x: 18, startPoint y: 222, endPoint x: 22, endPoint y: 215, distance: 7.7
click at [18, 221] on div at bounding box center [19, 217] width 19 height 19
click at [332, 453] on icon at bounding box center [329, 454] width 9 height 9
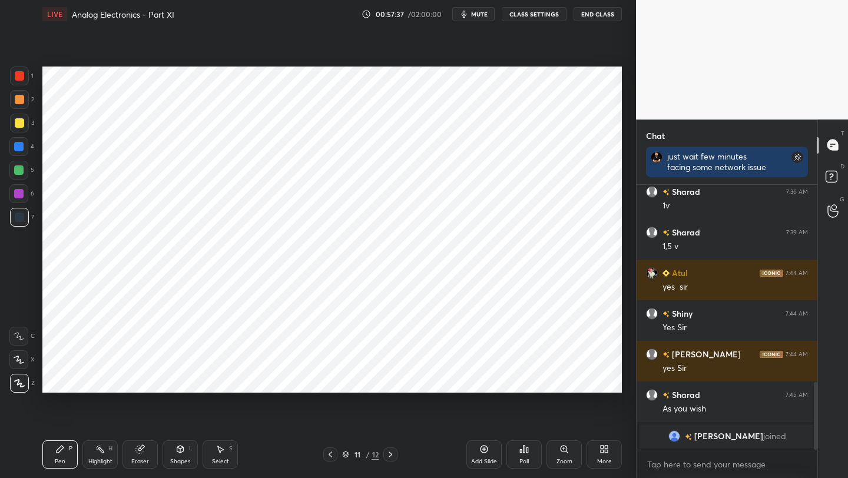
click at [334, 453] on icon at bounding box center [329, 454] width 9 height 9
click at [333, 453] on icon at bounding box center [329, 454] width 9 height 9
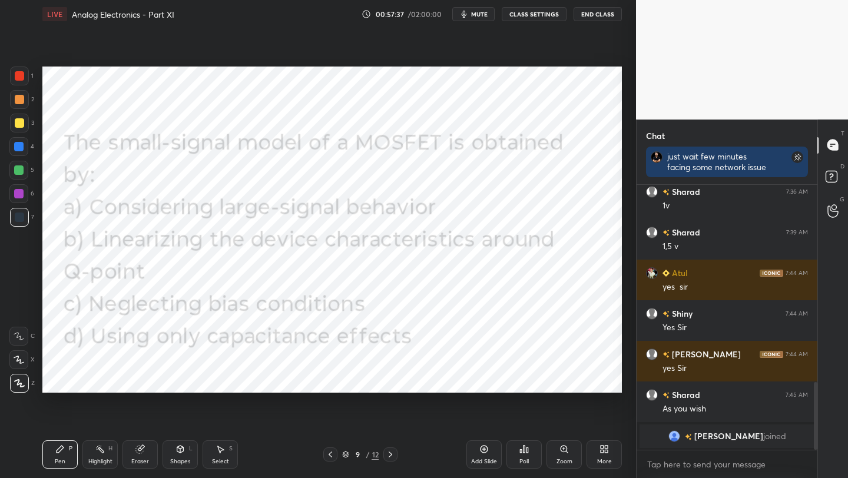
click at [334, 453] on icon at bounding box center [329, 454] width 9 height 9
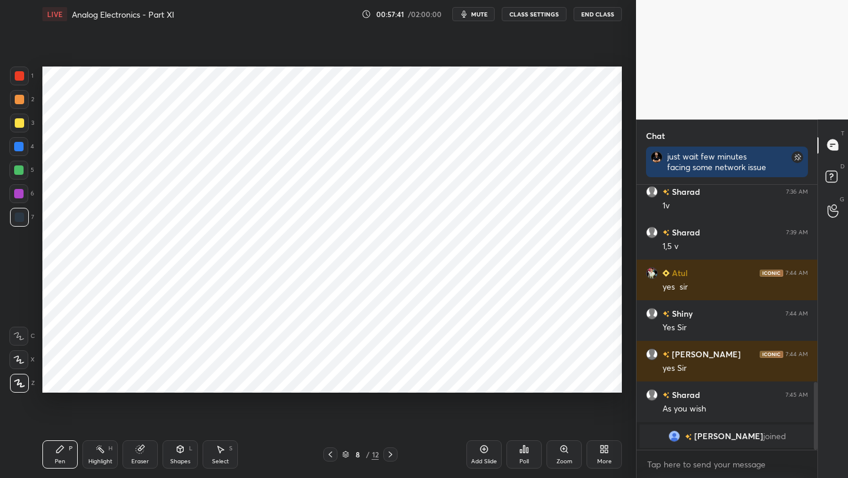
click at [386, 458] on icon at bounding box center [390, 454] width 9 height 9
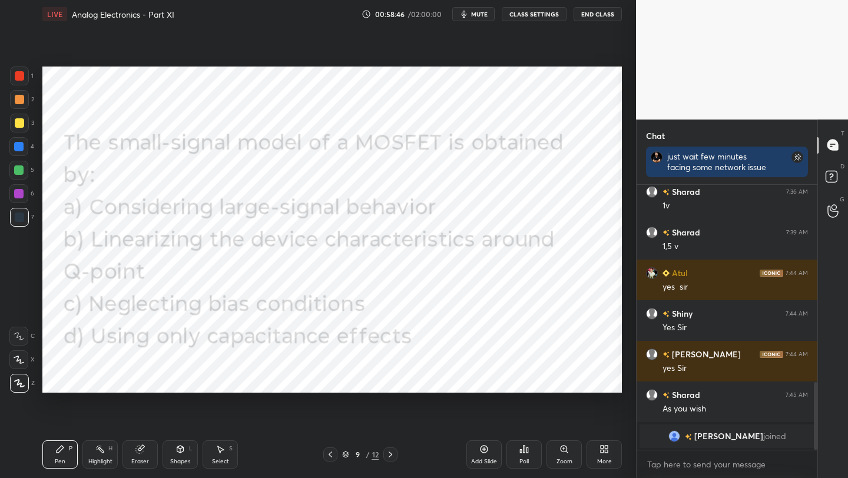
click at [21, 198] on div at bounding box center [18, 193] width 19 height 19
click at [390, 453] on icon at bounding box center [390, 454] width 9 height 9
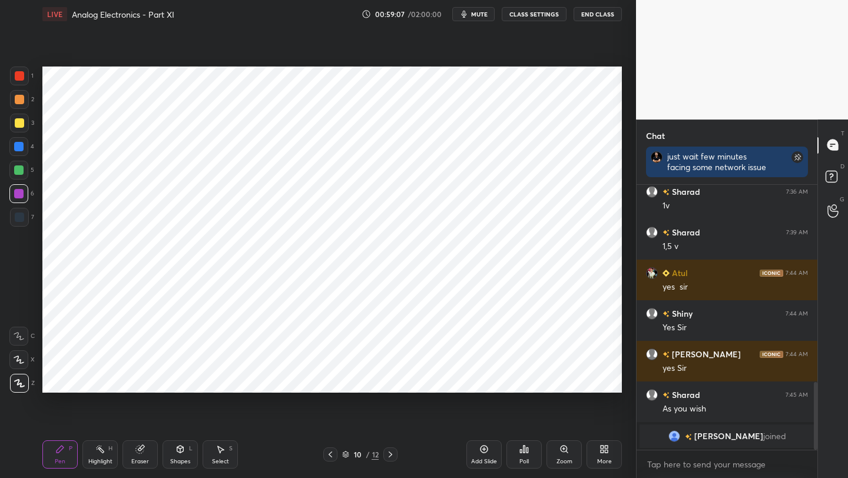
click at [333, 456] on icon at bounding box center [329, 454] width 9 height 9
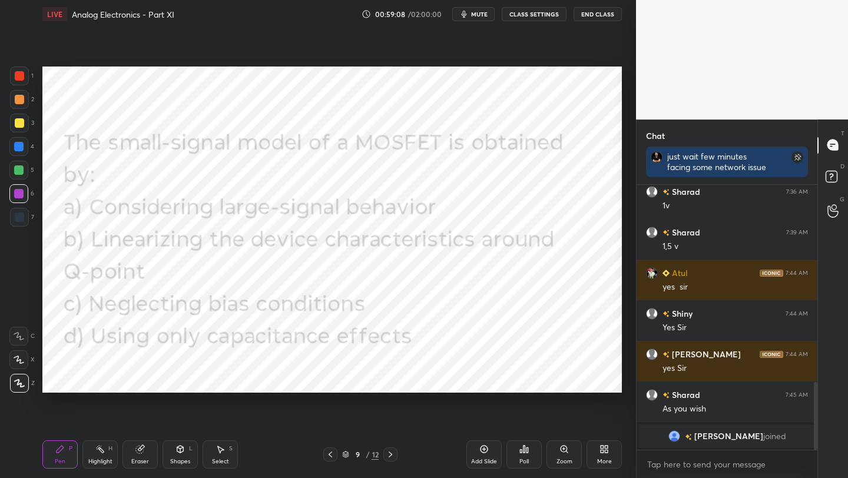
click at [487, 451] on icon at bounding box center [483, 448] width 9 height 9
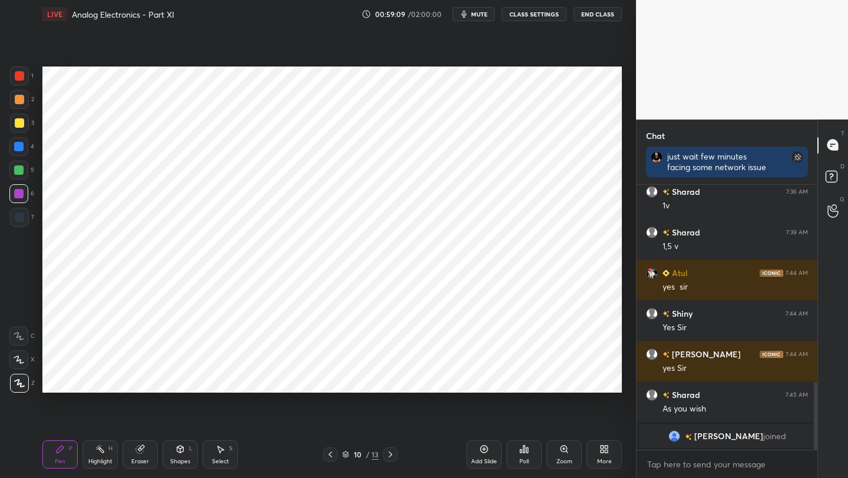
click at [179, 447] on icon at bounding box center [180, 448] width 6 height 2
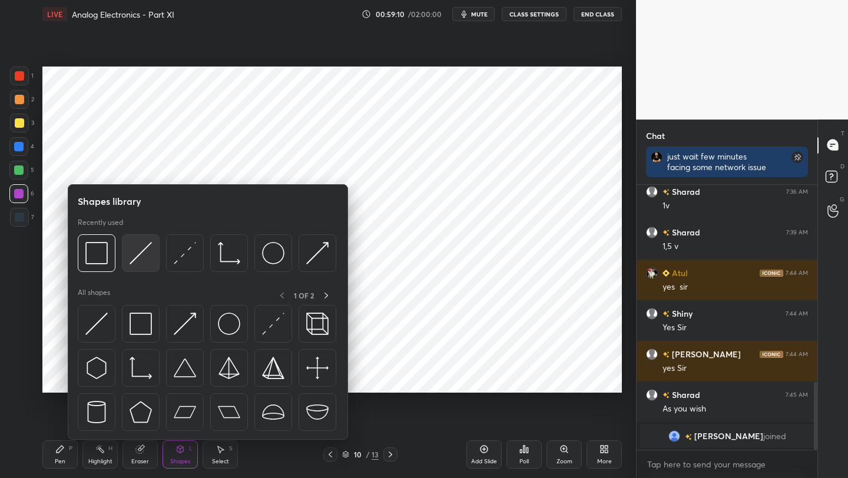
click at [144, 262] on img at bounding box center [140, 253] width 22 height 22
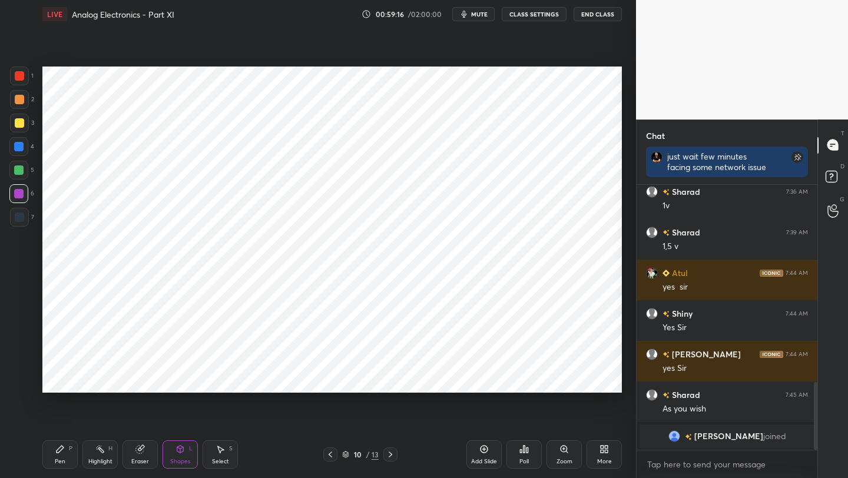
click at [16, 148] on div at bounding box center [18, 146] width 9 height 9
drag, startPoint x: 58, startPoint y: 460, endPoint x: 62, endPoint y: 406, distance: 54.8
click at [57, 458] on div "Pen" at bounding box center [60, 461] width 11 height 6
click at [19, 223] on div at bounding box center [19, 217] width 19 height 19
click at [137, 460] on div "Eraser" at bounding box center [140, 461] width 18 height 6
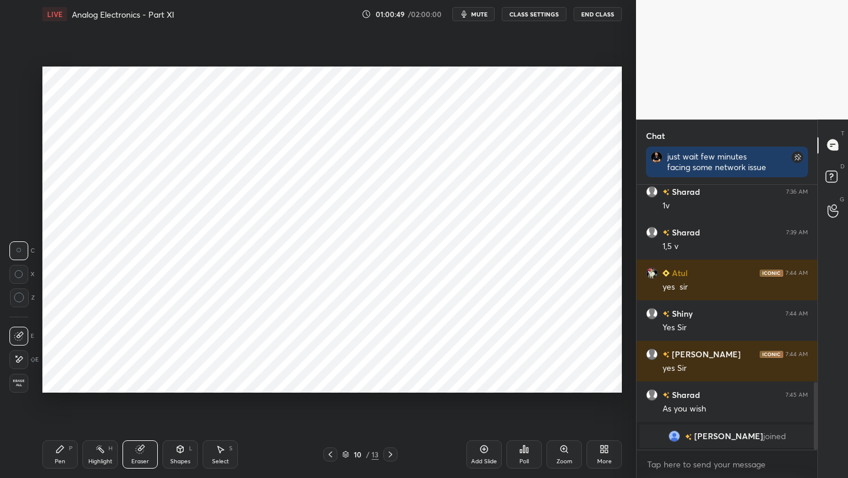
click at [54, 455] on div "Pen P" at bounding box center [59, 454] width 35 height 28
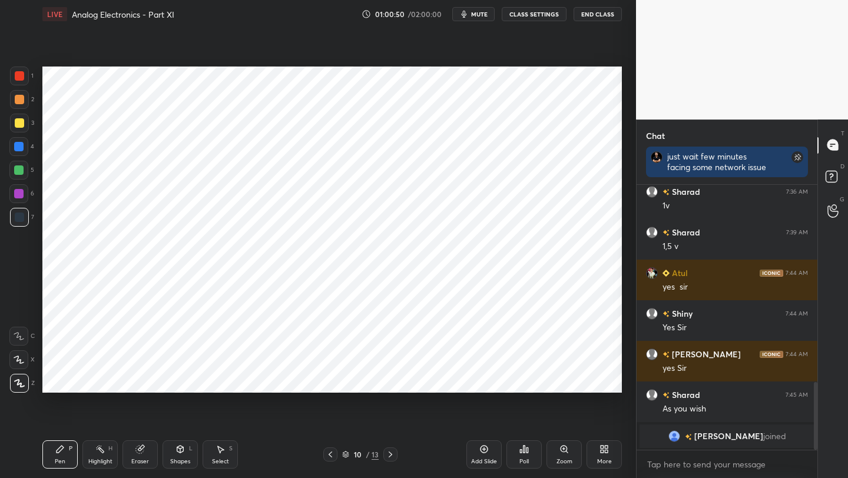
drag, startPoint x: 178, startPoint y: 456, endPoint x: 176, endPoint y: 444, distance: 11.4
click at [178, 456] on div "Shapes L" at bounding box center [179, 454] width 35 height 28
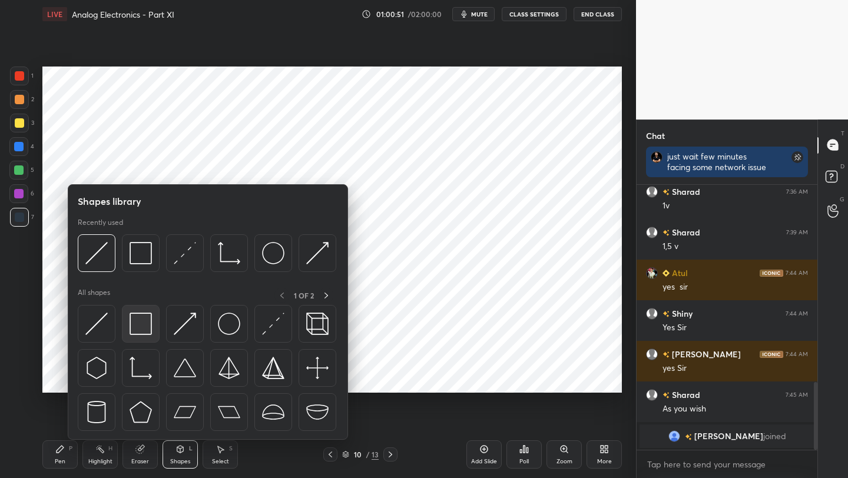
click at [137, 330] on img at bounding box center [140, 324] width 22 height 22
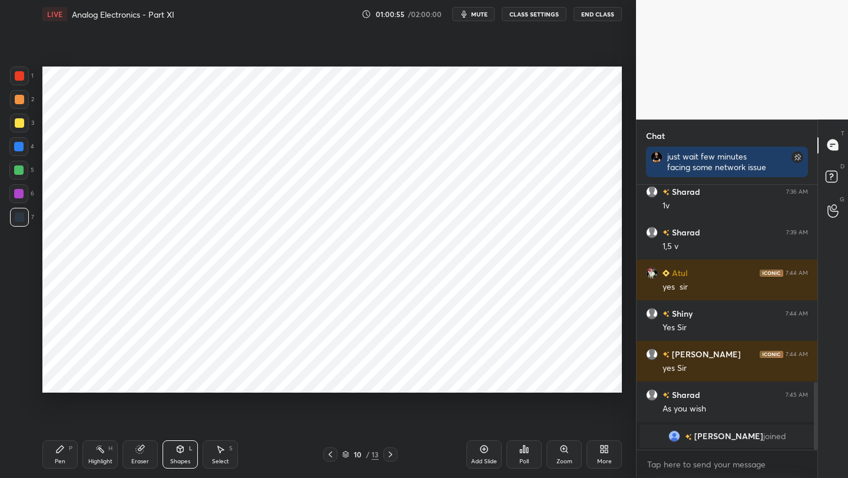
click at [60, 461] on div "Pen" at bounding box center [60, 461] width 11 height 6
click at [22, 89] on div "1 2 3 4 5 6 7" at bounding box center [21, 149] width 25 height 165
click at [333, 457] on icon at bounding box center [329, 454] width 9 height 9
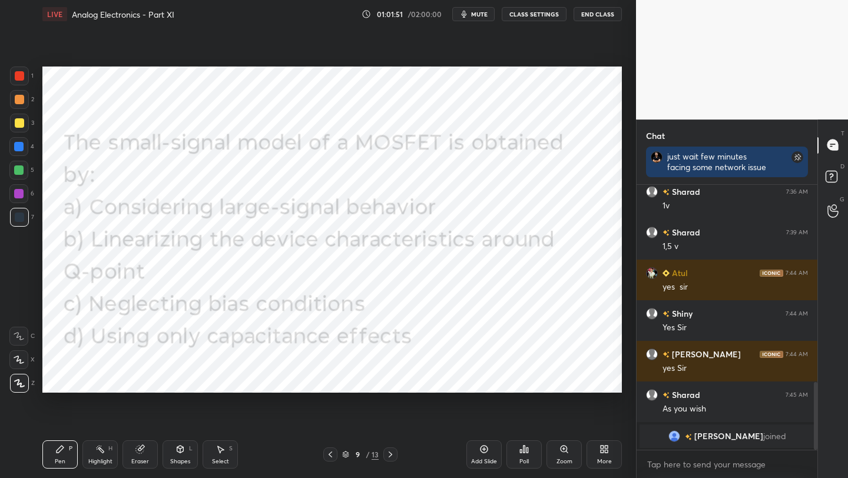
click at [390, 450] on icon at bounding box center [390, 454] width 9 height 9
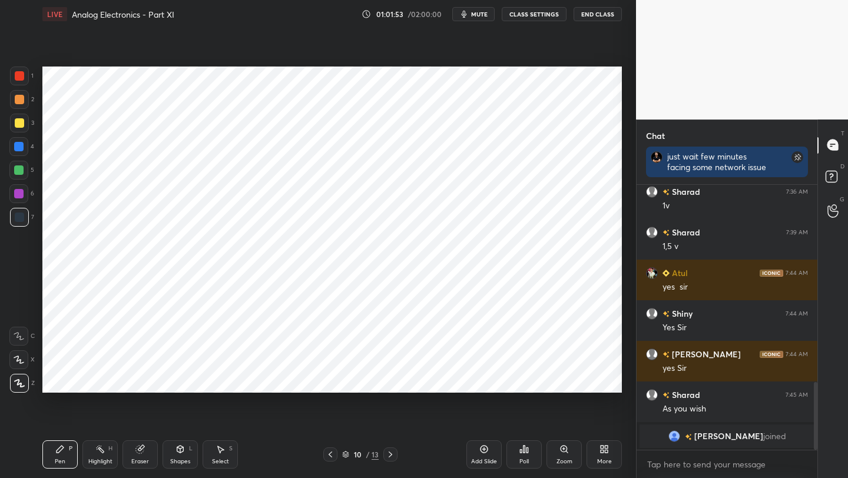
click at [388, 451] on icon at bounding box center [390, 454] width 9 height 9
click at [487, 450] on icon at bounding box center [484, 450] width 8 height 8
click at [330, 450] on icon at bounding box center [329, 454] width 9 height 9
click at [602, 453] on icon at bounding box center [601, 451] width 3 height 3
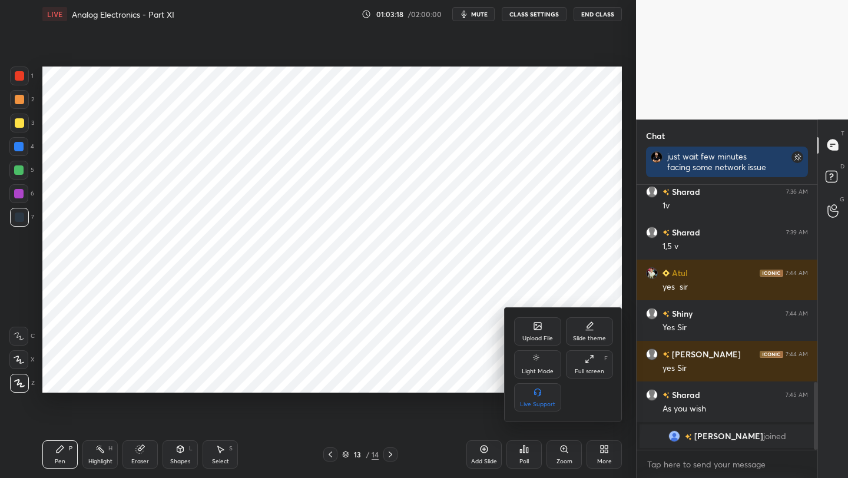
click at [536, 328] on icon at bounding box center [537, 327] width 6 height 4
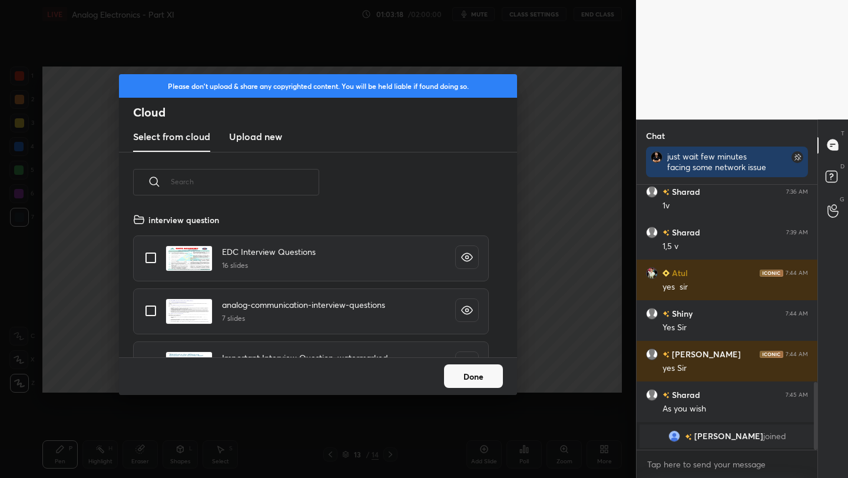
scroll to position [145, 378]
click at [255, 132] on h3 "Upload new" at bounding box center [255, 136] width 53 height 14
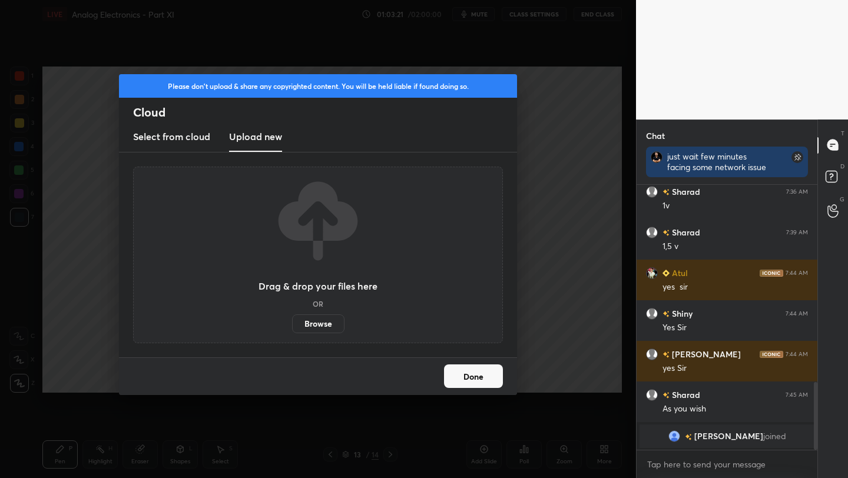
click at [320, 322] on label "Browse" at bounding box center [318, 323] width 52 height 19
click at [292, 322] on input "Browse" at bounding box center [292, 323] width 0 height 19
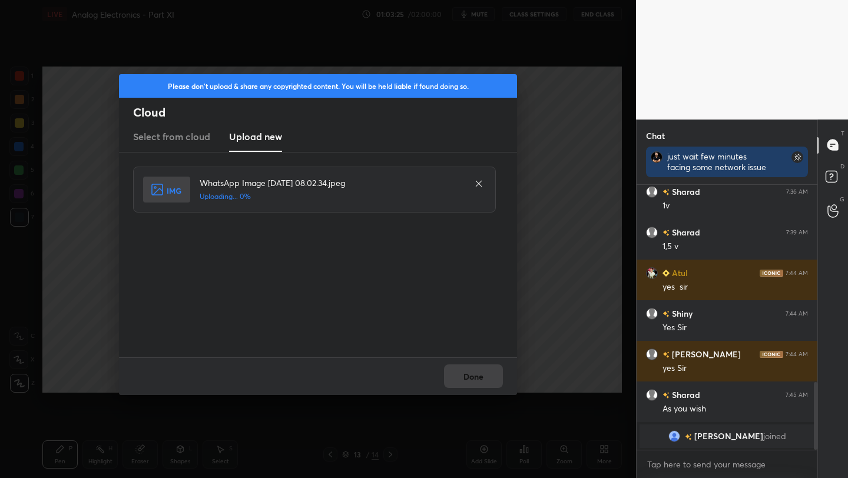
click at [477, 375] on div "Done" at bounding box center [318, 376] width 398 height 38
click at [477, 375] on button "Done" at bounding box center [473, 376] width 59 height 24
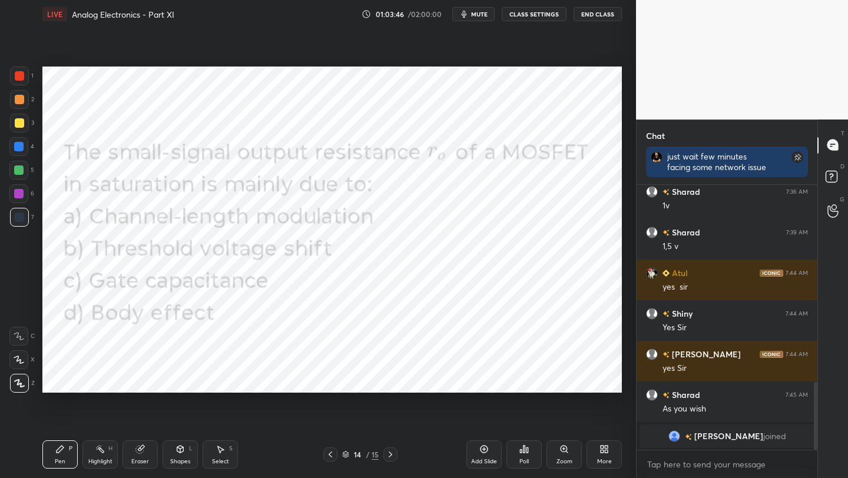
click at [524, 457] on div "Poll" at bounding box center [523, 454] width 35 height 28
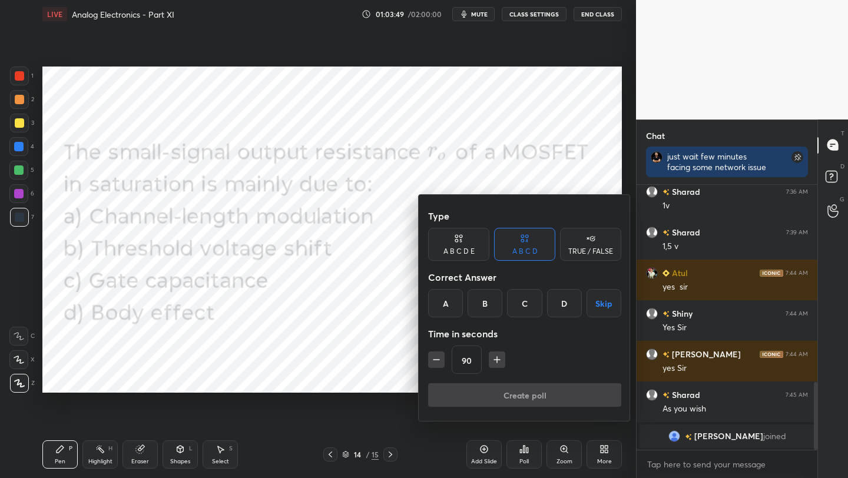
click at [440, 304] on div "A" at bounding box center [445, 303] width 35 height 28
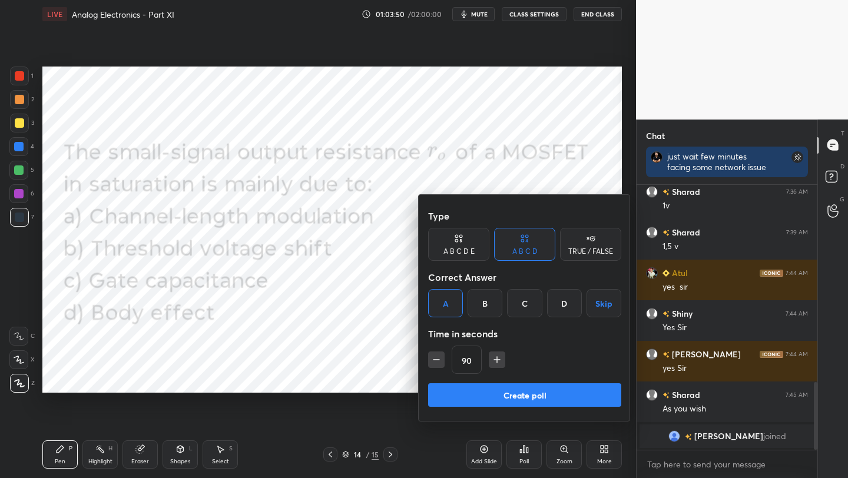
click at [510, 399] on button "Create poll" at bounding box center [524, 395] width 193 height 24
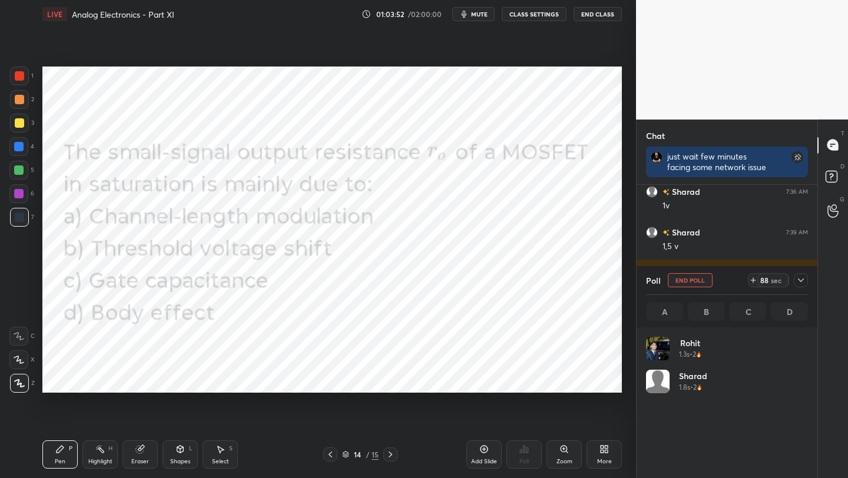
scroll to position [4, 4]
click at [683, 281] on button "End Poll" at bounding box center [689, 280] width 45 height 14
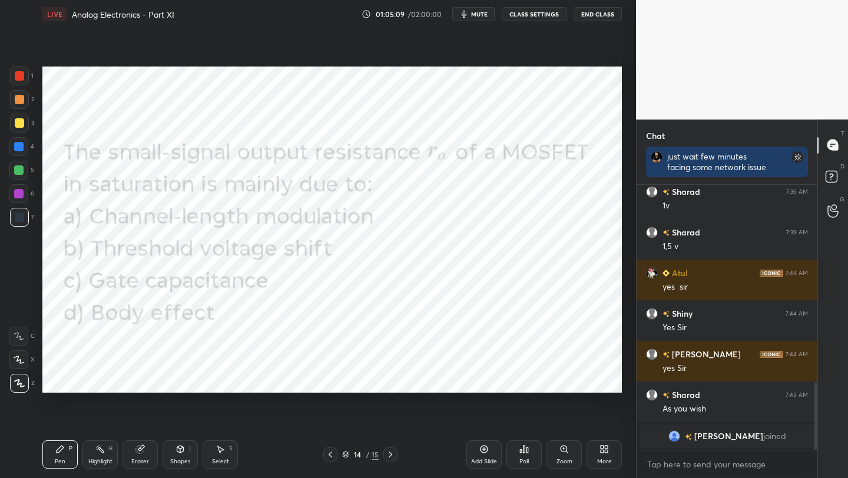
drag, startPoint x: 477, startPoint y: 450, endPoint x: 476, endPoint y: 434, distance: 16.5
click at [476, 450] on div "Add Slide" at bounding box center [483, 454] width 35 height 28
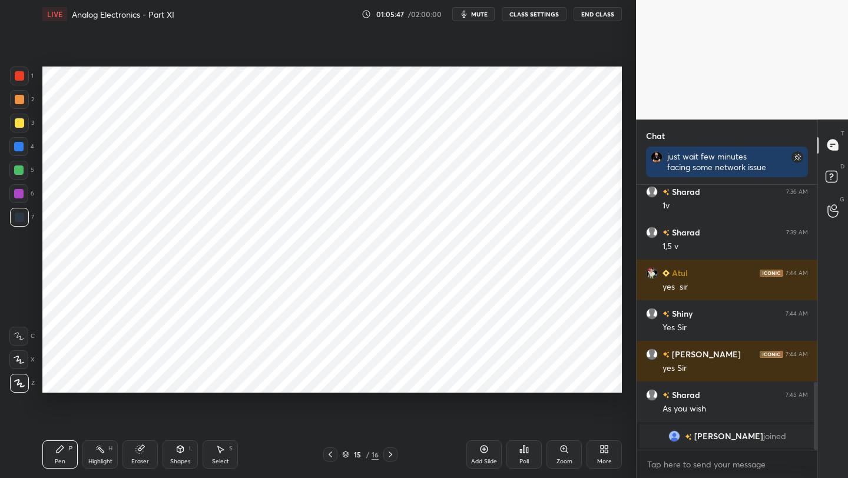
click at [20, 78] on div at bounding box center [19, 75] width 9 height 9
drag, startPoint x: 180, startPoint y: 450, endPoint x: 175, endPoint y: 444, distance: 7.7
click at [176, 453] on icon at bounding box center [179, 448] width 9 height 9
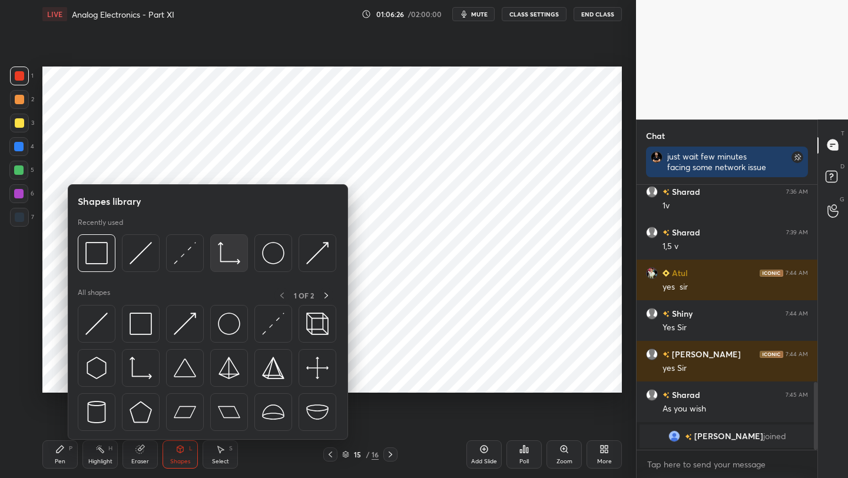
click at [230, 254] on img at bounding box center [229, 253] width 22 height 22
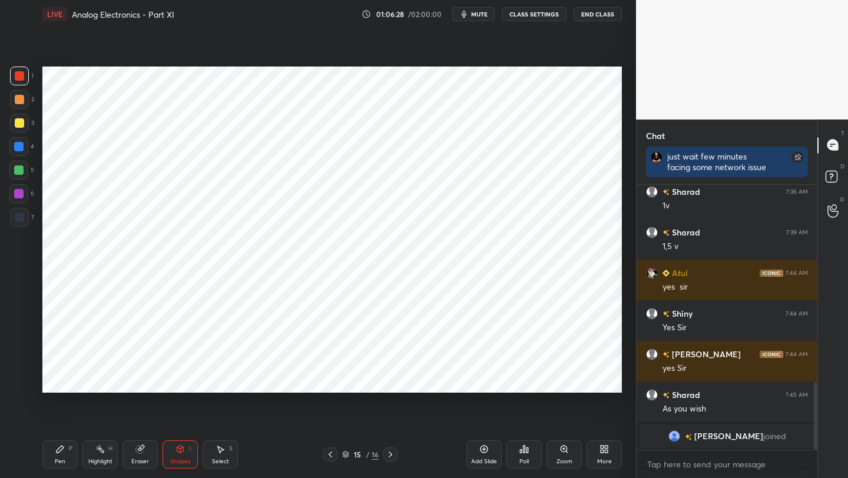
click at [61, 460] on div "Pen" at bounding box center [60, 461] width 11 height 6
click at [195, 446] on div "Shapes L" at bounding box center [179, 454] width 35 height 28
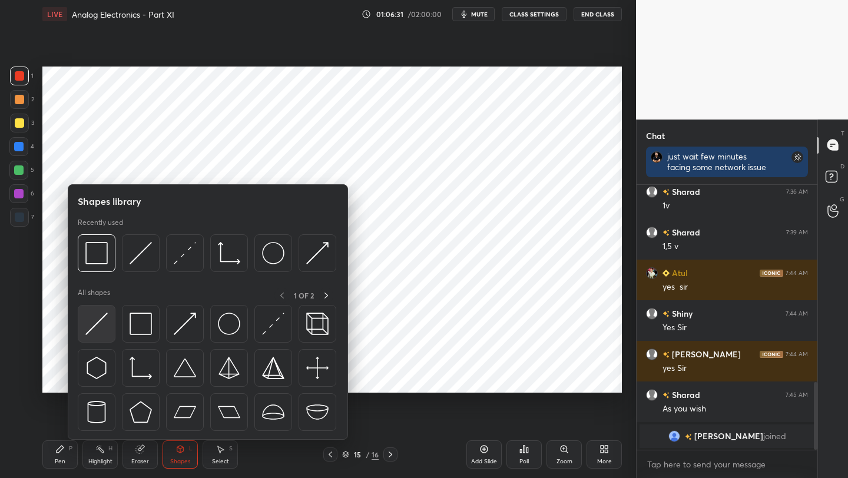
click at [79, 327] on div at bounding box center [97, 324] width 38 height 38
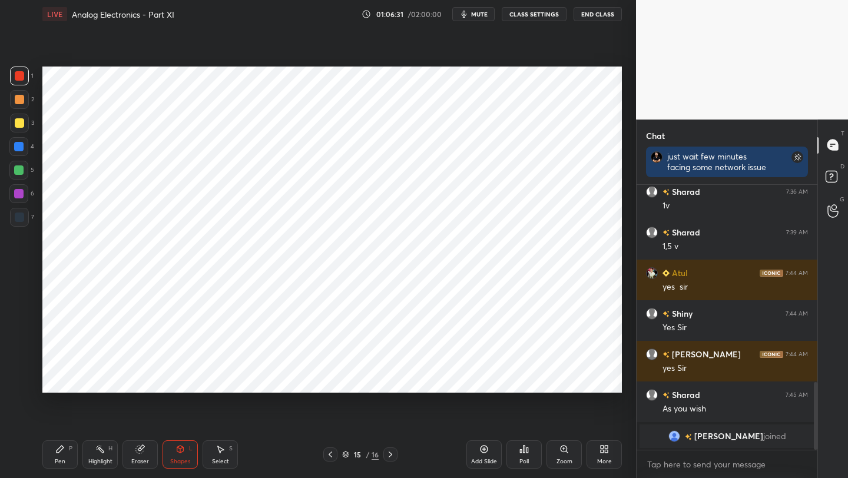
click at [15, 218] on div at bounding box center [19, 216] width 9 height 9
drag, startPoint x: 64, startPoint y: 452, endPoint x: 67, endPoint y: 439, distance: 13.2
click at [64, 452] on icon at bounding box center [59, 448] width 9 height 9
click at [184, 452] on div "Shapes L" at bounding box center [179, 454] width 35 height 28
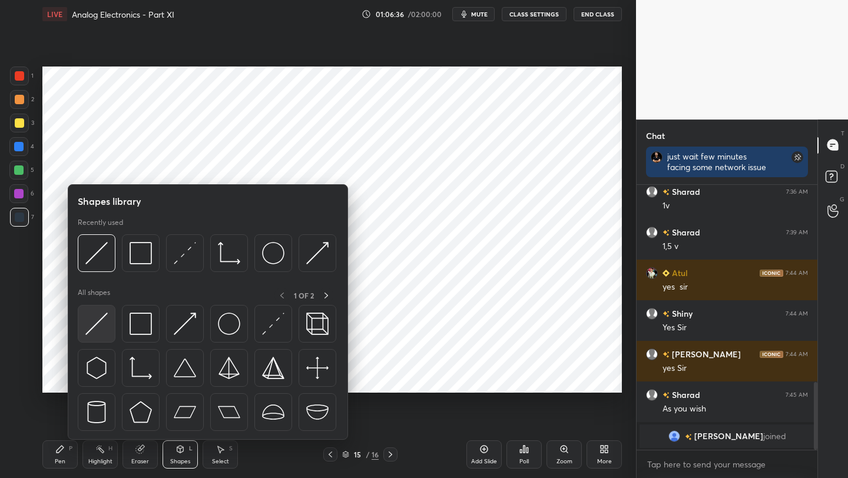
click at [98, 318] on img at bounding box center [96, 324] width 22 height 22
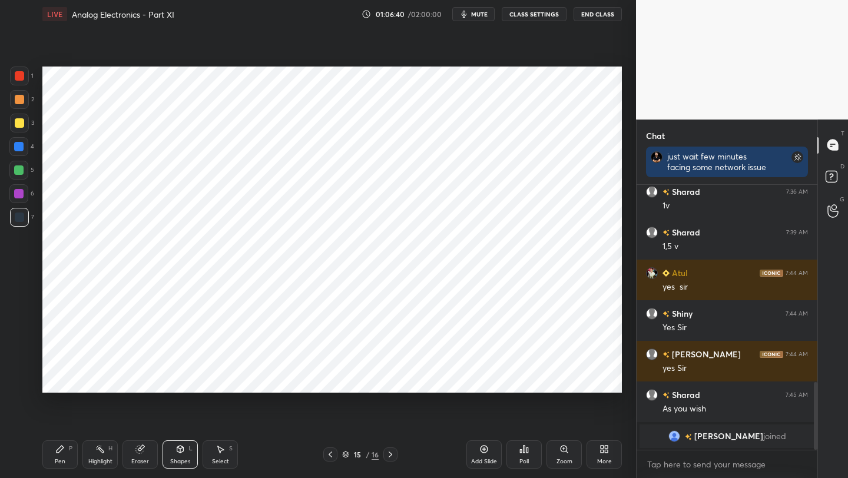
drag, startPoint x: 181, startPoint y: 453, endPoint x: 177, endPoint y: 442, distance: 11.2
click at [179, 453] on icon at bounding box center [179, 448] width 9 height 9
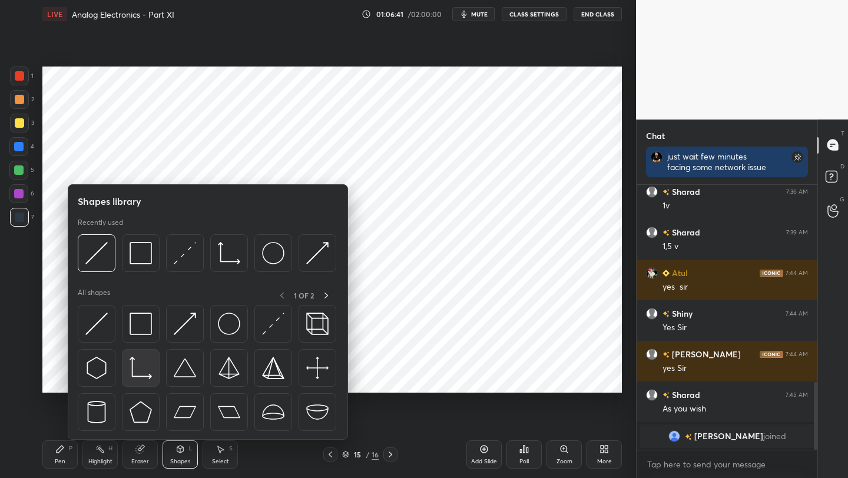
click at [137, 371] on img at bounding box center [140, 368] width 22 height 22
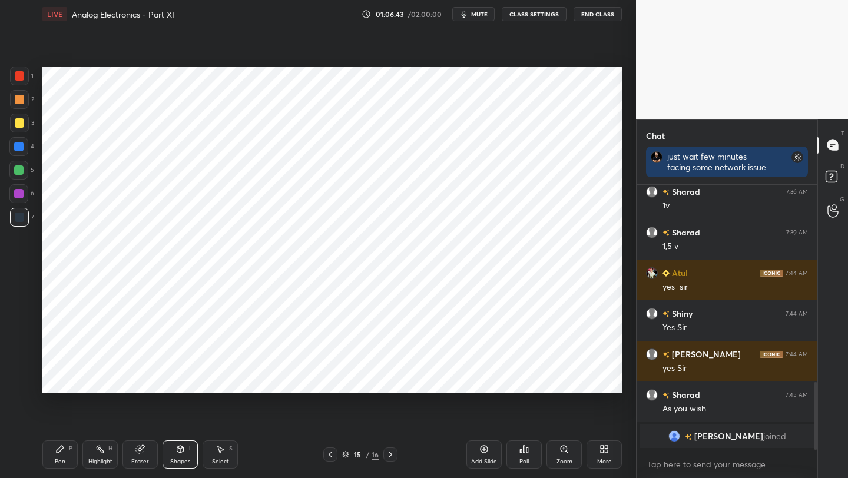
click at [16, 78] on div at bounding box center [19, 75] width 9 height 9
click at [184, 451] on div "Shapes L" at bounding box center [179, 454] width 35 height 28
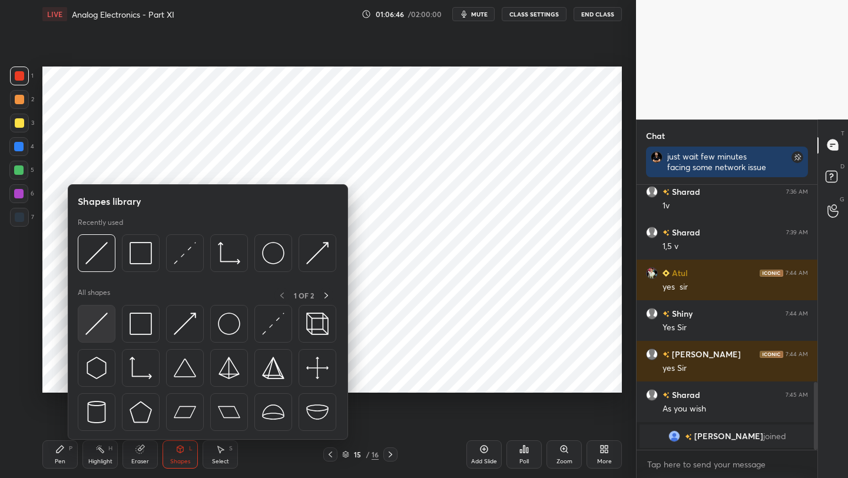
click at [105, 321] on div at bounding box center [97, 324] width 38 height 38
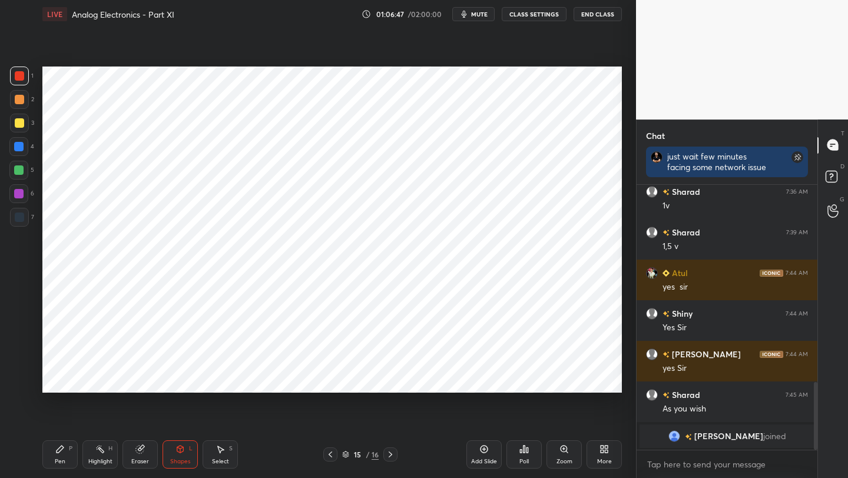
drag, startPoint x: 25, startPoint y: 213, endPoint x: 38, endPoint y: 210, distance: 13.4
click at [22, 214] on div at bounding box center [19, 217] width 19 height 19
click at [52, 456] on div "Pen P" at bounding box center [59, 454] width 35 height 28
drag, startPoint x: 21, startPoint y: 220, endPoint x: 38, endPoint y: 227, distance: 19.0
click at [21, 222] on div at bounding box center [19, 217] width 19 height 19
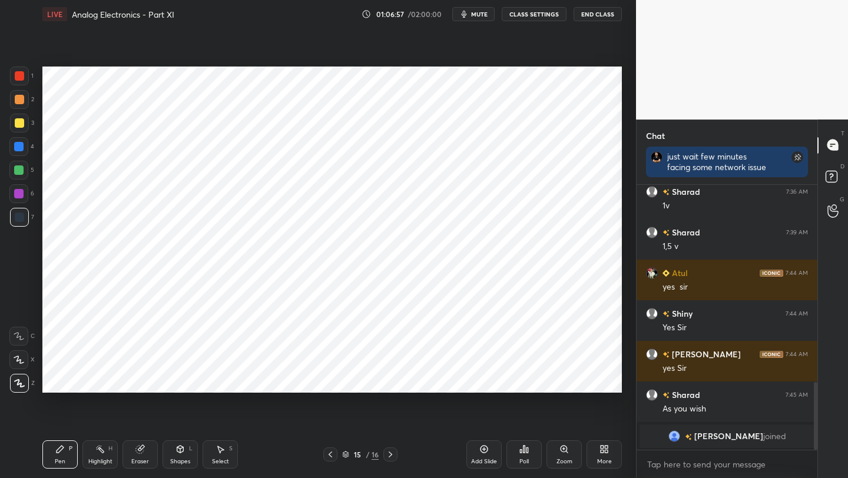
drag, startPoint x: 57, startPoint y: 453, endPoint x: 49, endPoint y: 408, distance: 45.4
click at [55, 451] on icon at bounding box center [59, 448] width 9 height 9
click at [19, 192] on div at bounding box center [18, 193] width 9 height 9
click at [599, 449] on div "More" at bounding box center [603, 454] width 35 height 28
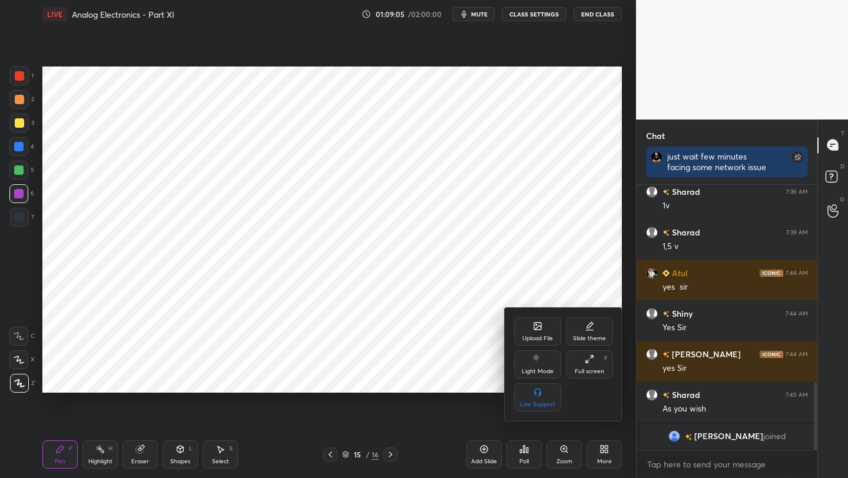
click at [533, 330] on icon at bounding box center [537, 325] width 9 height 9
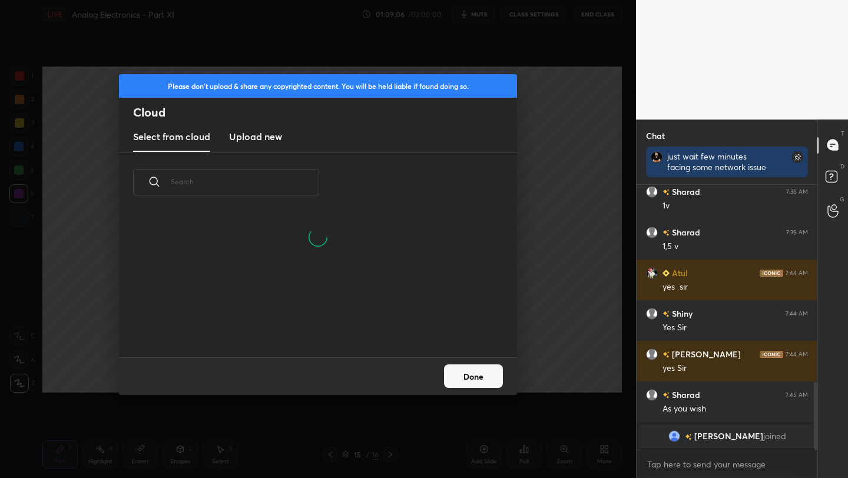
scroll to position [145, 378]
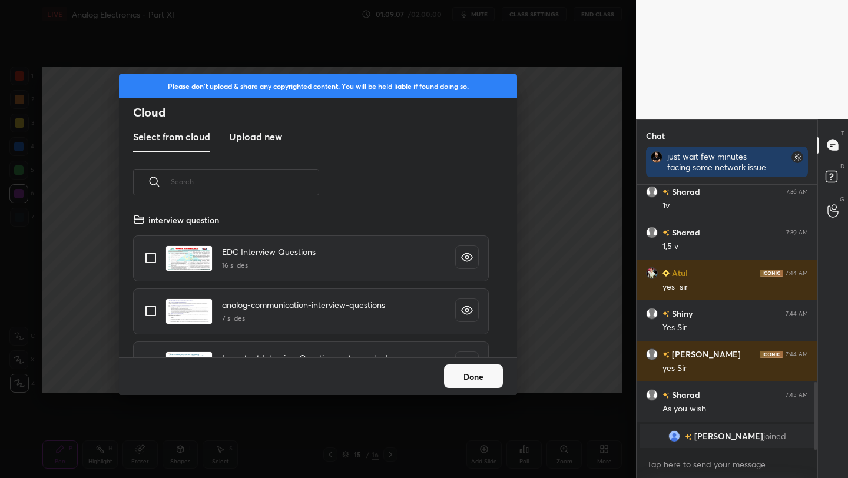
click at [258, 141] on h3 "Upload new" at bounding box center [255, 136] width 53 height 14
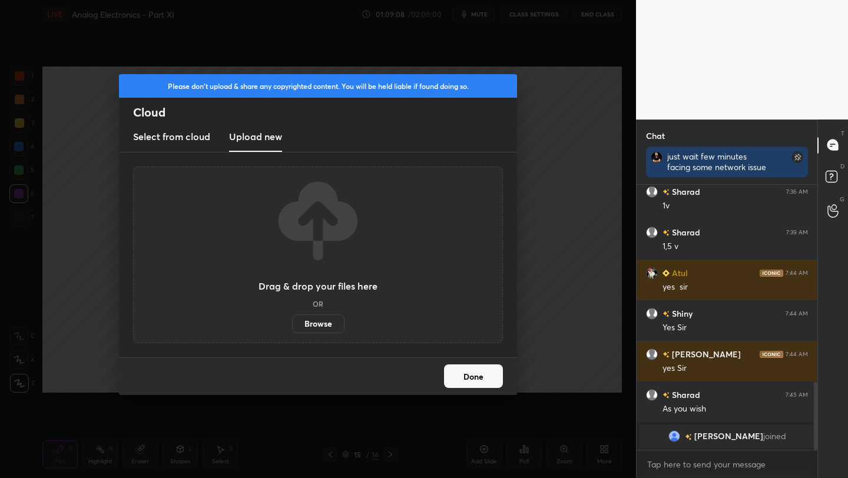
click at [318, 314] on label "Browse" at bounding box center [318, 323] width 52 height 19
click at [292, 314] on input "Browse" at bounding box center [292, 323] width 0 height 19
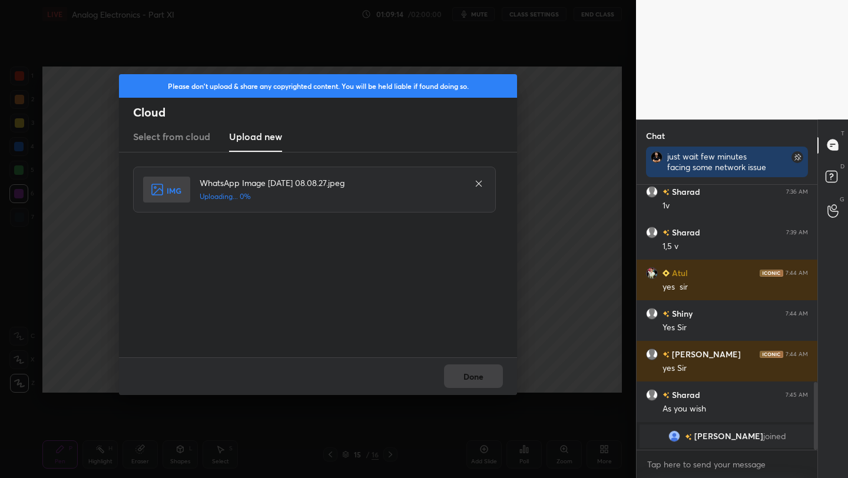
click at [468, 373] on div "Done" at bounding box center [318, 376] width 398 height 38
click at [468, 373] on button "Done" at bounding box center [473, 376] width 59 height 24
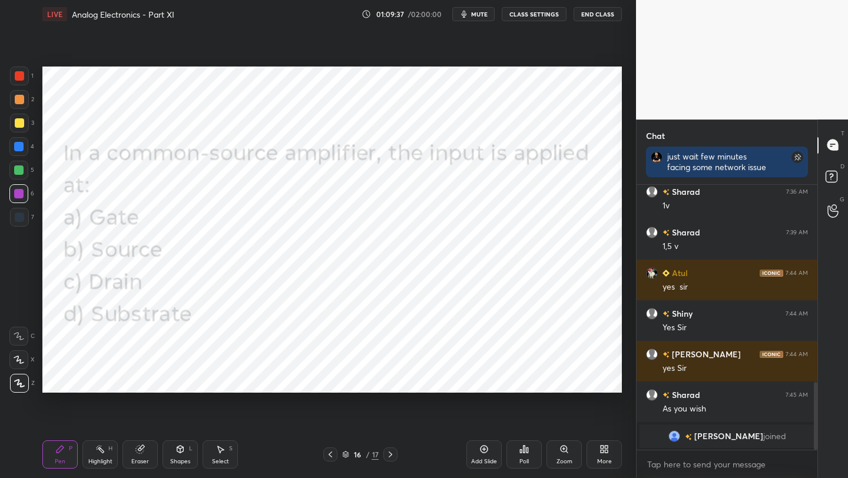
click at [523, 451] on icon at bounding box center [524, 449] width 2 height 7
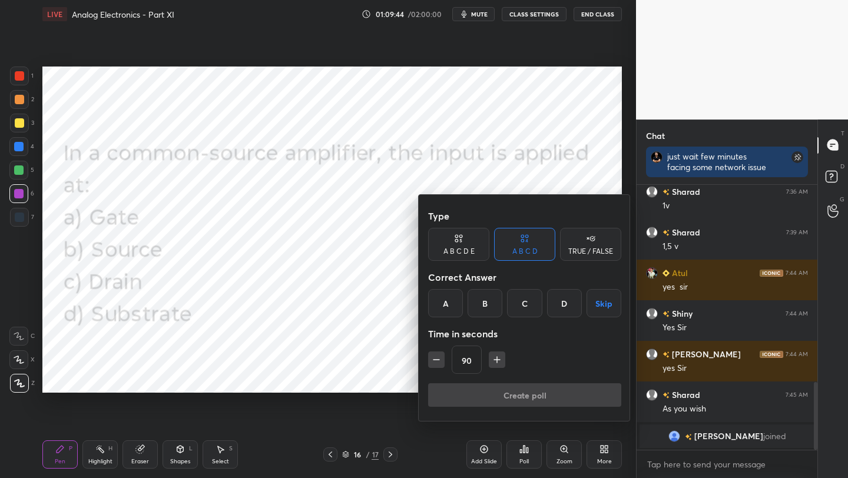
click at [446, 298] on div "A" at bounding box center [445, 303] width 35 height 28
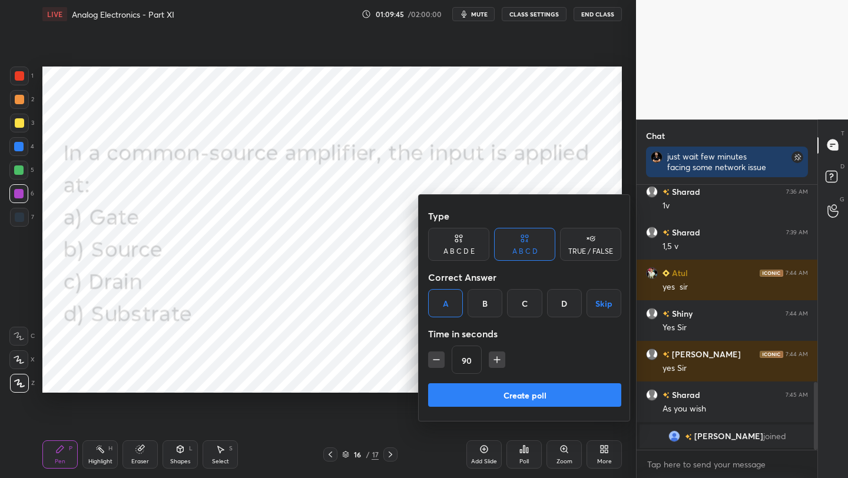
click at [529, 401] on button "Create poll" at bounding box center [524, 395] width 193 height 24
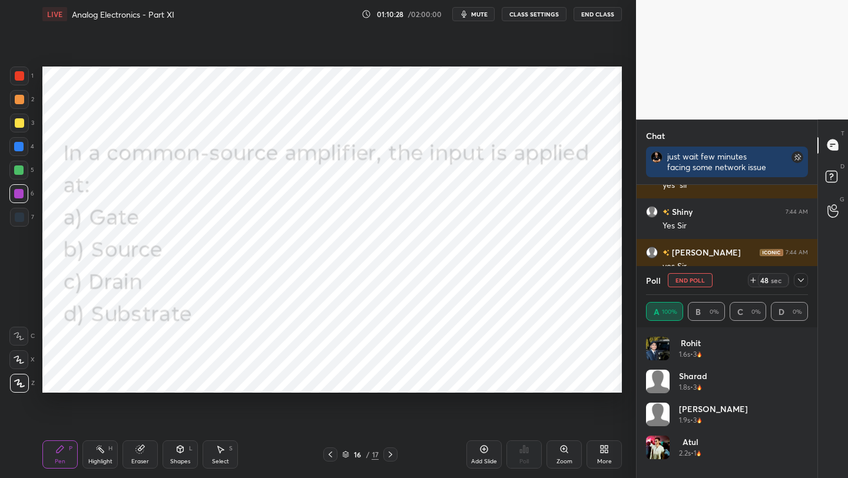
scroll to position [819, 0]
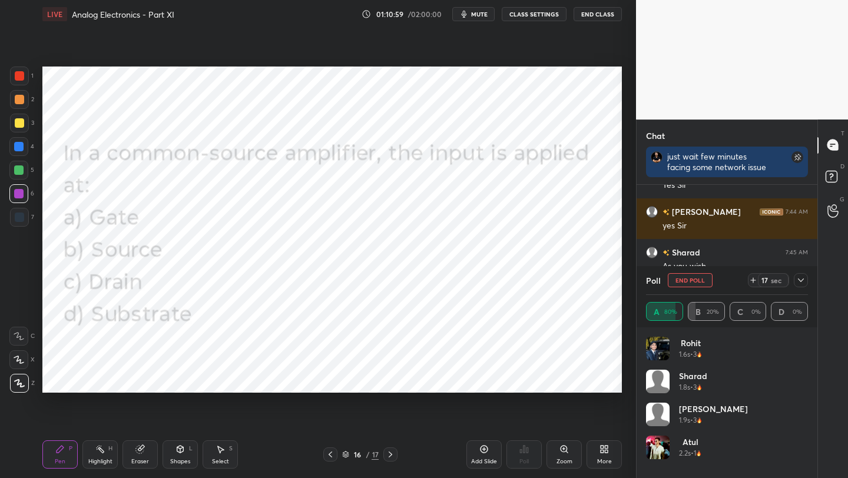
click at [174, 449] on div "Shapes L" at bounding box center [179, 454] width 35 height 28
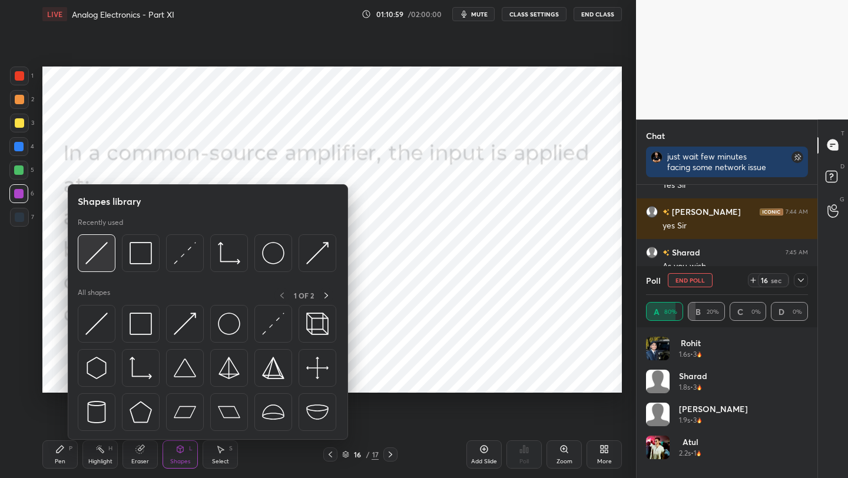
click at [95, 244] on img at bounding box center [96, 253] width 22 height 22
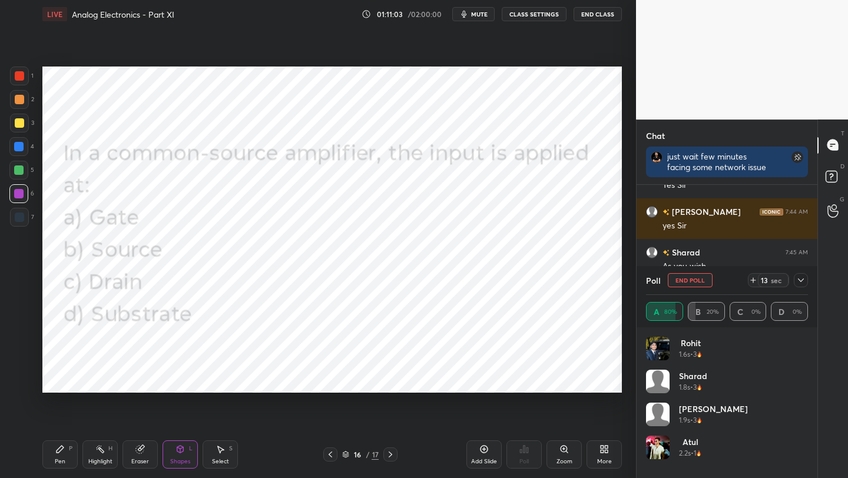
click at [61, 456] on div "Pen P" at bounding box center [59, 454] width 35 height 28
click at [605, 450] on icon at bounding box center [605, 451] width 3 height 3
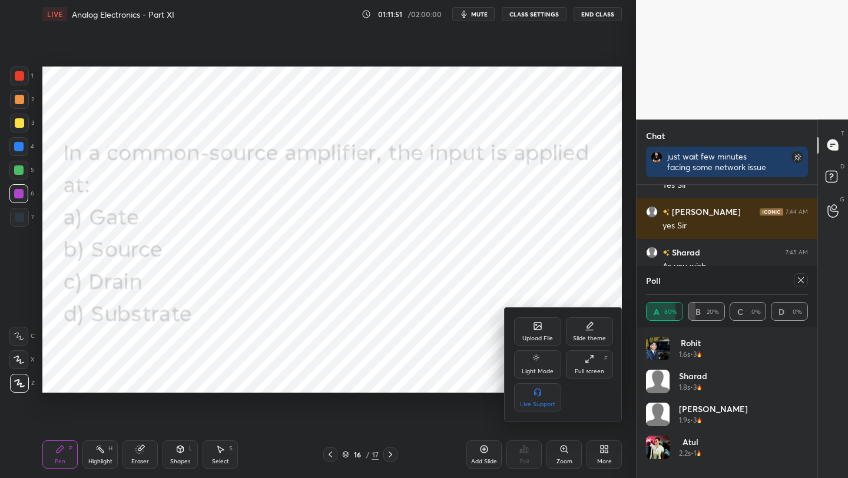
click at [539, 333] on div "Upload File" at bounding box center [537, 331] width 47 height 28
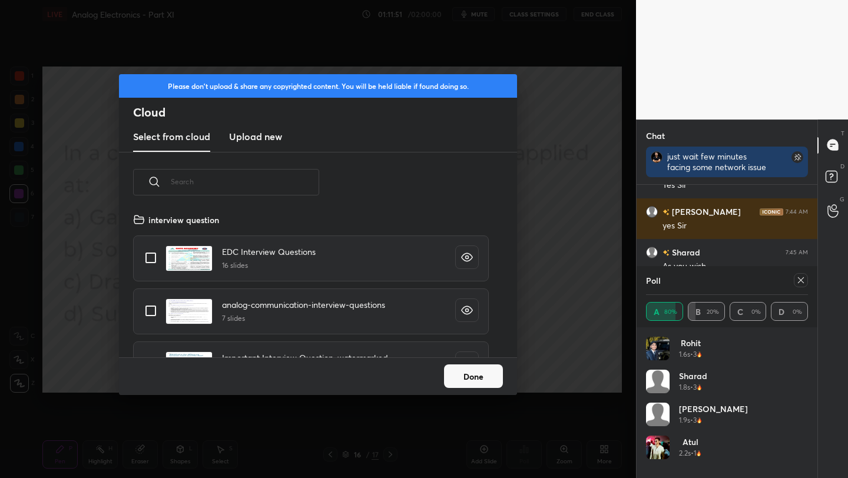
scroll to position [145, 378]
click at [261, 140] on h3 "Upload new" at bounding box center [255, 136] width 53 height 14
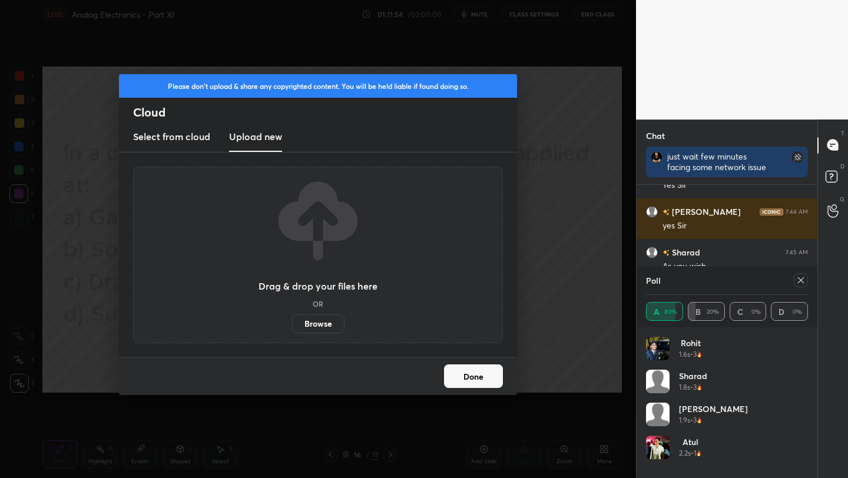
click at [313, 319] on label "Browse" at bounding box center [318, 323] width 52 height 19
click at [292, 319] on input "Browse" at bounding box center [292, 323] width 0 height 19
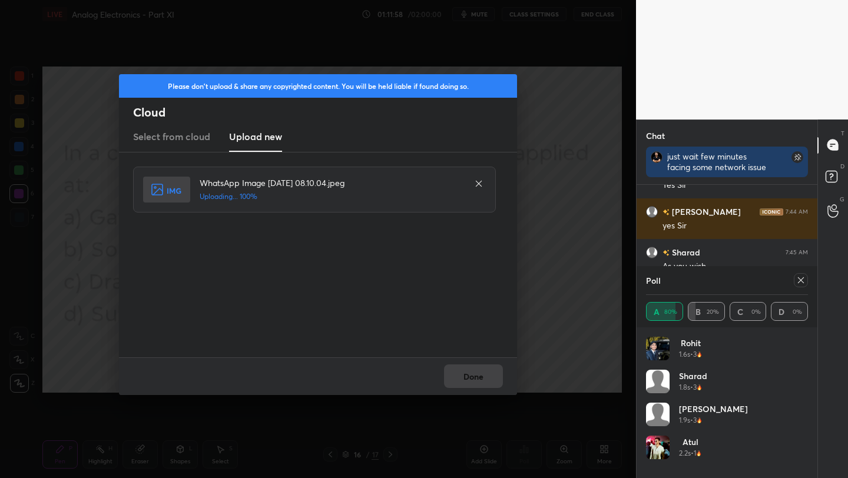
click at [478, 373] on button "Done" at bounding box center [473, 376] width 59 height 24
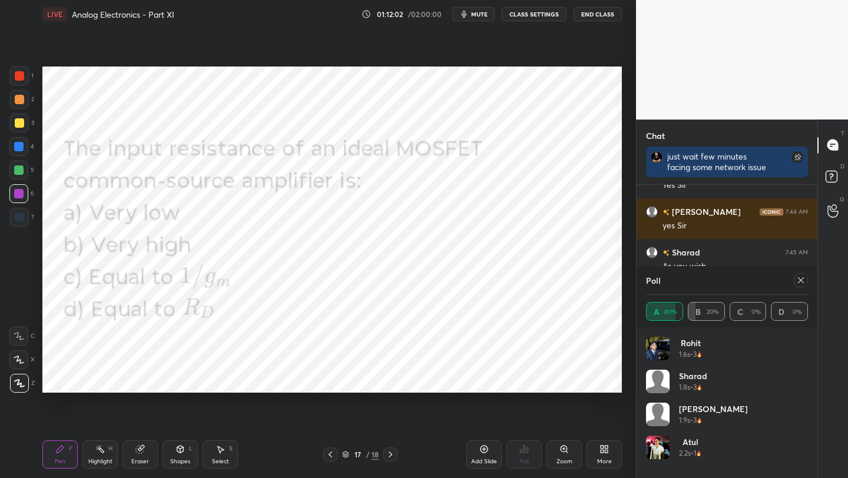
click at [799, 281] on icon at bounding box center [800, 279] width 9 height 9
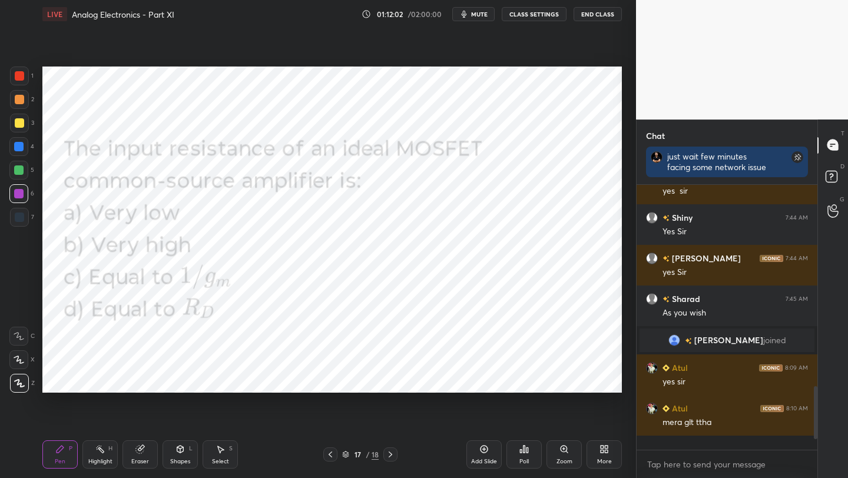
scroll to position [765, 0]
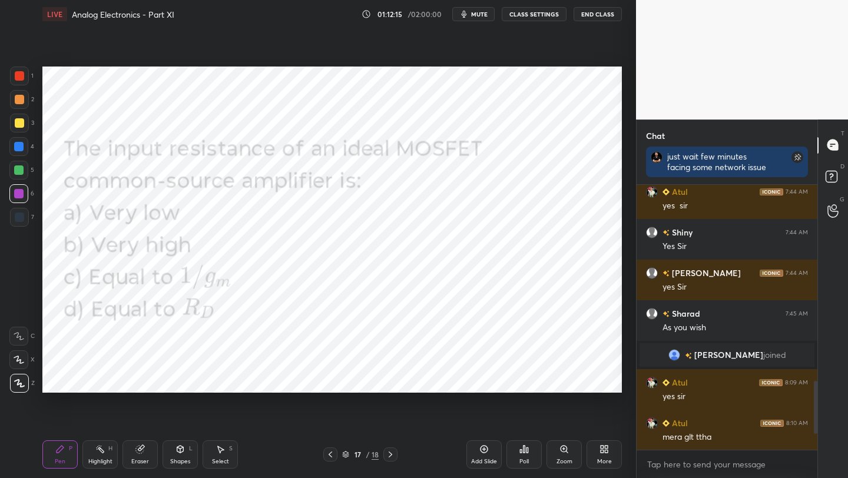
click at [530, 454] on div "Poll" at bounding box center [523, 454] width 35 height 28
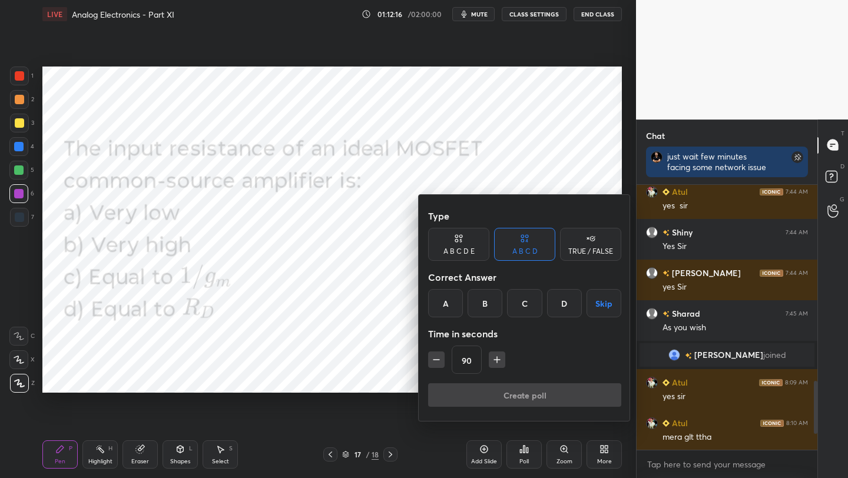
click at [482, 304] on div "B" at bounding box center [484, 303] width 35 height 28
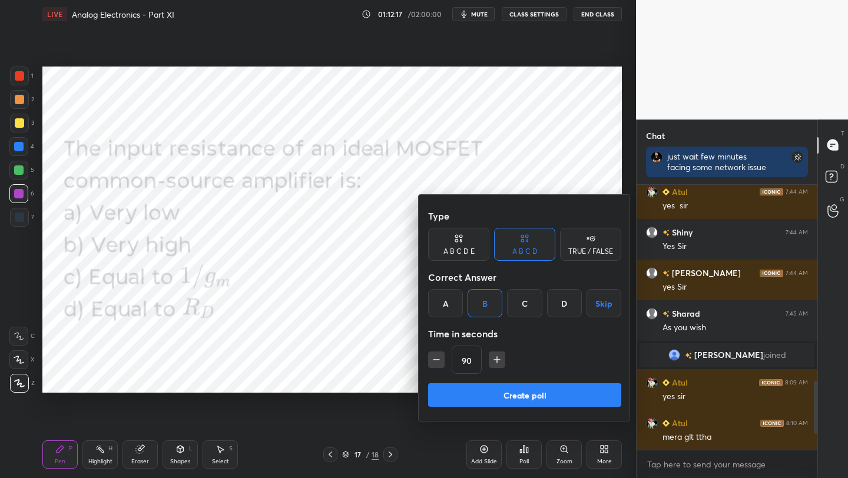
drag, startPoint x: 514, startPoint y: 390, endPoint x: 521, endPoint y: 386, distance: 8.2
click at [517, 388] on button "Create poll" at bounding box center [524, 395] width 193 height 24
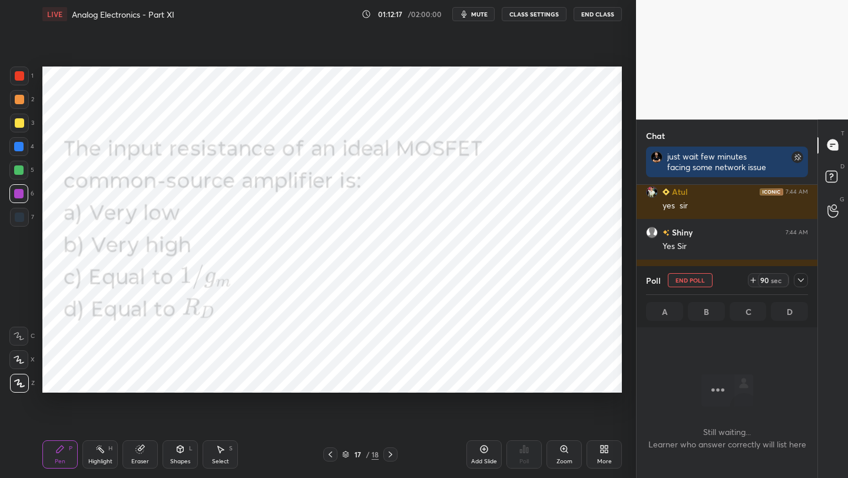
scroll to position [228, 177]
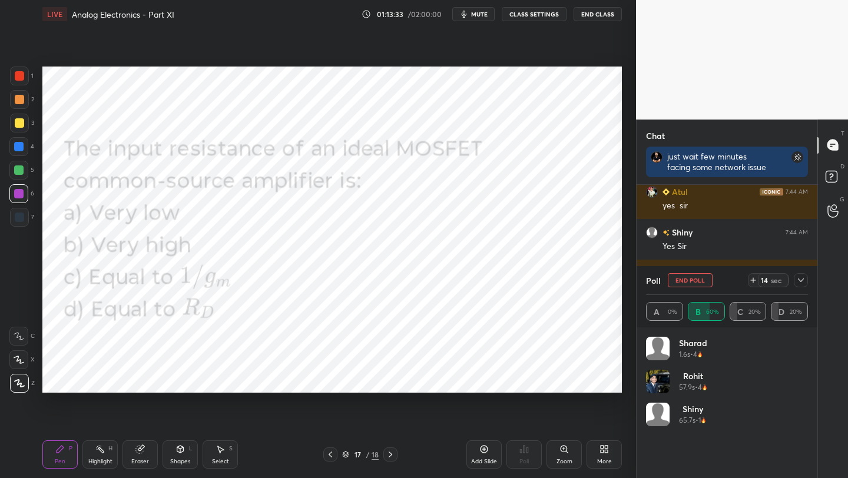
drag, startPoint x: 24, startPoint y: 76, endPoint x: 36, endPoint y: 78, distance: 13.2
click at [24, 77] on div at bounding box center [19, 76] width 19 height 19
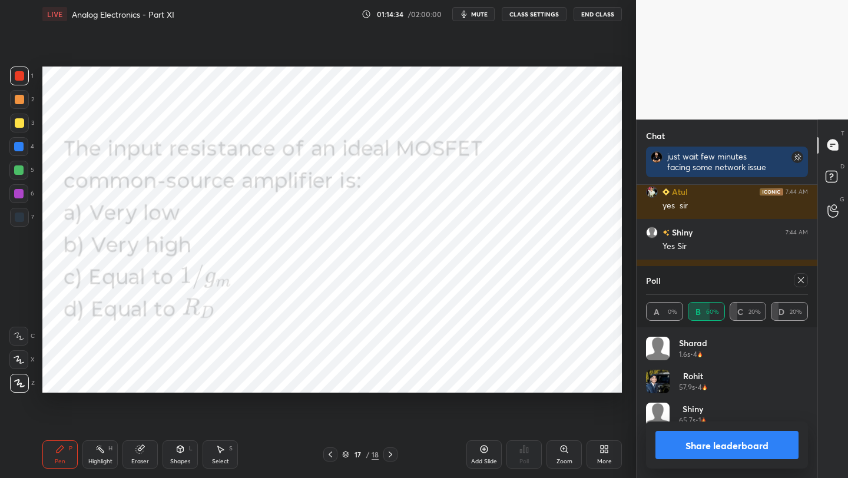
click at [325, 455] on div at bounding box center [330, 454] width 14 height 14
drag, startPoint x: 387, startPoint y: 456, endPoint x: 388, endPoint y: 447, distance: 9.0
click at [387, 456] on icon at bounding box center [390, 454] width 9 height 9
click at [716, 445] on button "Share leaderboard" at bounding box center [726, 445] width 143 height 28
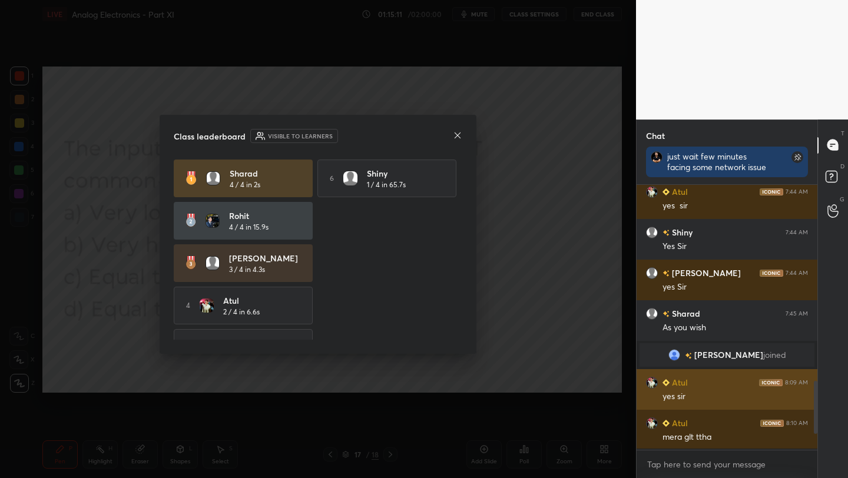
scroll to position [290, 177]
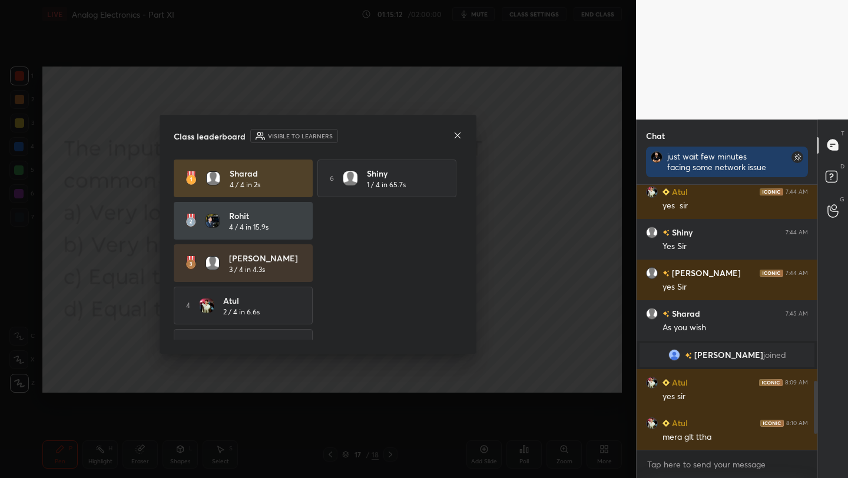
click at [260, 177] on h4 "Sharad" at bounding box center [266, 173] width 73 height 12
drag, startPoint x: 260, startPoint y: 222, endPoint x: 260, endPoint y: 235, distance: 12.9
click at [260, 225] on h5 "4 / 4 in 15.9s" at bounding box center [248, 227] width 39 height 11
drag, startPoint x: 260, startPoint y: 265, endPoint x: 257, endPoint y: 271, distance: 6.6
click at [260, 266] on h5 "3 / 4 in 4.3s" at bounding box center [247, 269] width 36 height 11
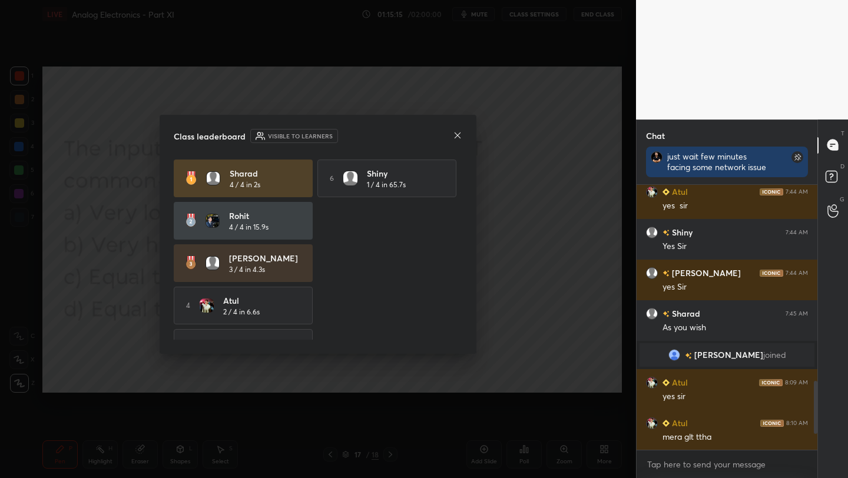
click at [252, 303] on h4 "Atul" at bounding box center [259, 300] width 73 height 12
click at [458, 139] on icon at bounding box center [457, 135] width 9 height 9
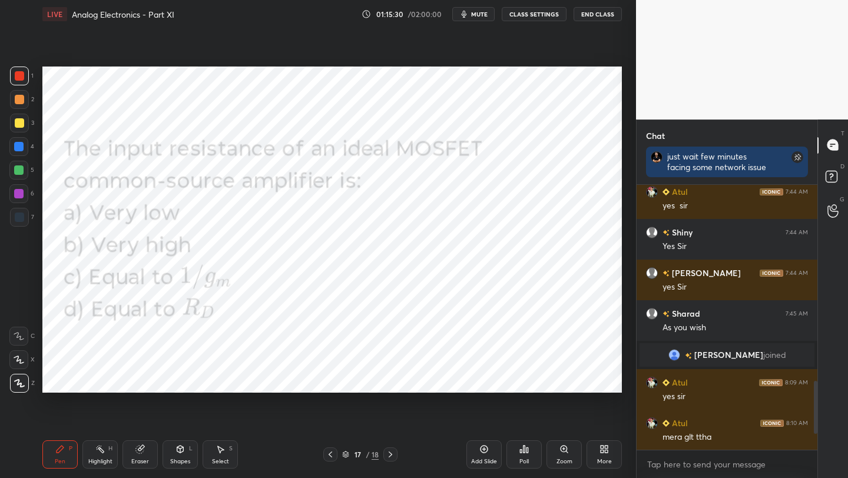
click at [16, 148] on div at bounding box center [18, 146] width 9 height 9
drag, startPoint x: 23, startPoint y: 220, endPoint x: 28, endPoint y: 214, distance: 7.9
click at [24, 220] on div at bounding box center [19, 217] width 19 height 19
drag, startPoint x: 175, startPoint y: 458, endPoint x: 170, endPoint y: 450, distance: 9.0
click at [172, 458] on div "Shapes" at bounding box center [180, 461] width 20 height 6
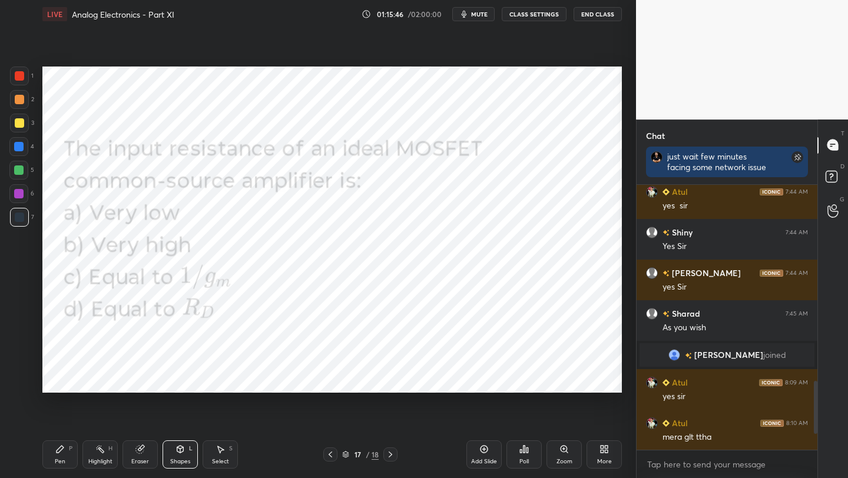
drag, startPoint x: 330, startPoint y: 451, endPoint x: 340, endPoint y: 430, distance: 24.2
click at [330, 451] on icon at bounding box center [329, 454] width 9 height 9
click at [390, 451] on icon at bounding box center [390, 454] width 9 height 9
click at [67, 446] on div "Pen P" at bounding box center [59, 454] width 35 height 28
click at [331, 456] on icon at bounding box center [329, 454] width 9 height 9
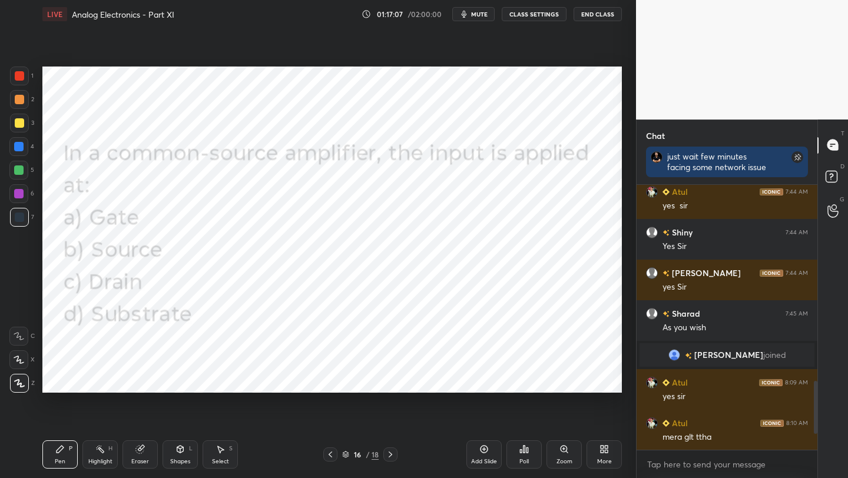
click at [388, 454] on icon at bounding box center [390, 454] width 9 height 9
click at [595, 457] on div "More" at bounding box center [603, 454] width 35 height 28
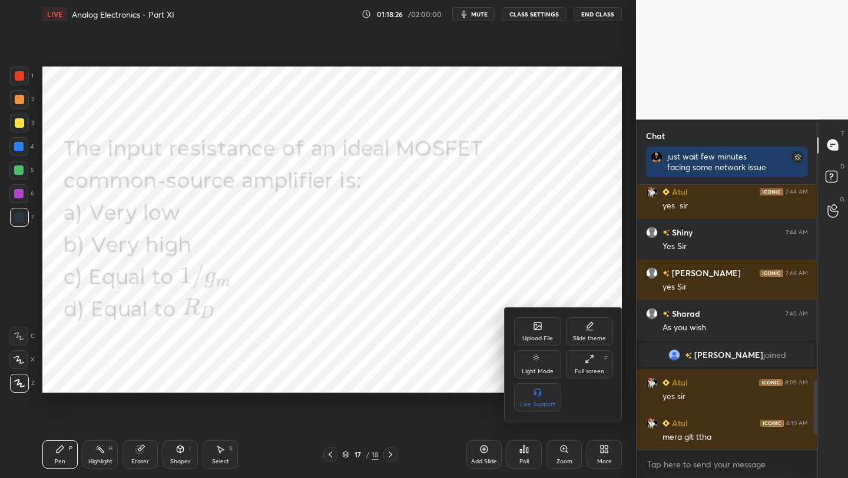
click at [537, 329] on icon at bounding box center [537, 326] width 7 height 7
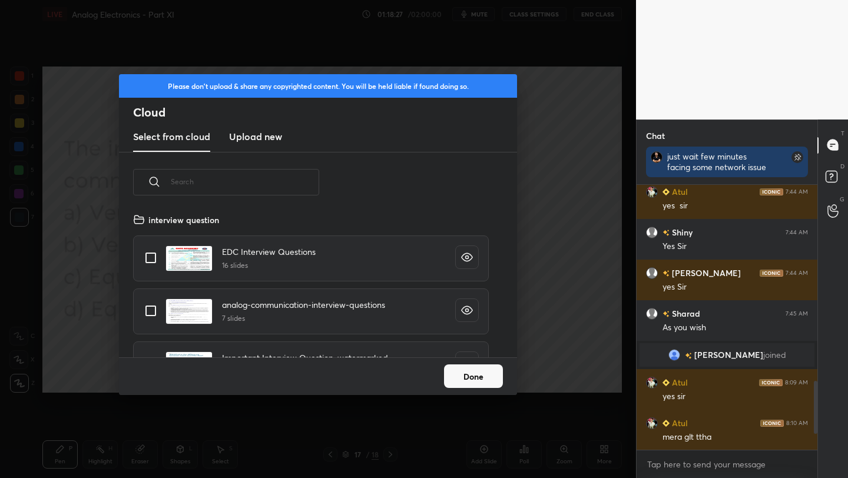
scroll to position [145, 378]
click at [258, 134] on h3 "Upload new" at bounding box center [255, 136] width 53 height 14
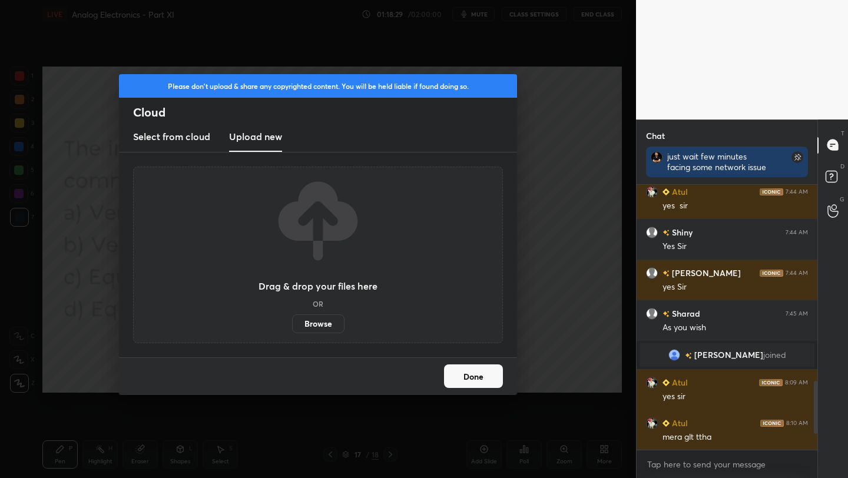
click at [317, 327] on label "Browse" at bounding box center [318, 323] width 52 height 19
click at [292, 327] on input "Browse" at bounding box center [292, 323] width 0 height 19
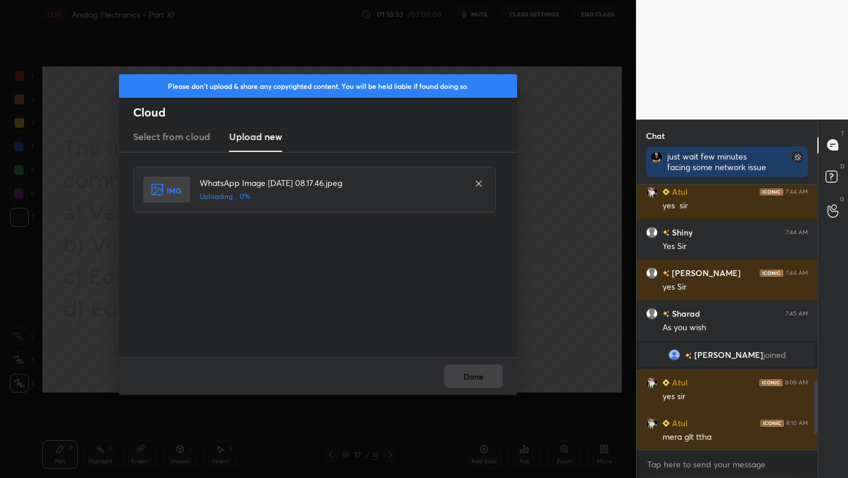
click at [476, 378] on div "Done" at bounding box center [318, 376] width 398 height 38
click at [476, 378] on button "Done" at bounding box center [473, 376] width 59 height 24
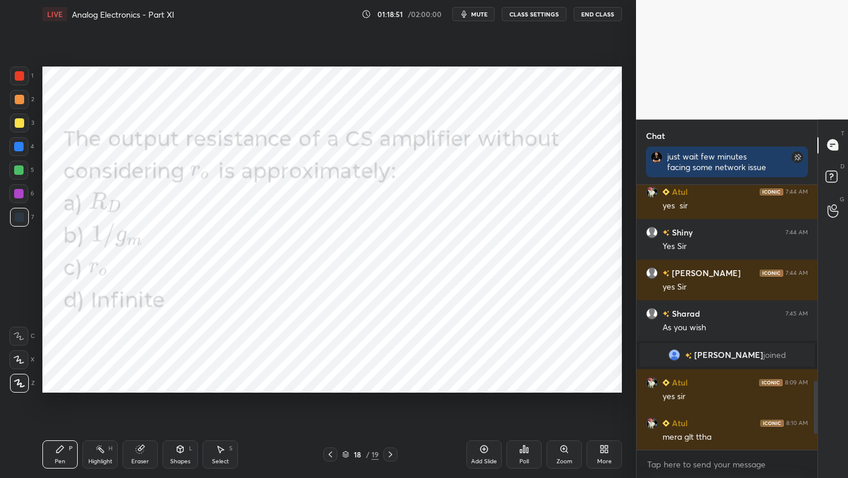
click at [527, 450] on icon at bounding box center [523, 448] width 9 height 9
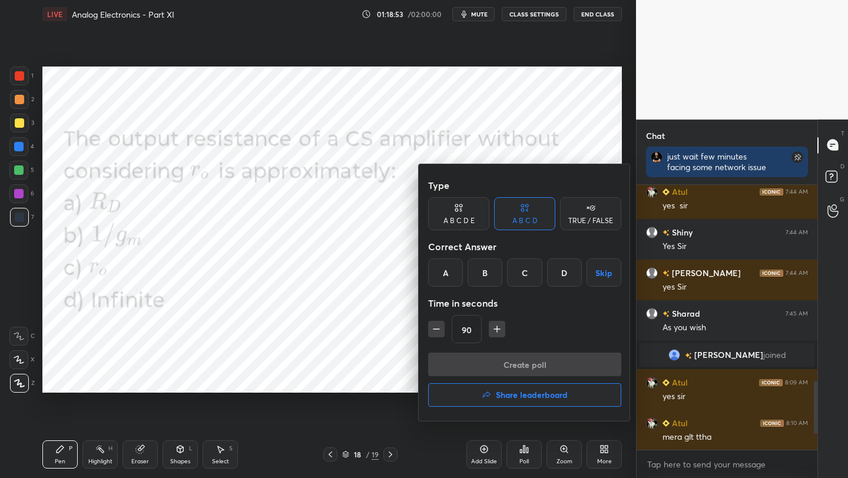
click at [444, 271] on div "A" at bounding box center [445, 272] width 35 height 28
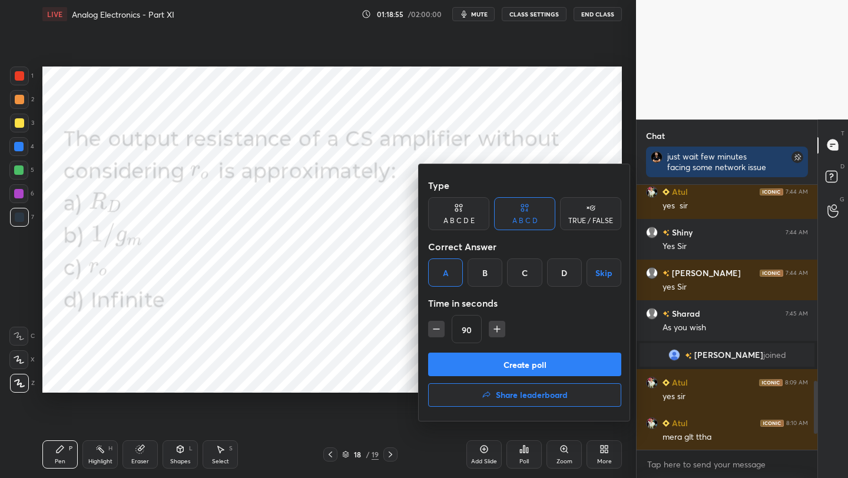
click at [529, 364] on button "Create poll" at bounding box center [524, 365] width 193 height 24
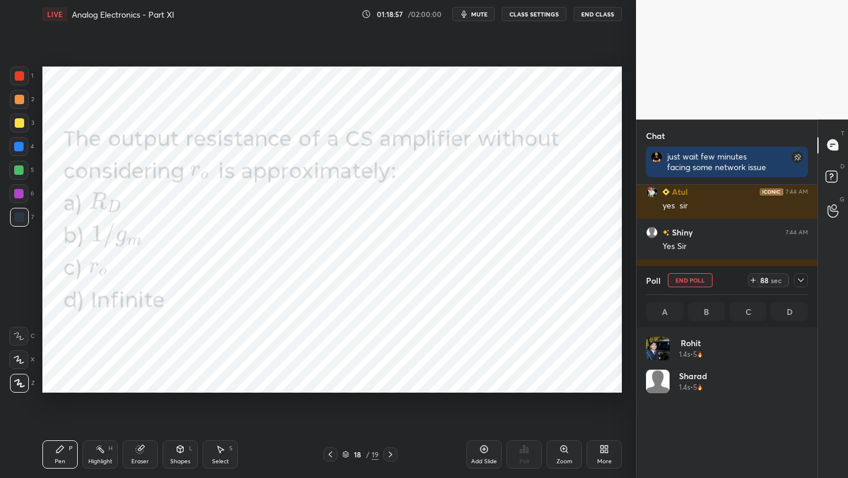
scroll to position [4, 4]
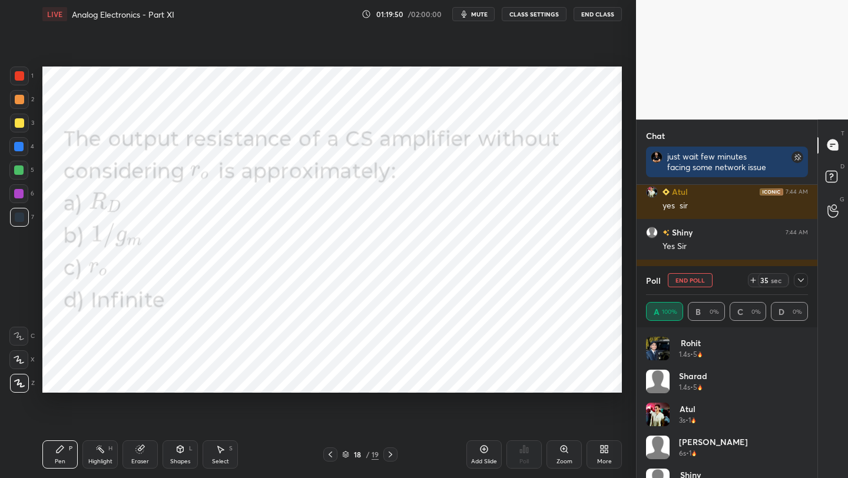
drag, startPoint x: 329, startPoint y: 454, endPoint x: 335, endPoint y: 450, distance: 6.9
click at [330, 454] on icon at bounding box center [329, 454] width 9 height 9
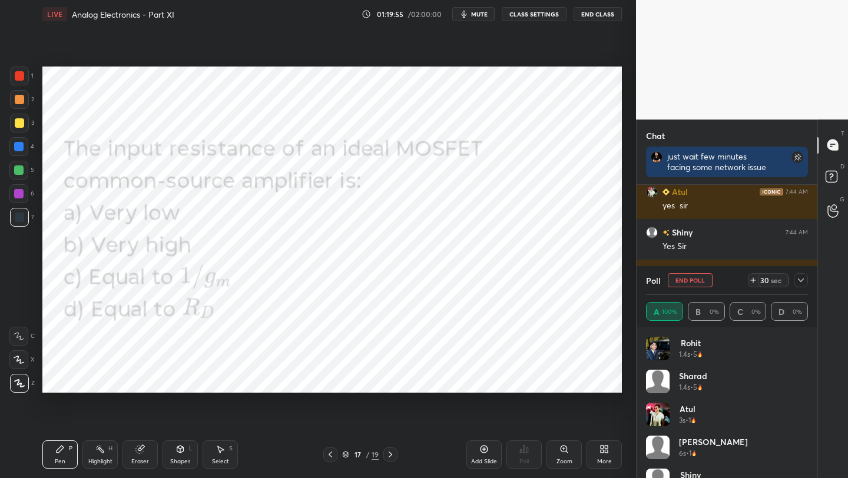
click at [387, 455] on icon at bounding box center [390, 454] width 9 height 9
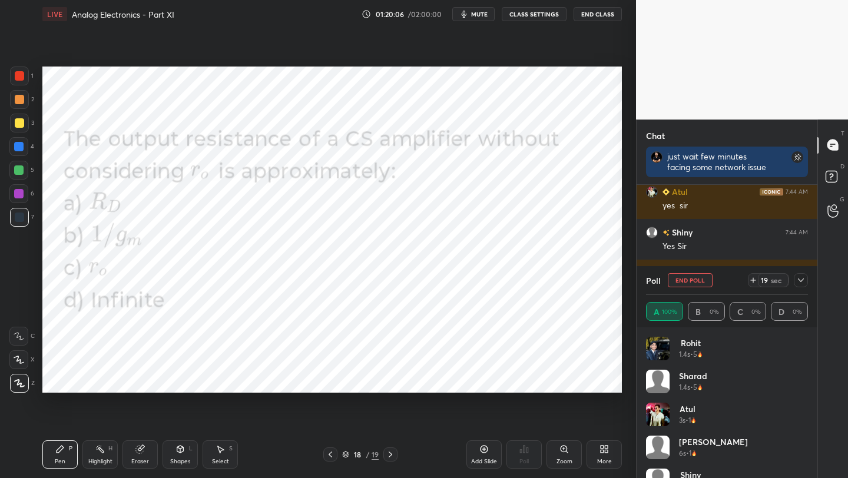
click at [329, 454] on icon at bounding box center [330, 454] width 4 height 6
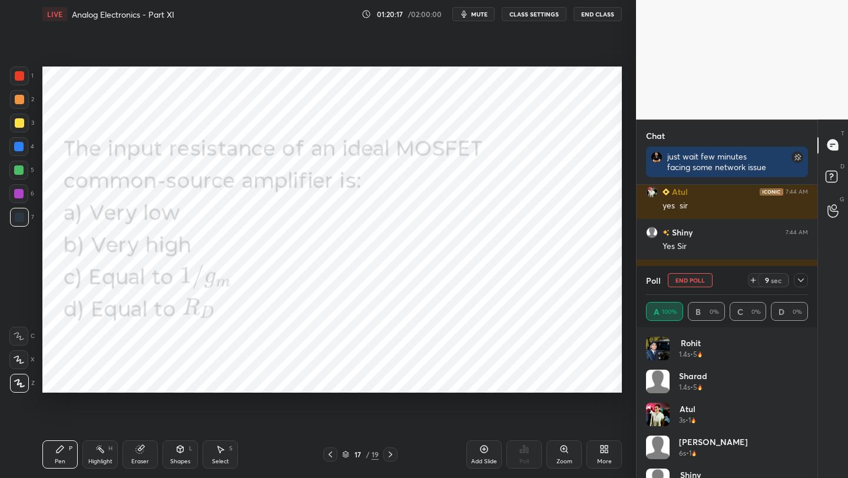
click at [388, 453] on icon at bounding box center [390, 454] width 9 height 9
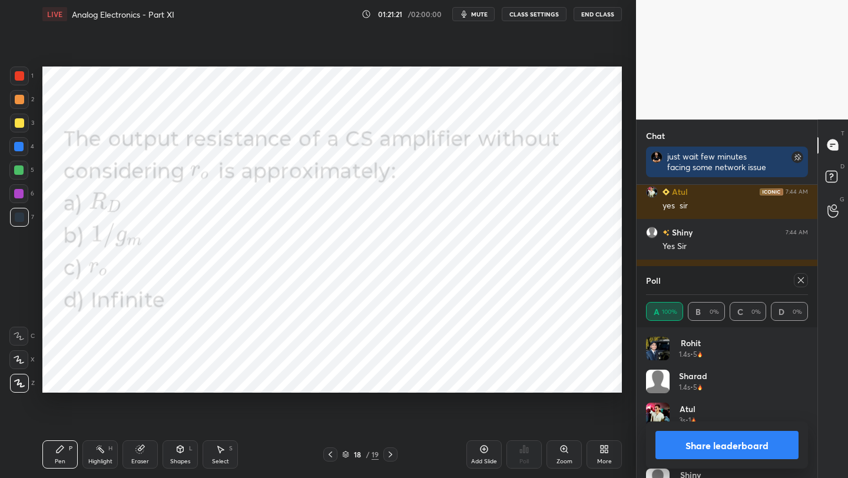
drag, startPoint x: 721, startPoint y: 443, endPoint x: 731, endPoint y: 436, distance: 12.2
click at [721, 443] on button "Share leaderboard" at bounding box center [726, 445] width 143 height 28
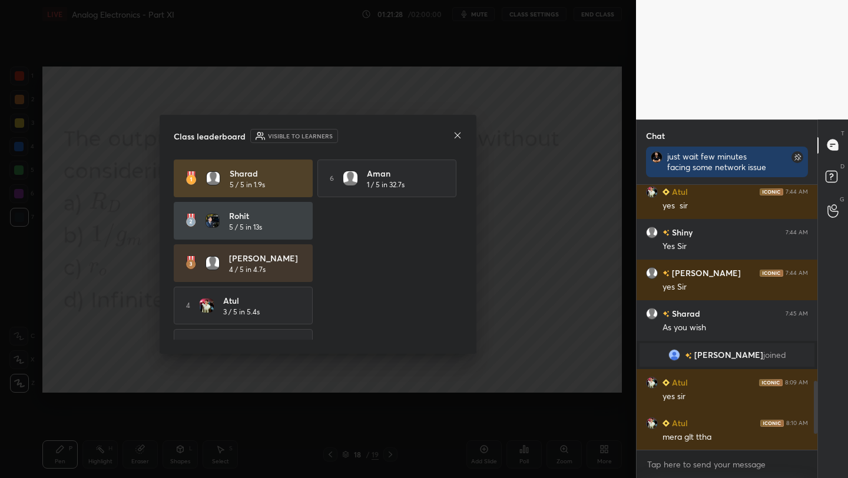
click at [456, 139] on div at bounding box center [457, 136] width 9 height 12
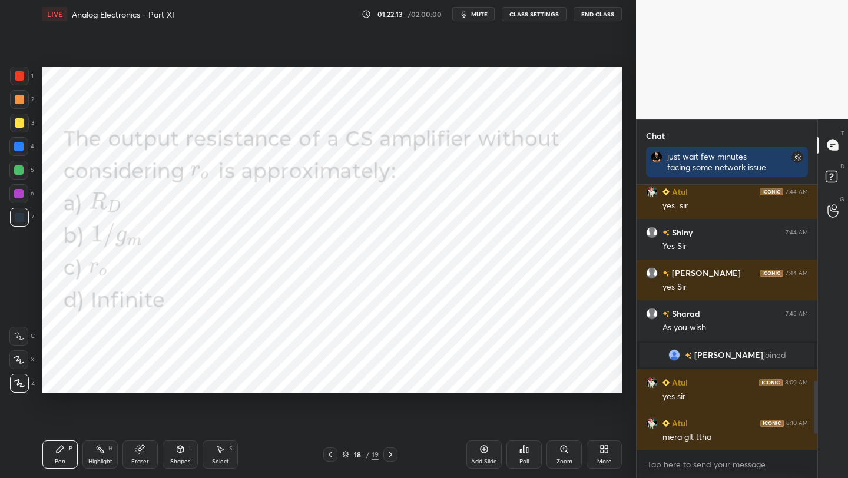
click at [603, 453] on icon at bounding box center [603, 448] width 9 height 9
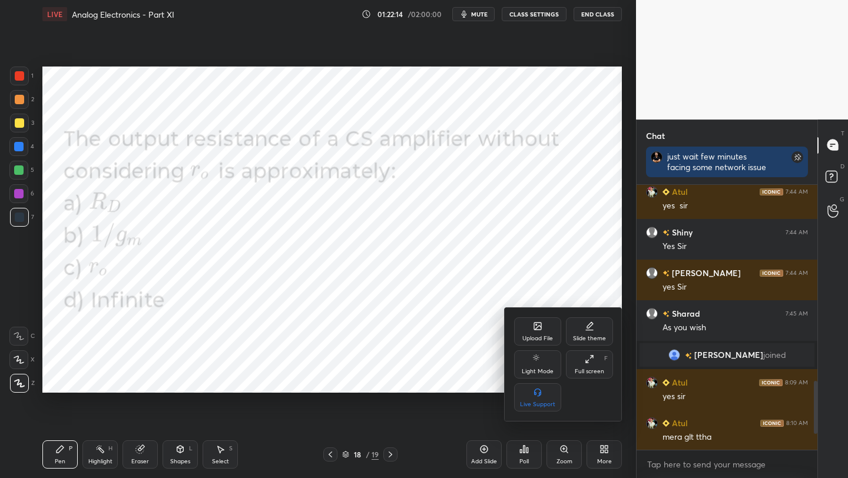
click at [534, 328] on icon at bounding box center [537, 326] width 7 height 7
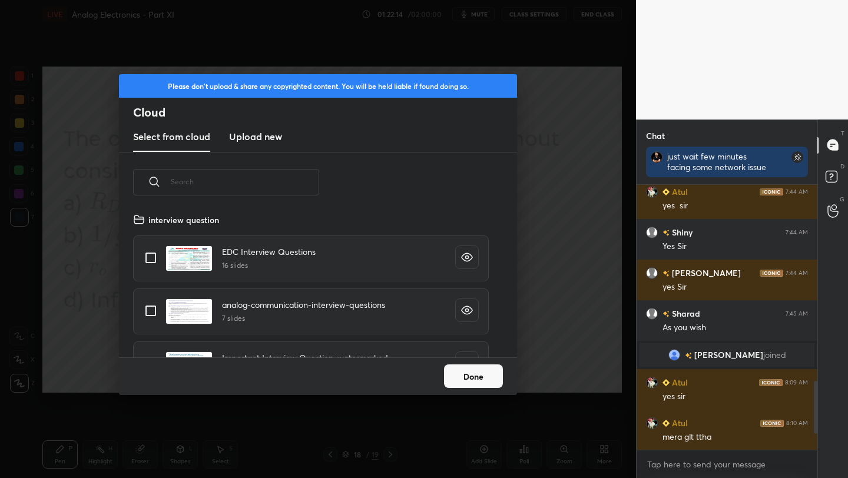
scroll to position [145, 378]
click at [252, 138] on h3 "Upload new" at bounding box center [255, 136] width 53 height 14
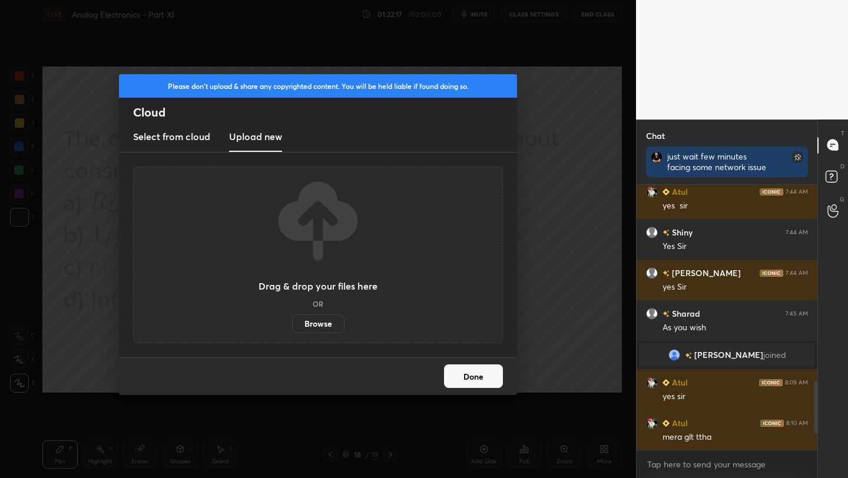
click at [321, 321] on label "Browse" at bounding box center [318, 323] width 52 height 19
click at [292, 321] on input "Browse" at bounding box center [292, 323] width 0 height 19
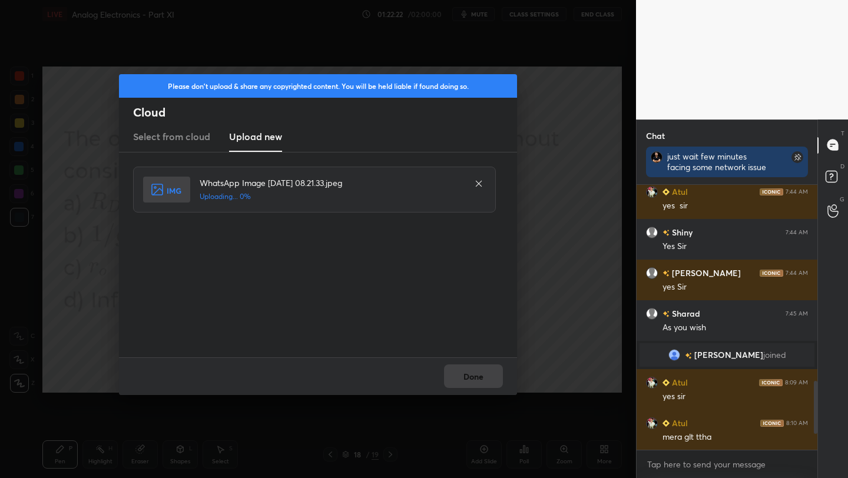
click at [492, 373] on div "Done" at bounding box center [318, 376] width 398 height 38
click at [492, 373] on button "Done" at bounding box center [473, 376] width 59 height 24
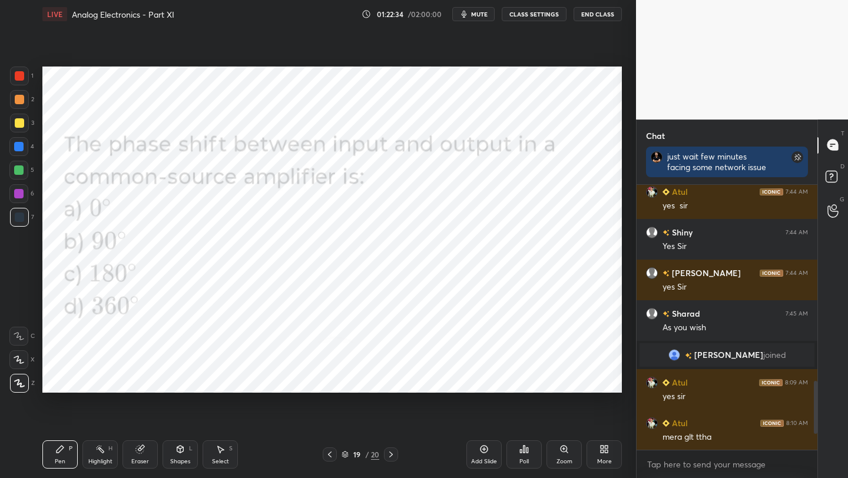
click at [597, 450] on div "More" at bounding box center [603, 454] width 35 height 28
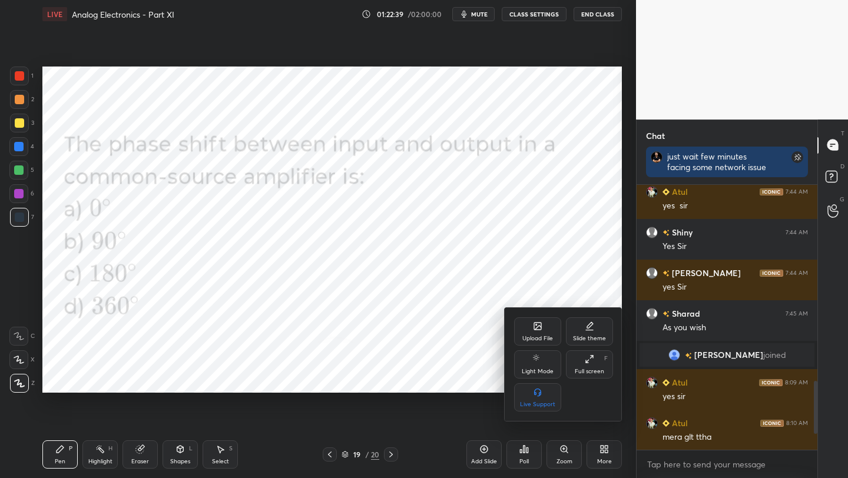
click at [517, 453] on div at bounding box center [424, 239] width 848 height 478
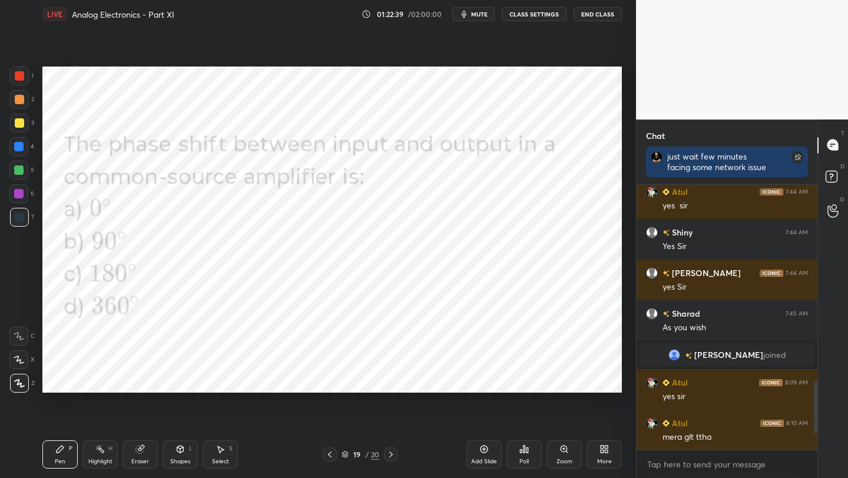
click at [517, 453] on div "Poll" at bounding box center [523, 454] width 35 height 28
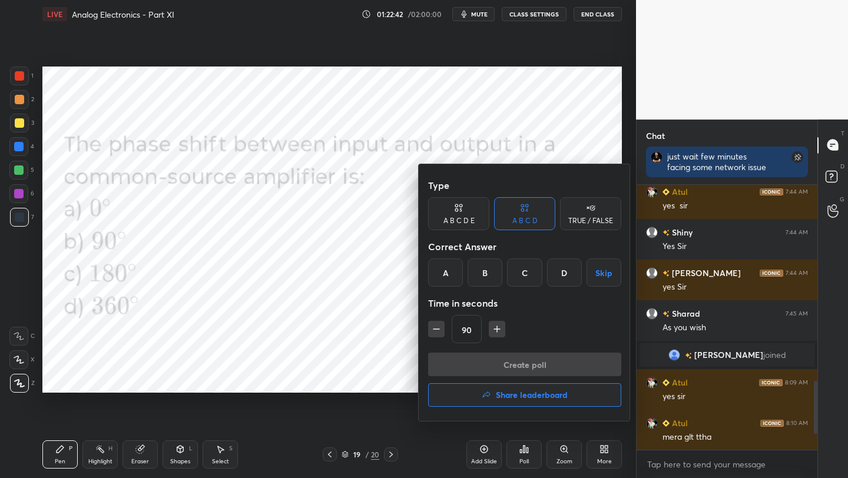
click at [533, 267] on div "C" at bounding box center [524, 272] width 35 height 28
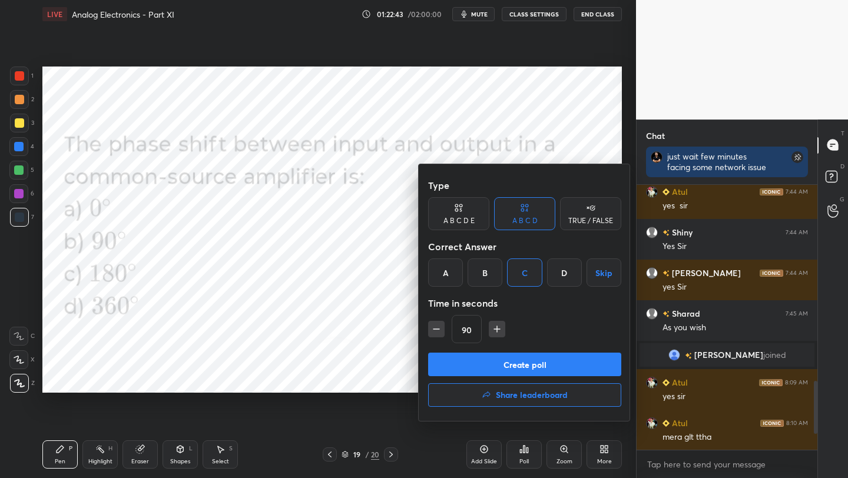
click at [529, 361] on button "Create poll" at bounding box center [524, 365] width 193 height 24
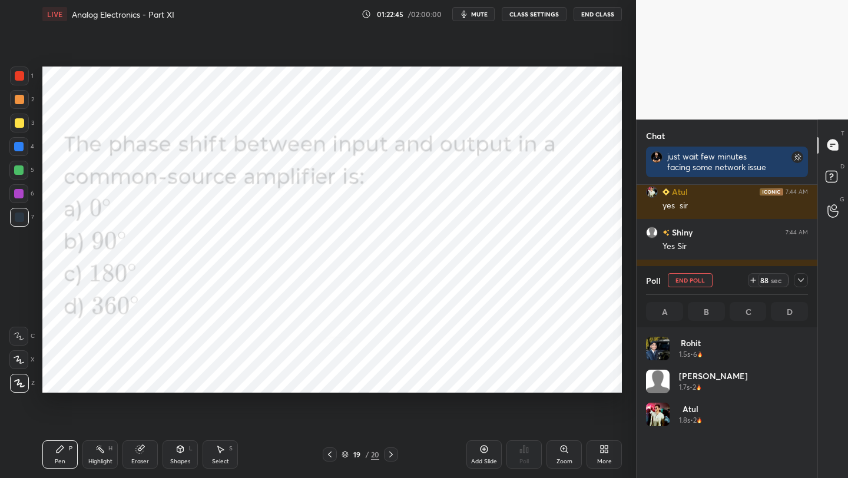
scroll to position [138, 158]
click at [15, 192] on div at bounding box center [18, 193] width 9 height 9
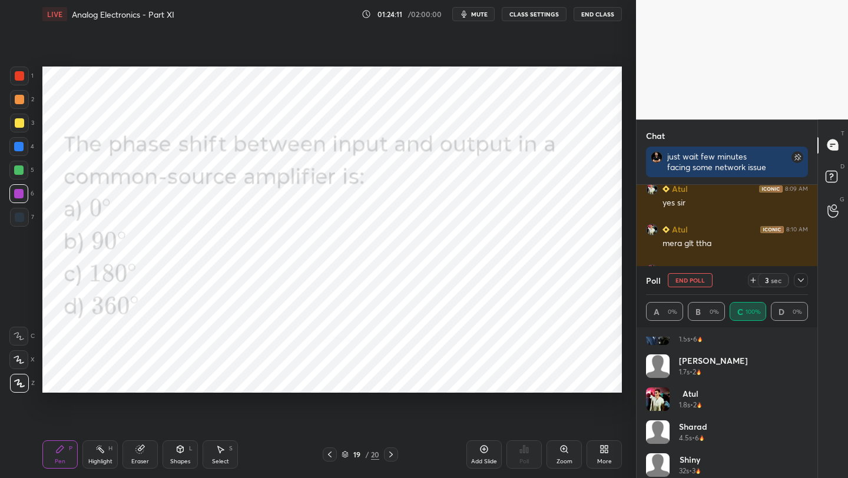
scroll to position [24, 0]
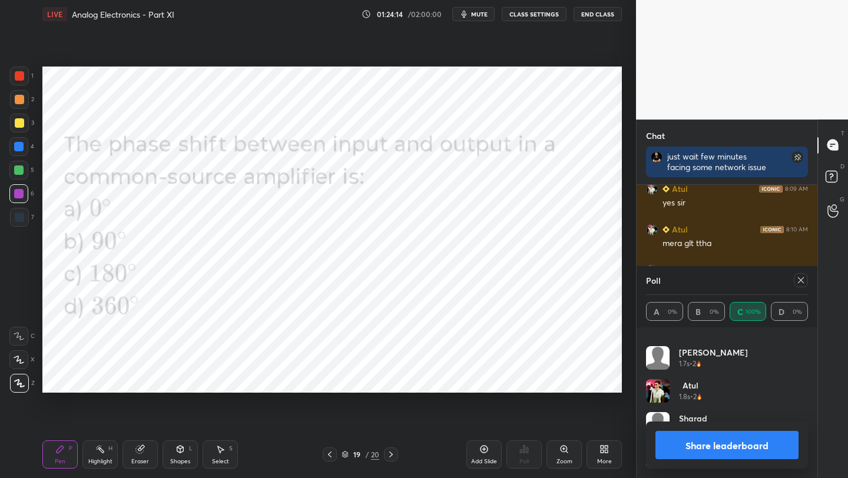
drag, startPoint x: 803, startPoint y: 389, endPoint x: 794, endPoint y: 381, distance: 12.1
click at [806, 364] on div "Rohit 1.5s • 6 [PERSON_NAME] 1.7s • 2 Atul 1.8s • 2 Sharad 4.5s • 6 Shiny 32s •…" at bounding box center [727, 407] width 162 height 141
click at [719, 440] on button "Share leaderboard" at bounding box center [726, 445] width 143 height 28
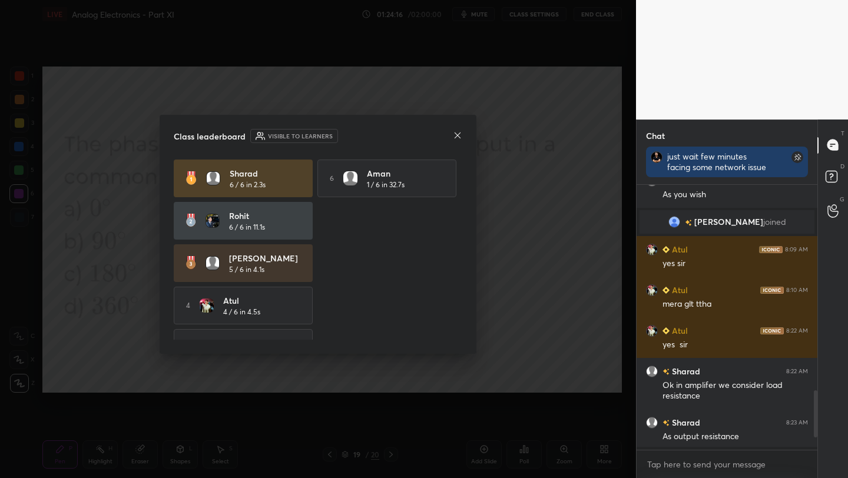
scroll to position [290, 177]
click at [460, 135] on icon at bounding box center [457, 135] width 9 height 9
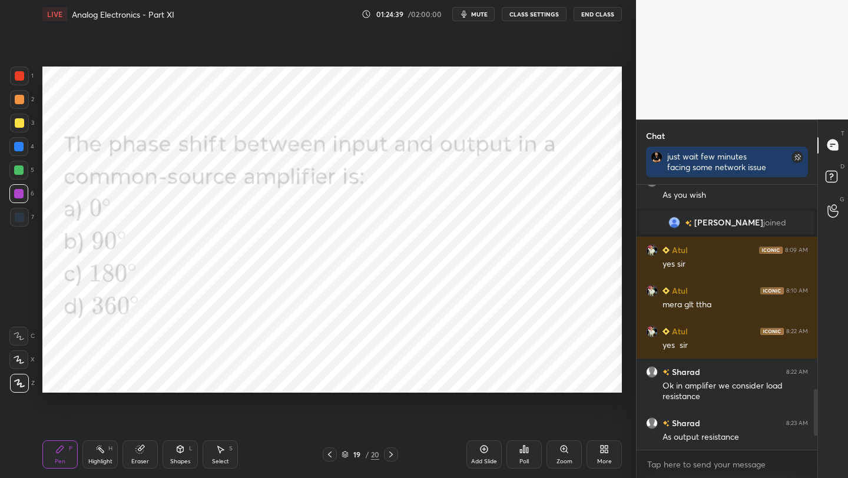
click at [329, 454] on icon at bounding box center [329, 454] width 9 height 9
click at [331, 456] on icon at bounding box center [329, 454] width 9 height 9
click at [387, 452] on icon at bounding box center [390, 454] width 9 height 9
click at [387, 454] on icon at bounding box center [390, 454] width 9 height 9
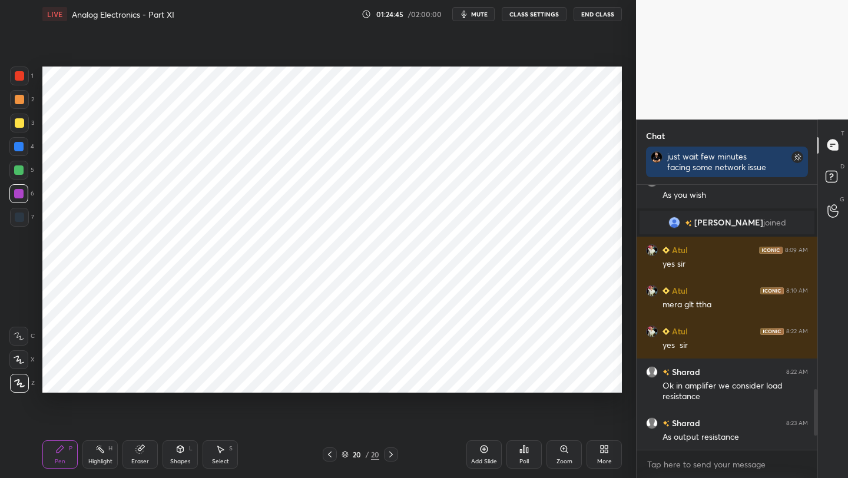
click at [327, 454] on icon at bounding box center [329, 454] width 9 height 9
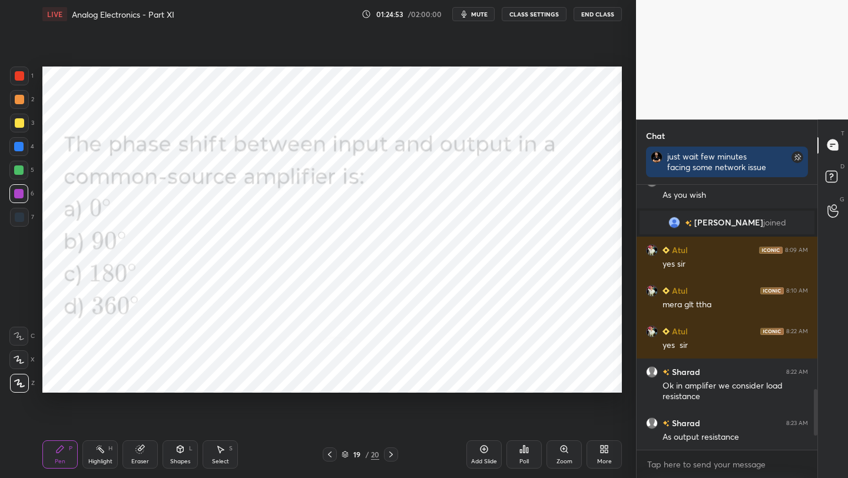
drag, startPoint x: 816, startPoint y: 414, endPoint x: 813, endPoint y: 424, distance: 9.9
click at [810, 433] on div "Chat just wait few minutes facing some network issue Sharad 7:31 AM I think Lin…" at bounding box center [742, 298] width 212 height 359
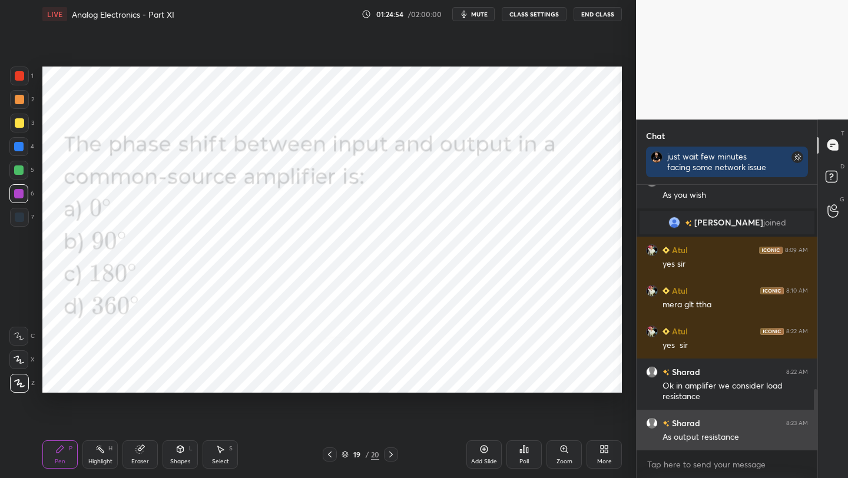
drag, startPoint x: 815, startPoint y: 413, endPoint x: 802, endPoint y: 423, distance: 16.0
click at [812, 434] on div at bounding box center [813, 317] width 7 height 265
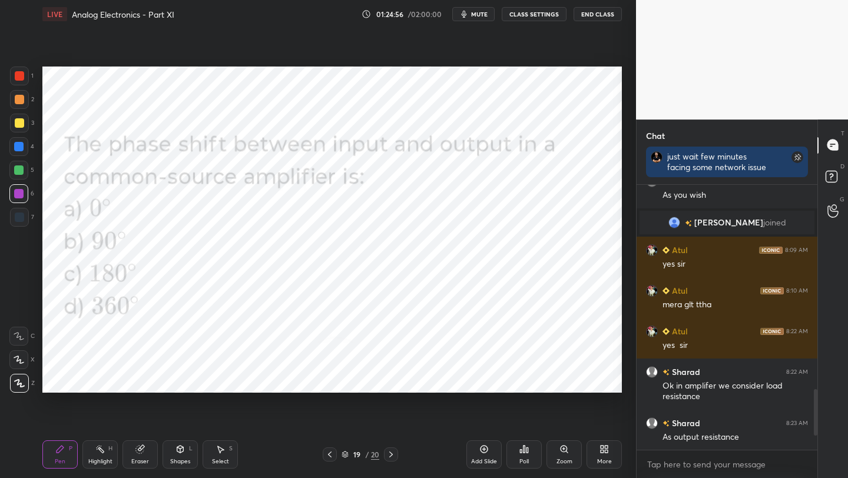
click at [173, 460] on div "Shapes" at bounding box center [180, 461] width 20 height 6
click at [68, 456] on div "Pen P" at bounding box center [59, 454] width 35 height 28
click at [19, 171] on div at bounding box center [18, 169] width 9 height 9
drag, startPoint x: 480, startPoint y: 453, endPoint x: 487, endPoint y: 430, distance: 24.6
click at [480, 453] on icon at bounding box center [483, 448] width 9 height 9
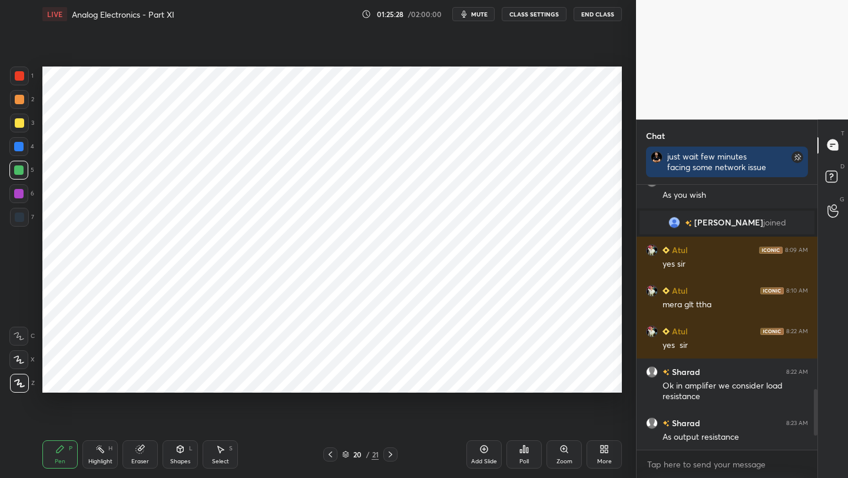
drag, startPoint x: 19, startPoint y: 74, endPoint x: 41, endPoint y: 72, distance: 21.2
click at [24, 76] on div at bounding box center [19, 76] width 19 height 19
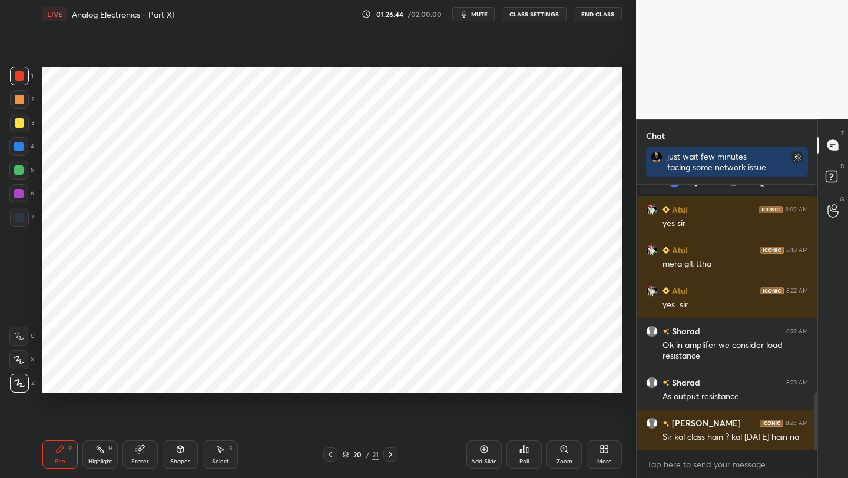
scroll to position [972, 0]
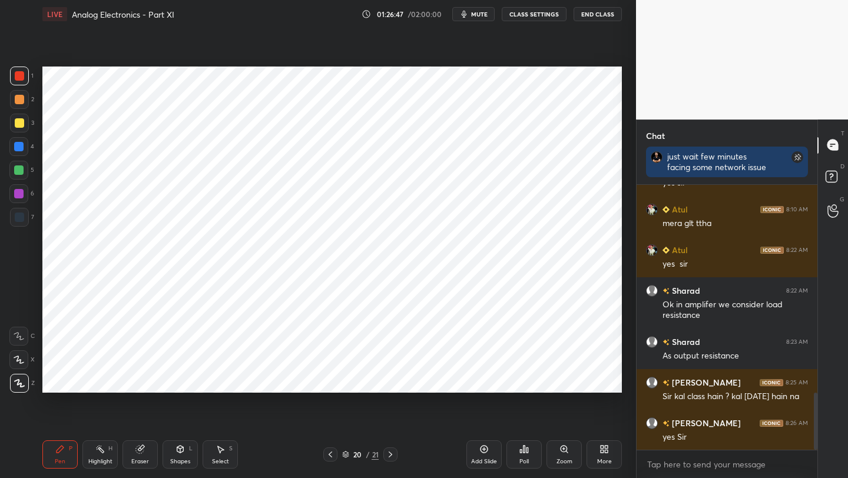
drag, startPoint x: 19, startPoint y: 147, endPoint x: 28, endPoint y: 142, distance: 10.0
click at [20, 147] on div at bounding box center [18, 146] width 9 height 9
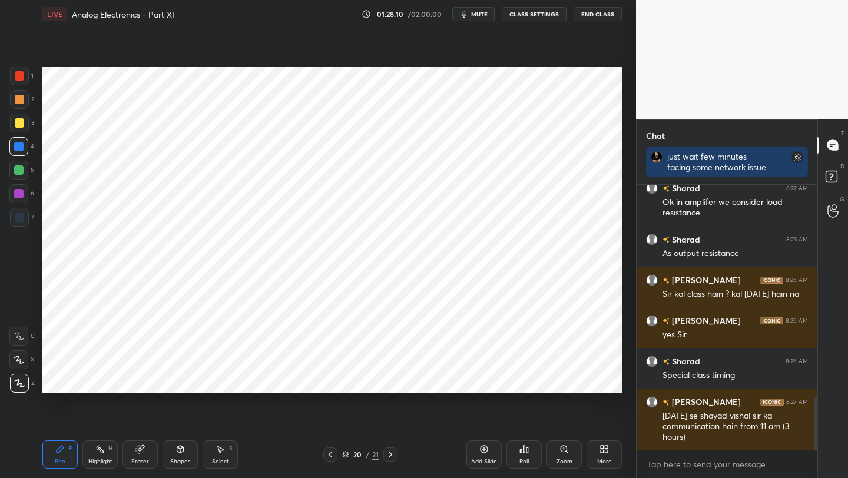
scroll to position [1086, 0]
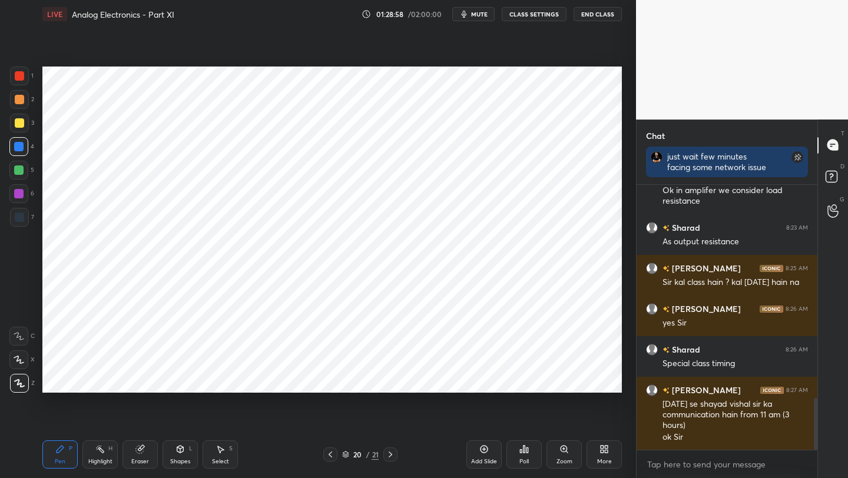
click at [141, 456] on div "Eraser" at bounding box center [139, 454] width 35 height 28
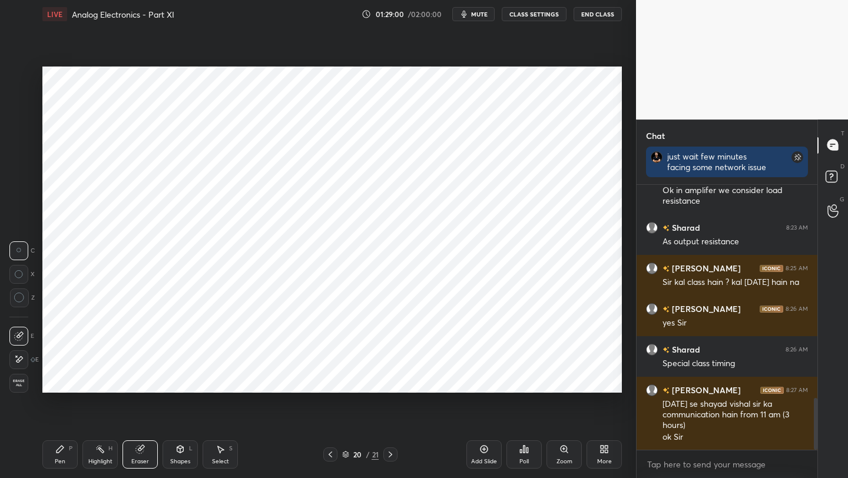
click at [61, 450] on icon at bounding box center [60, 449] width 7 height 7
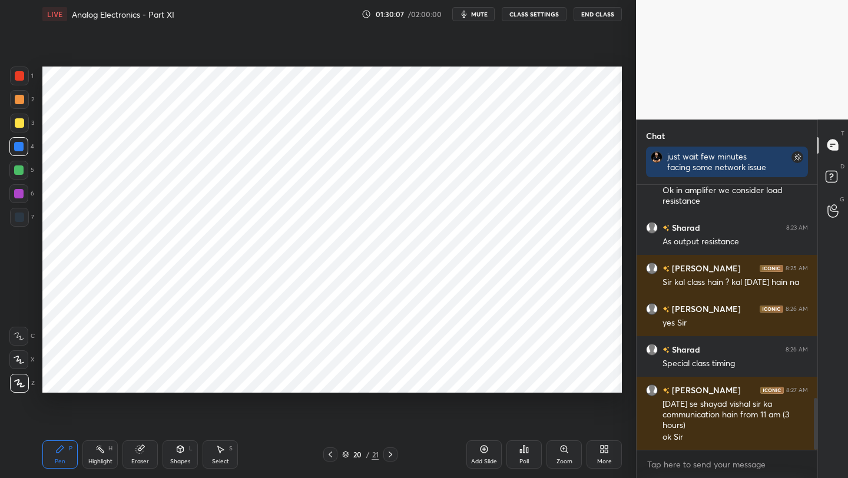
click at [593, 18] on button "End Class" at bounding box center [597, 14] width 48 height 14
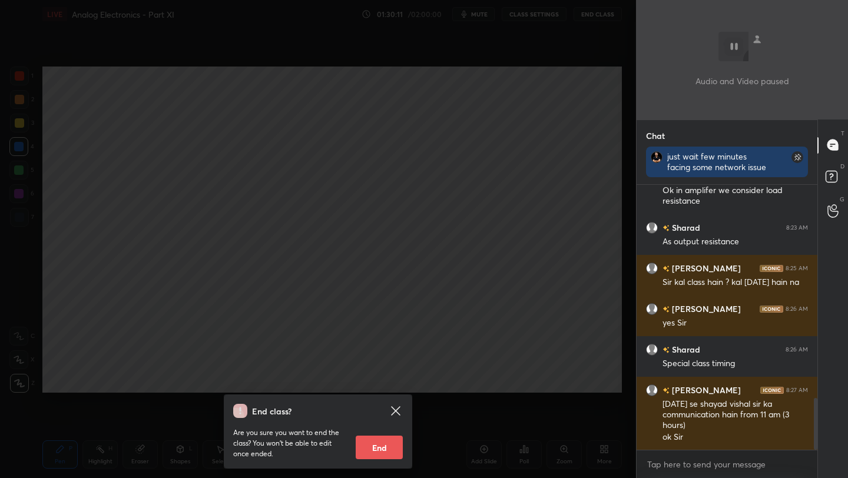
click at [376, 445] on button "End" at bounding box center [378, 448] width 47 height 24
type textarea "x"
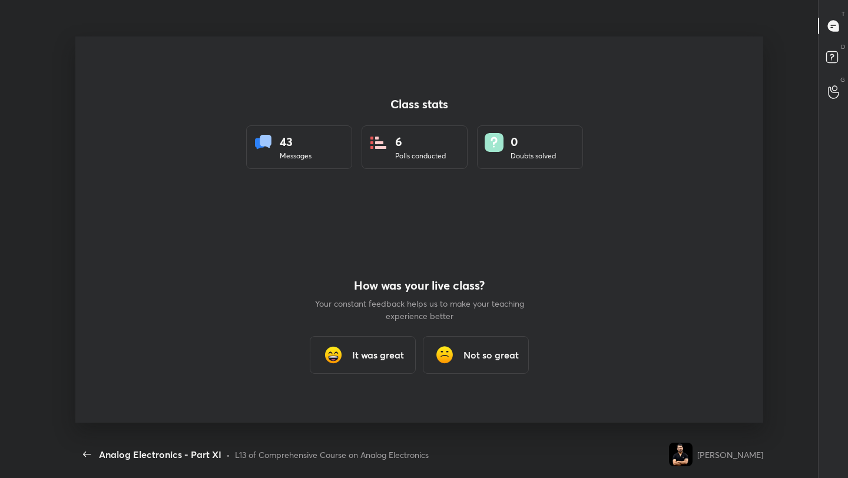
scroll to position [0, 0]
